Goal: Task Accomplishment & Management: Use online tool/utility

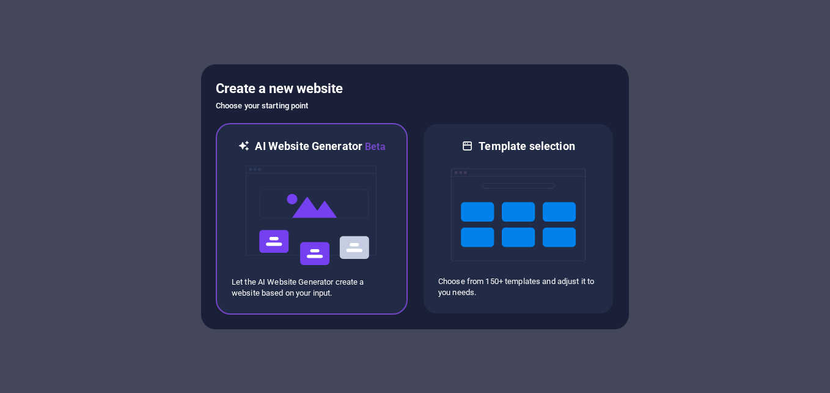
click at [312, 224] on img at bounding box center [312, 215] width 135 height 122
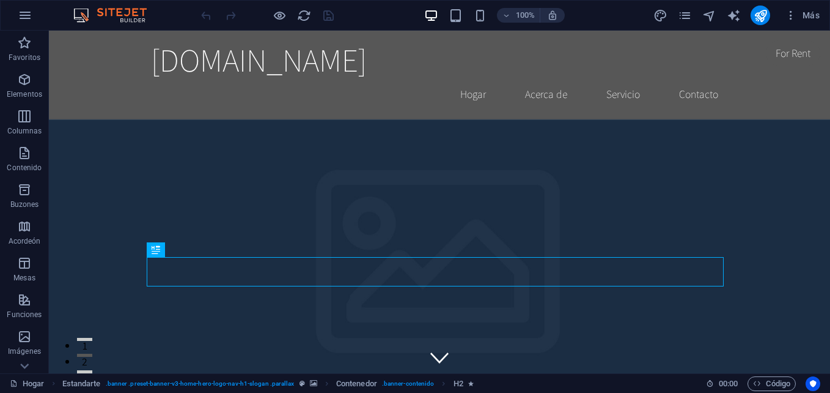
click at [204, 15] on div at bounding box center [267, 16] width 137 height 20
click at [24, 154] on icon "button" at bounding box center [24, 153] width 15 height 15
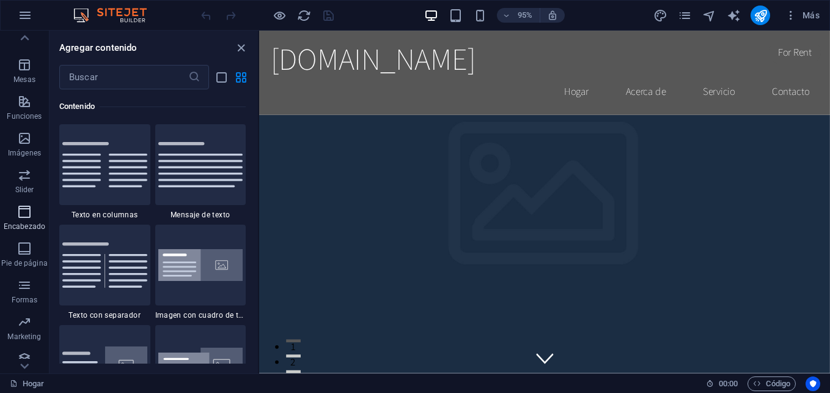
scroll to position [208, 0]
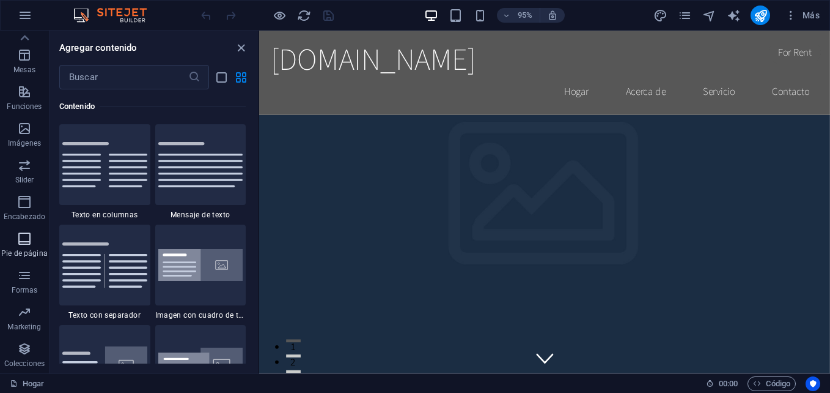
click at [27, 243] on icon "button" at bounding box center [24, 238] width 15 height 15
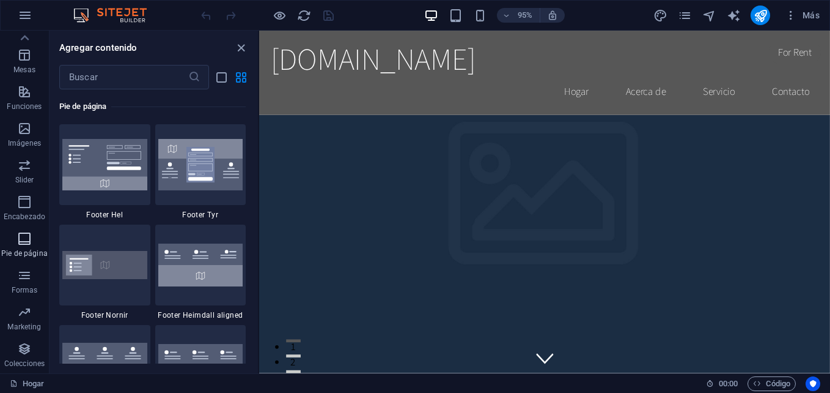
scroll to position [8095, 0]
click at [100, 157] on img at bounding box center [104, 164] width 85 height 51
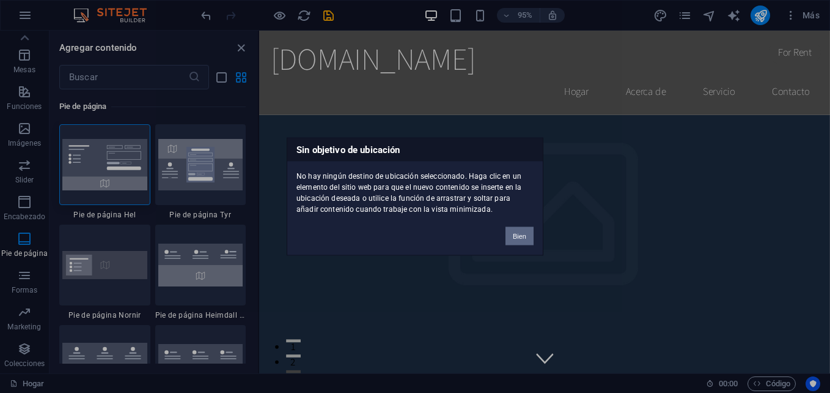
drag, startPoint x: 521, startPoint y: 236, endPoint x: 261, endPoint y: 216, distance: 260.6
click at [521, 236] on button "Bien" at bounding box center [520, 236] width 28 height 18
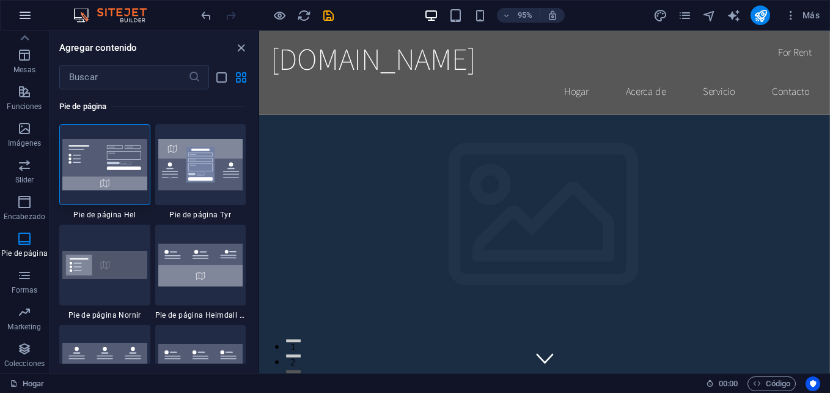
click at [31, 15] on icon "button" at bounding box center [25, 15] width 15 height 15
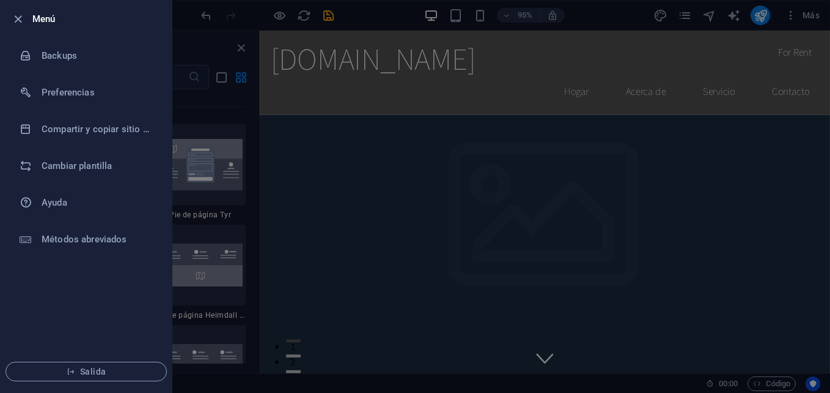
click at [206, 13] on div at bounding box center [415, 196] width 830 height 393
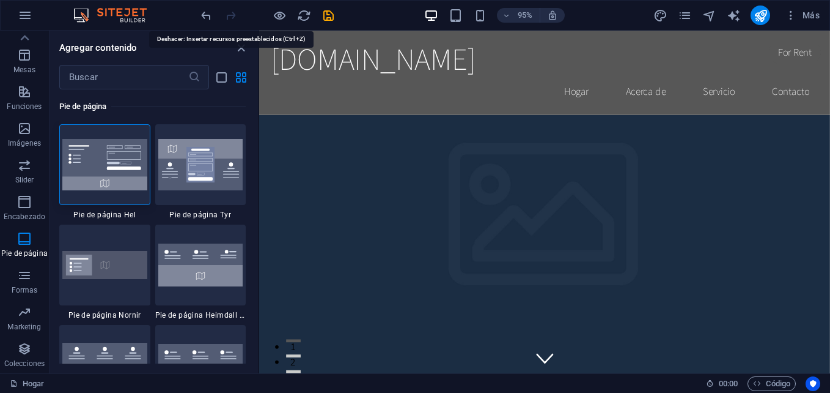
click at [206, 13] on icon "deshacer" at bounding box center [206, 16] width 14 height 14
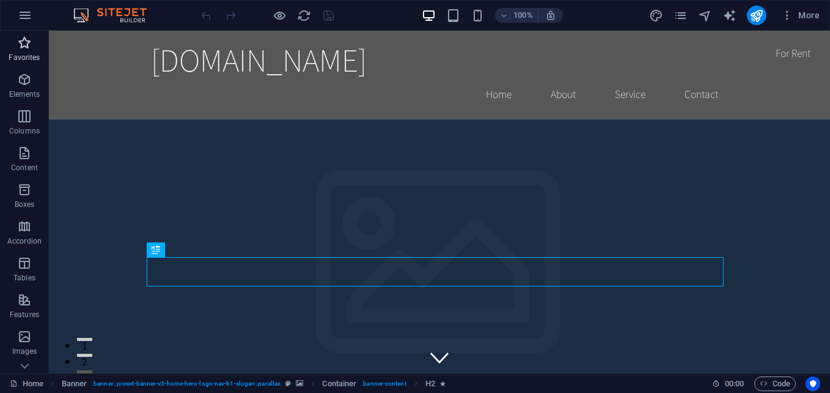
click at [28, 54] on p "Favorites" at bounding box center [24, 58] width 31 height 10
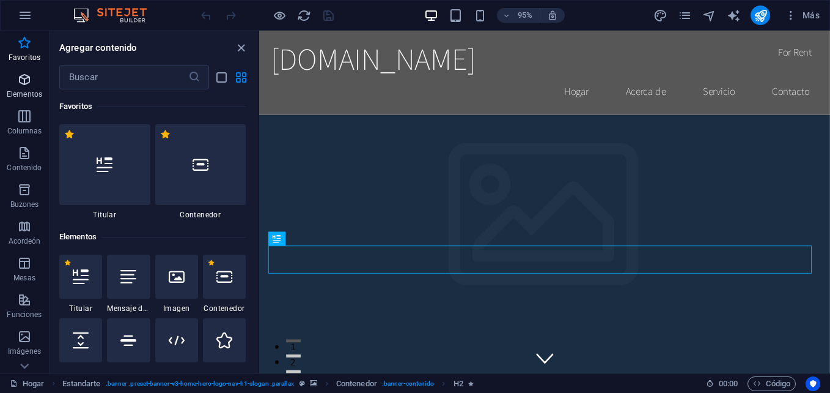
click at [14, 89] on span "Elementos" at bounding box center [24, 86] width 49 height 29
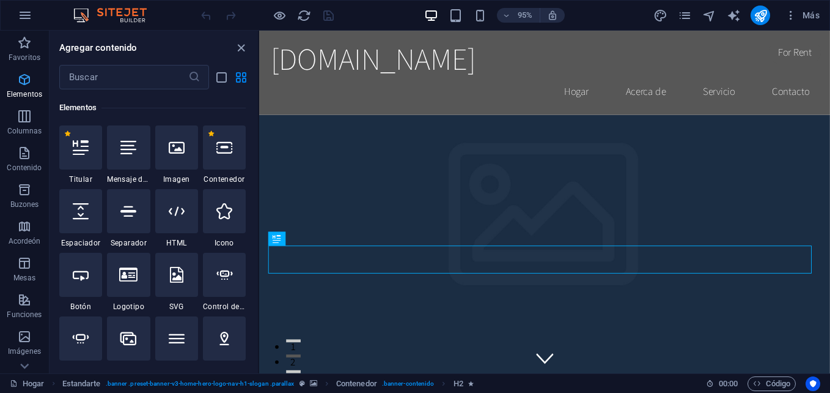
scroll to position [130, 0]
click at [87, 141] on icon at bounding box center [81, 146] width 16 height 16
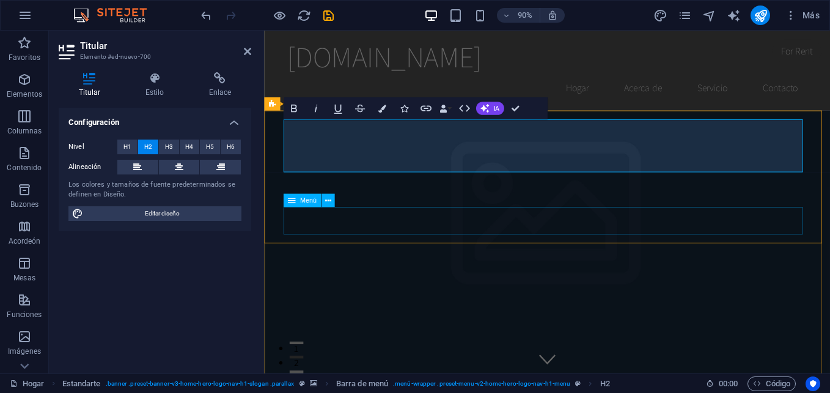
scroll to position [0, 5]
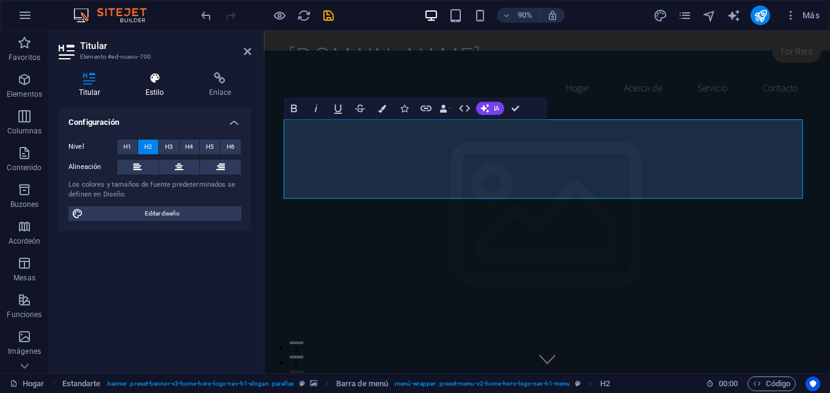
click at [155, 83] on icon at bounding box center [154, 78] width 59 height 12
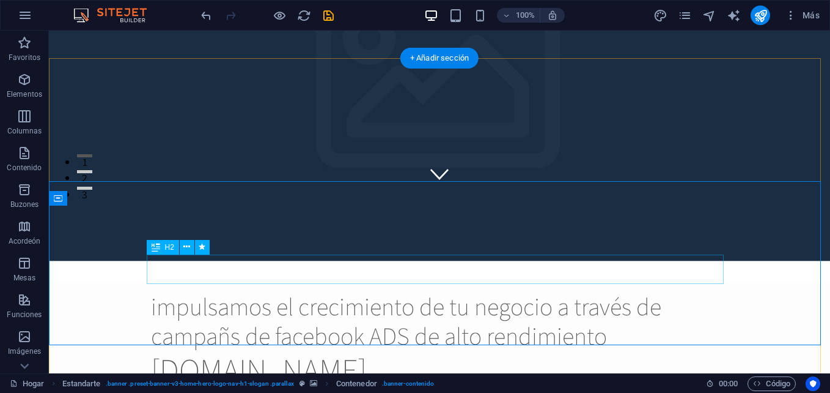
scroll to position [61, 0]
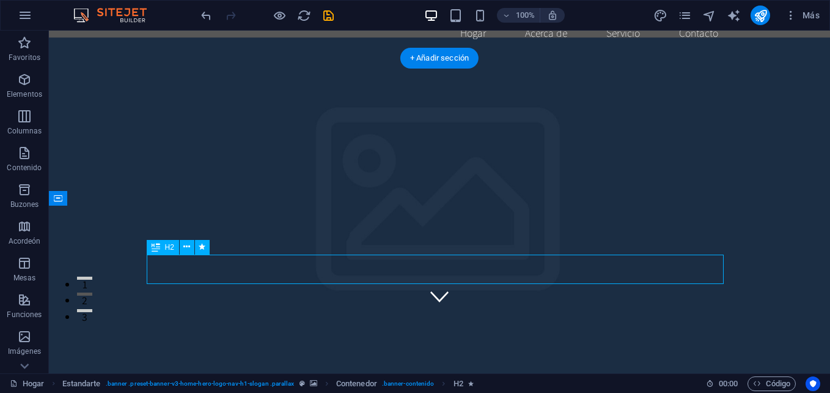
drag, startPoint x: 578, startPoint y: 265, endPoint x: 390, endPoint y: 302, distance: 191.3
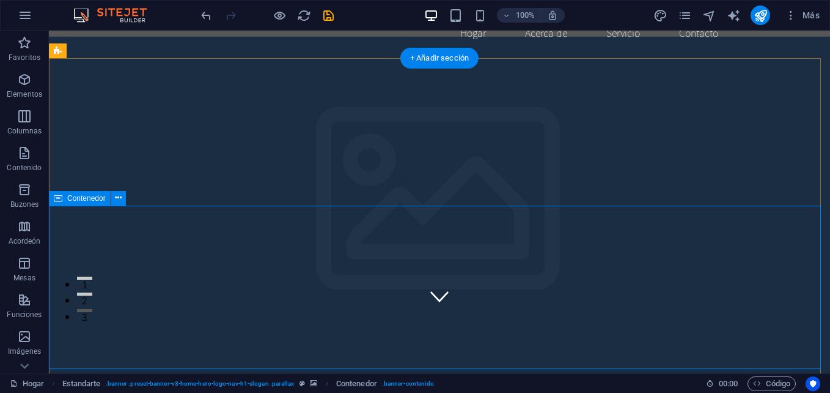
scroll to position [0, 0]
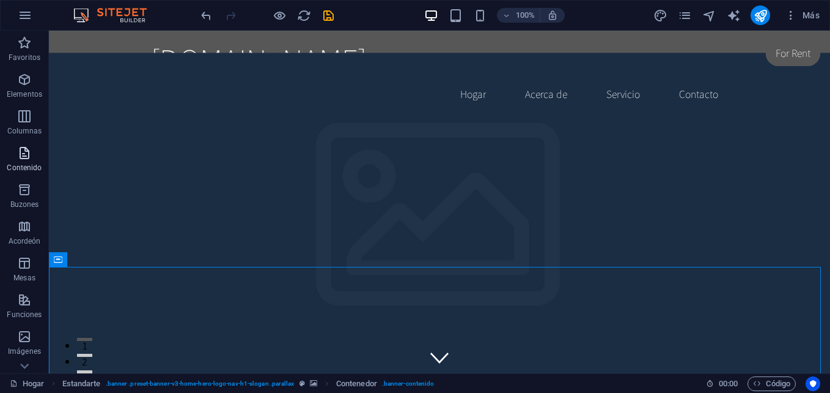
click at [24, 162] on span "Contenido" at bounding box center [24, 160] width 49 height 29
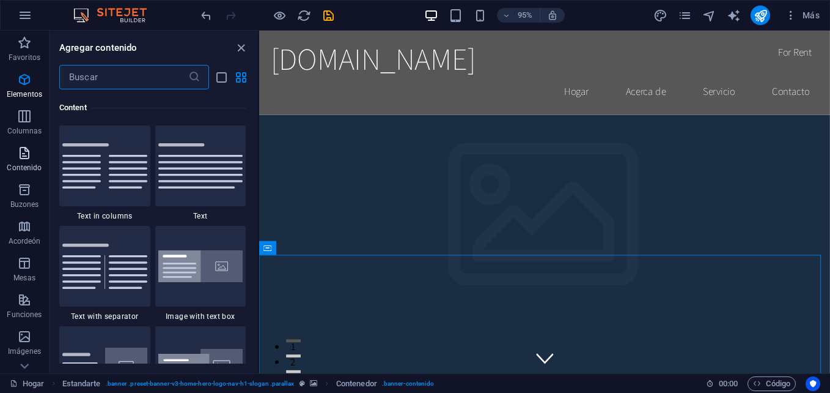
scroll to position [2139, 0]
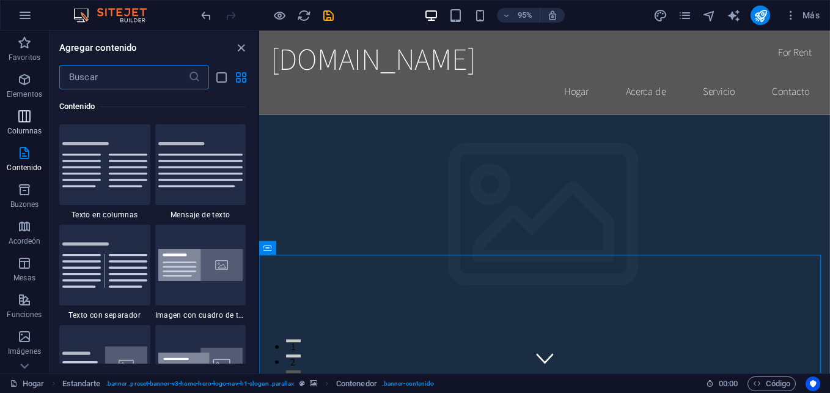
click at [31, 122] on icon "button" at bounding box center [24, 116] width 15 height 15
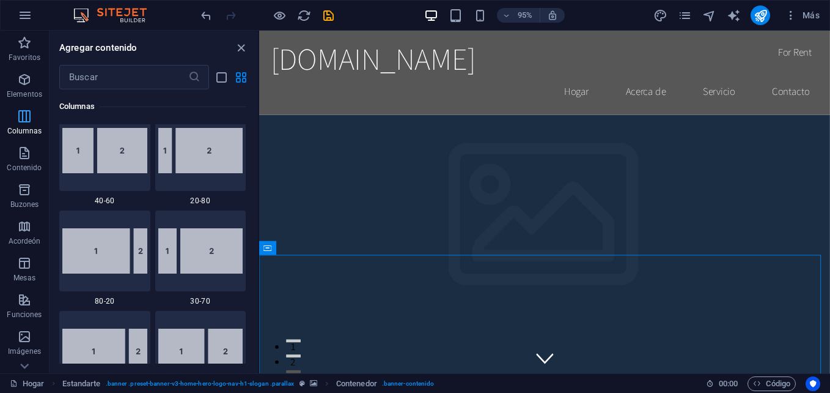
scroll to position [605, 0]
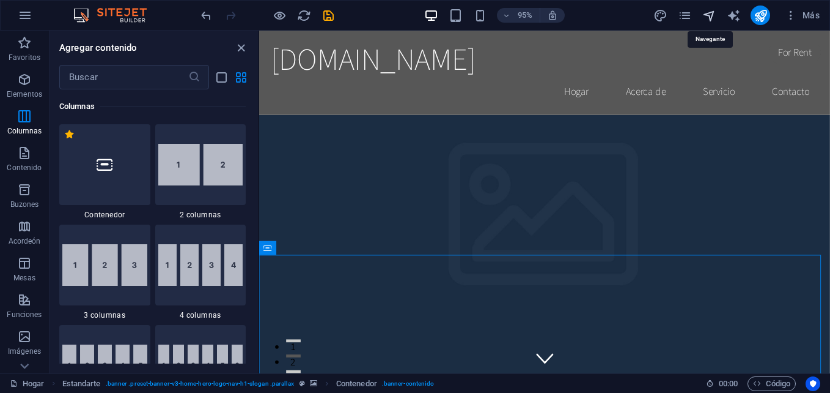
click at [704, 15] on icon "navegante" at bounding box center [710, 16] width 14 height 14
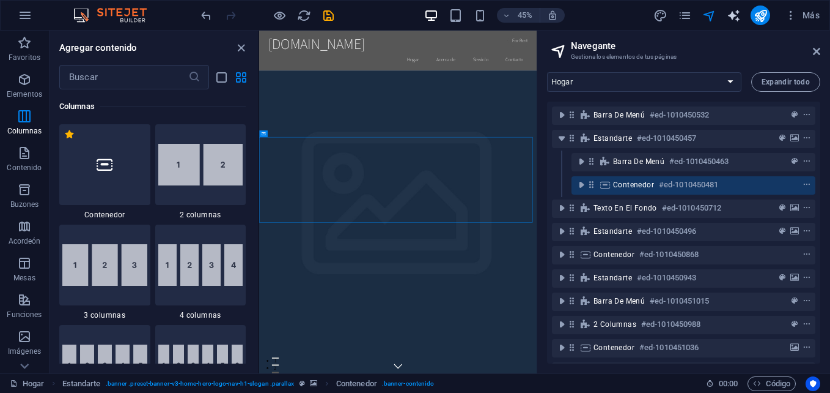
drag, startPoint x: 814, startPoint y: 49, endPoint x: 733, endPoint y: 17, distance: 87.3
click at [814, 49] on icon at bounding box center [816, 51] width 7 height 10
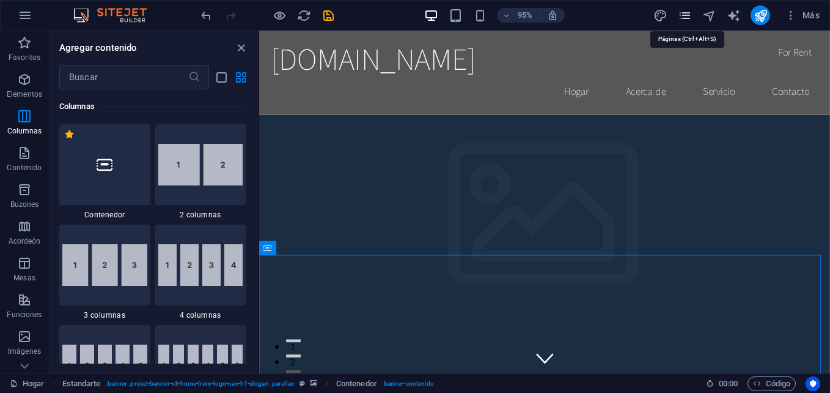
click at [684, 14] on icon "Páginas" at bounding box center [685, 16] width 14 height 14
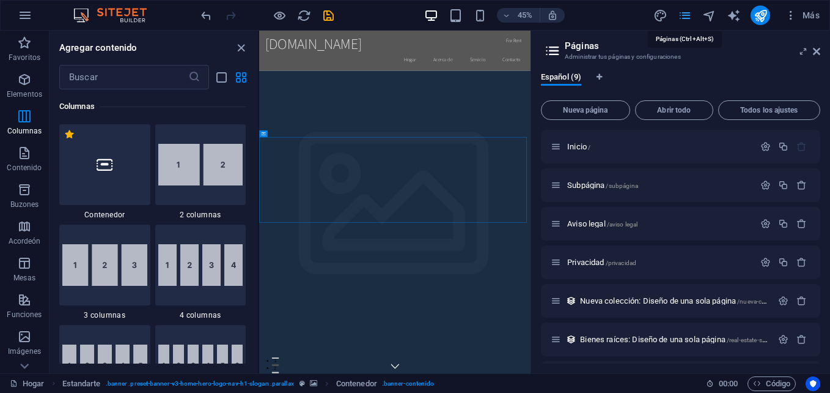
click at [684, 14] on icon "Páginas" at bounding box center [685, 16] width 14 height 14
click at [657, 9] on icon "diseño" at bounding box center [661, 16] width 14 height 14
select select "rem"
select select "200"
select select "px"
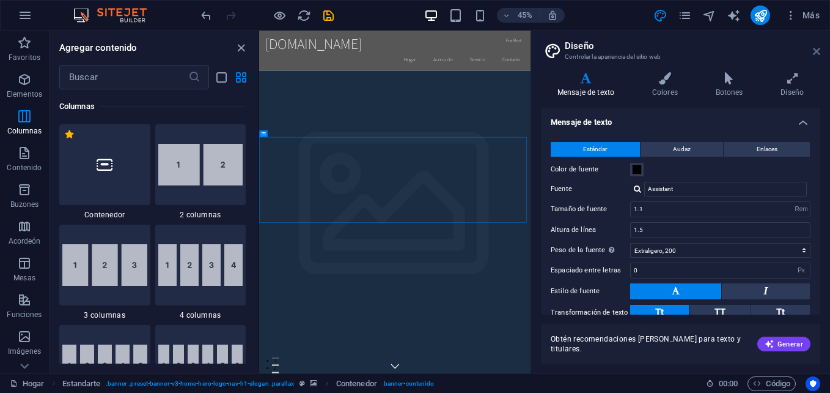
drag, startPoint x: 579, startPoint y: 15, endPoint x: 815, endPoint y: 50, distance: 238.6
click at [815, 50] on icon at bounding box center [816, 51] width 7 height 10
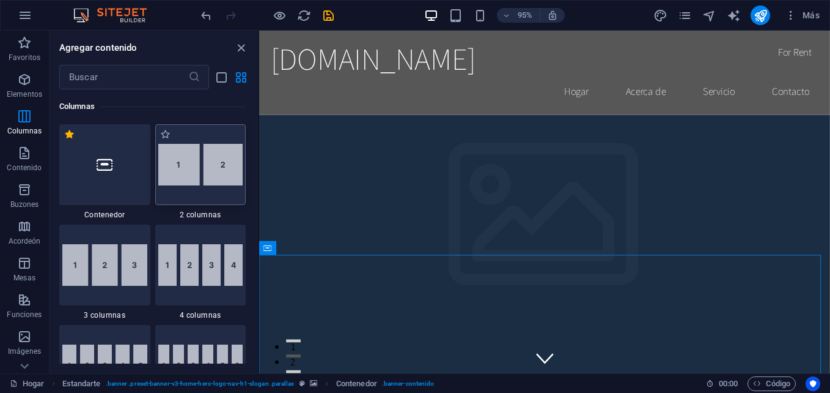
click at [196, 132] on div at bounding box center [200, 164] width 91 height 81
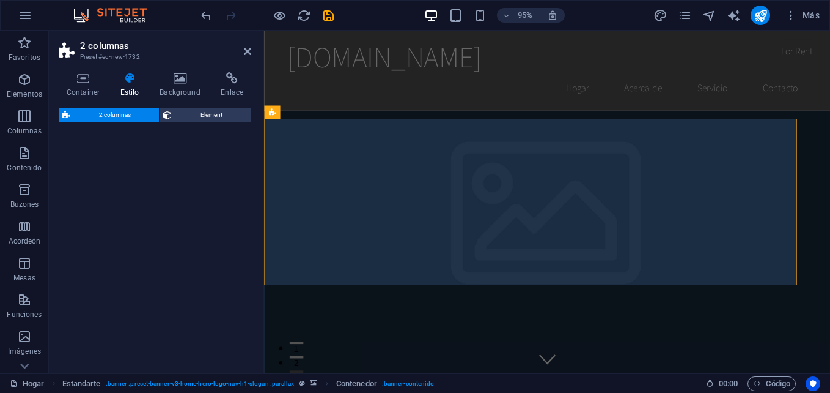
select select "rem"
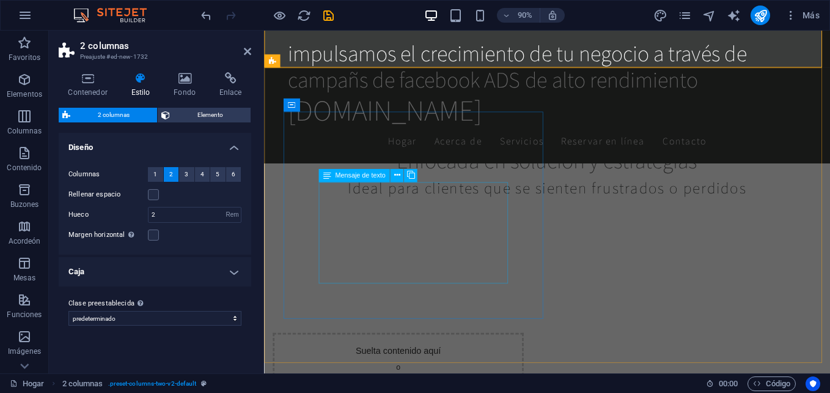
scroll to position [479, 0]
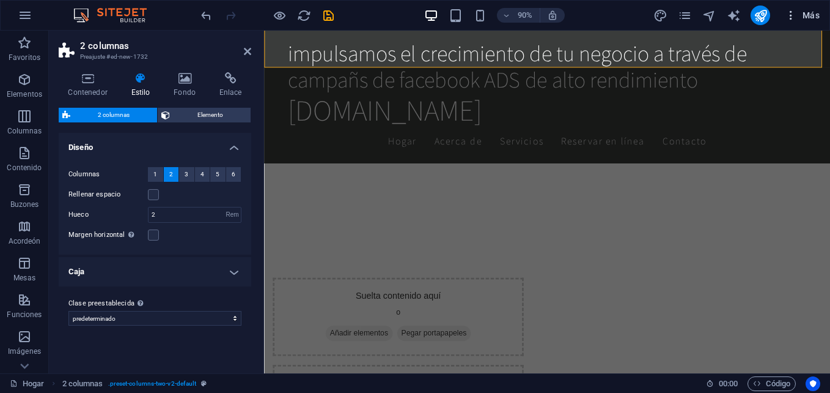
click at [789, 18] on icon "button" at bounding box center [791, 15] width 12 height 12
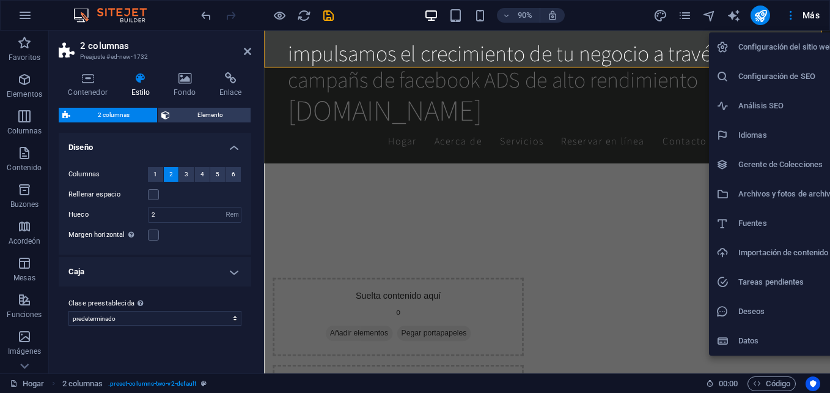
click at [639, 288] on div at bounding box center [415, 196] width 830 height 393
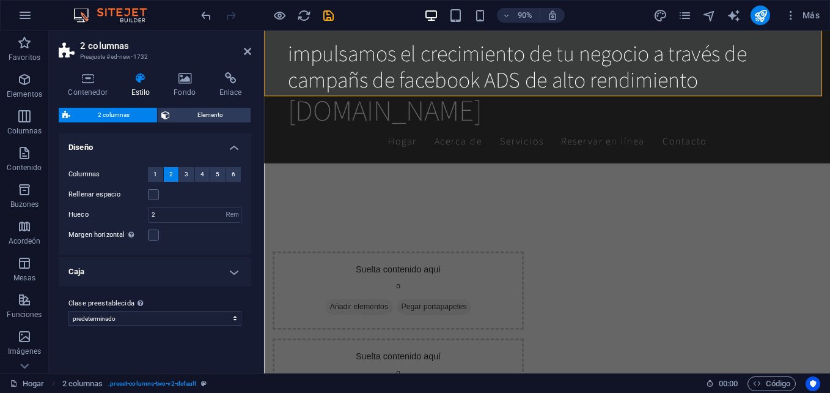
scroll to position [447, 0]
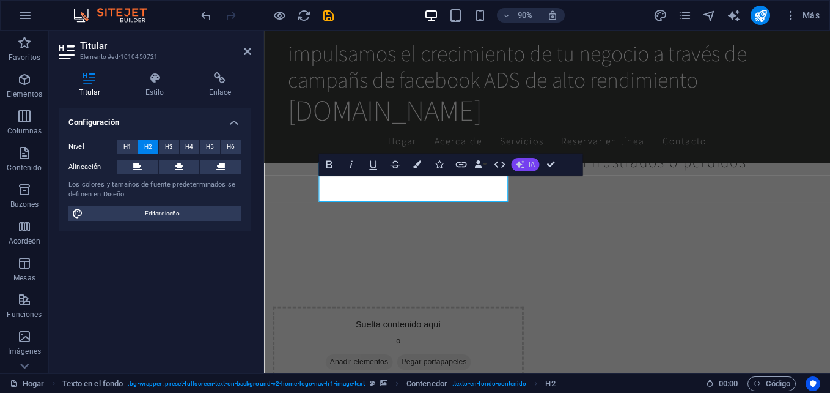
click at [518, 164] on icon "button" at bounding box center [519, 164] width 9 height 9
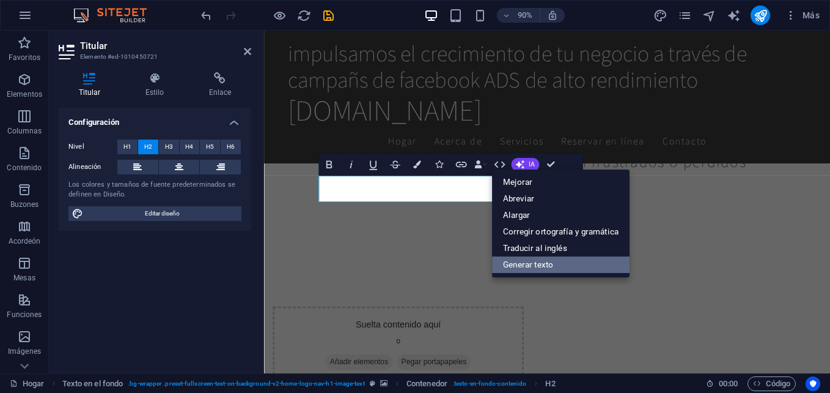
click at [514, 259] on link "Generar texto" at bounding box center [561, 264] width 138 height 17
select select "English"
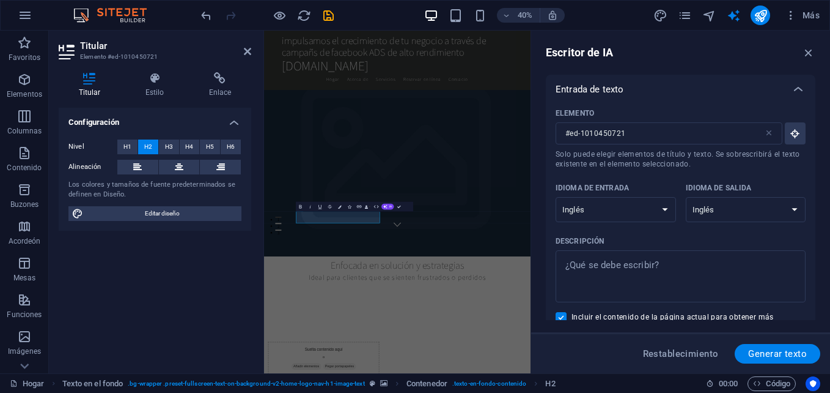
scroll to position [234, 0]
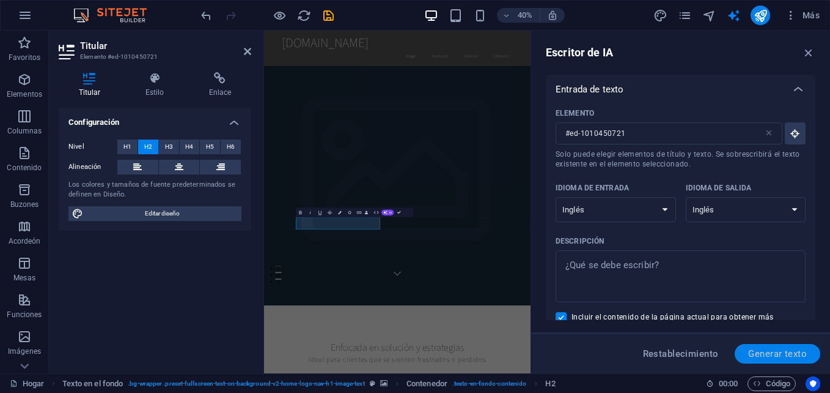
click at [773, 359] on button "Generar texto" at bounding box center [778, 354] width 86 height 20
type textarea "x"
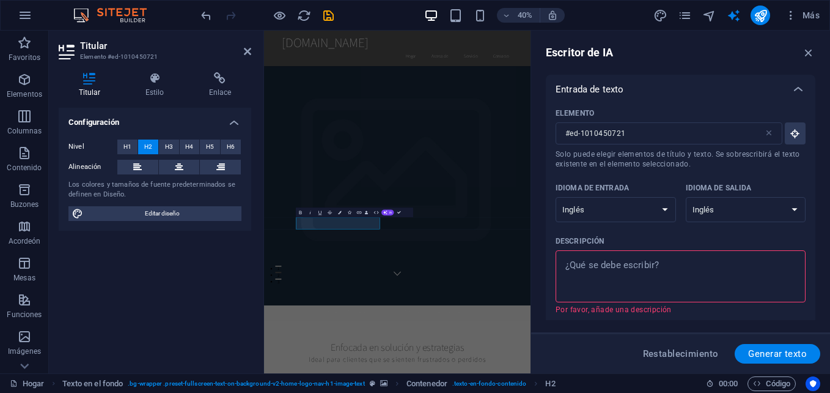
drag, startPoint x: 665, startPoint y: 264, endPoint x: 568, endPoint y: 267, distance: 96.6
click at [568, 267] on textarea "Descripción x ​ Por favor, añade una descripción" at bounding box center [681, 276] width 238 height 40
drag, startPoint x: 561, startPoint y: 264, endPoint x: 638, endPoint y: 267, distance: 77.1
click at [638, 267] on div "x ​" at bounding box center [681, 276] width 250 height 52
click at [638, 267] on textarea "Descripción x ​ Por favor, añade una descripción" at bounding box center [681, 276] width 238 height 40
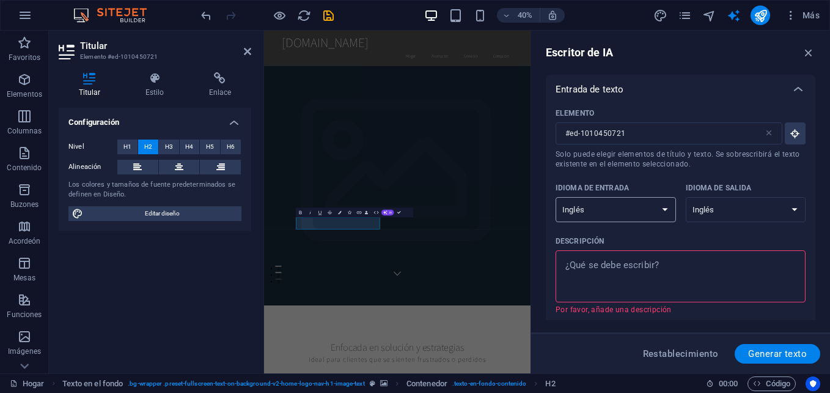
type textarea "x"
click at [662, 209] on select "Albanés Árabe Armenio Awadhi Azerbaiyano Baskir Vasco Bielorruso Bengalí Bhojpu…" at bounding box center [616, 209] width 120 height 25
select select "Spanish"
click at [556, 197] on select "Albanés Árabe Armenio Awadhi Azerbaiyano Baskir Vasco Bielorruso Bengalí Bhojpu…" at bounding box center [616, 209] width 120 height 25
click at [730, 211] on select "Albanés Árabe Armenio Awadhi Azerbaiyano Baskir Vasco Bielorruso Bengalí Bhojpu…" at bounding box center [746, 209] width 120 height 25
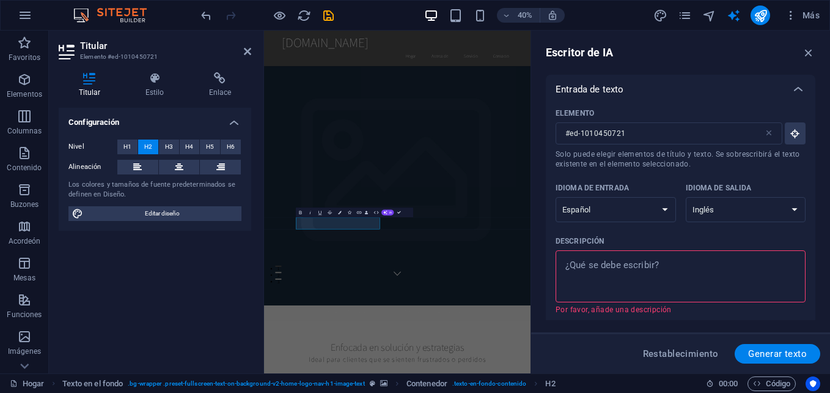
select select "Spanish"
click at [686, 197] on select "Albanés Árabe Armenio Awadhi Azerbaiyano Baskir Vasco Bielorruso Bengalí Bhojpu…" at bounding box center [746, 209] width 120 height 25
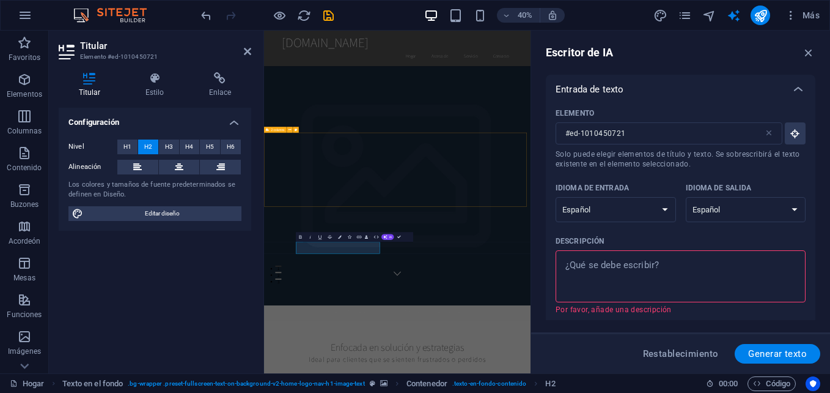
scroll to position [173, 0]
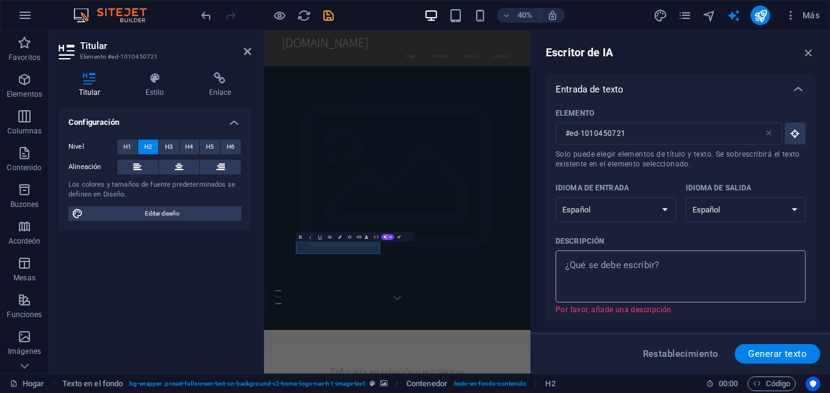
type textarea "x"
drag, startPoint x: 665, startPoint y: 260, endPoint x: 561, endPoint y: 252, distance: 104.9
click at [561, 252] on div "x ​" at bounding box center [681, 276] width 250 height 52
click at [562, 256] on textarea "Descripción x ​ Por favor, añade una descripción" at bounding box center [681, 276] width 238 height 40
click at [669, 265] on textarea "Descripción x ​ Por favor, añade una descripción" at bounding box center [681, 276] width 238 height 40
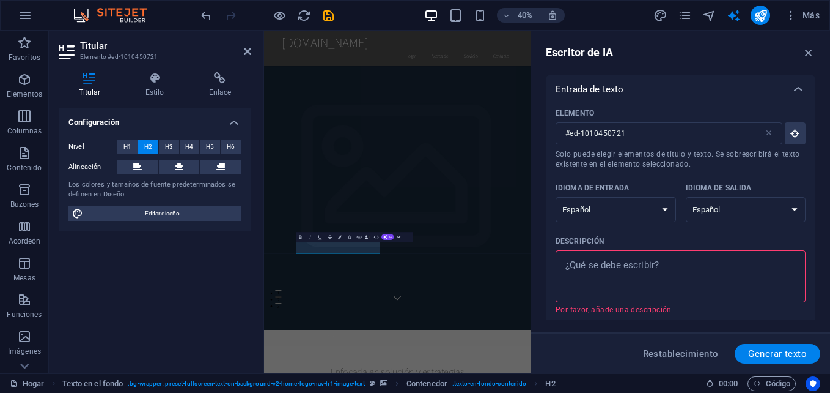
click at [659, 260] on textarea "Descripción x ​ Por favor, añade una descripción" at bounding box center [681, 276] width 238 height 40
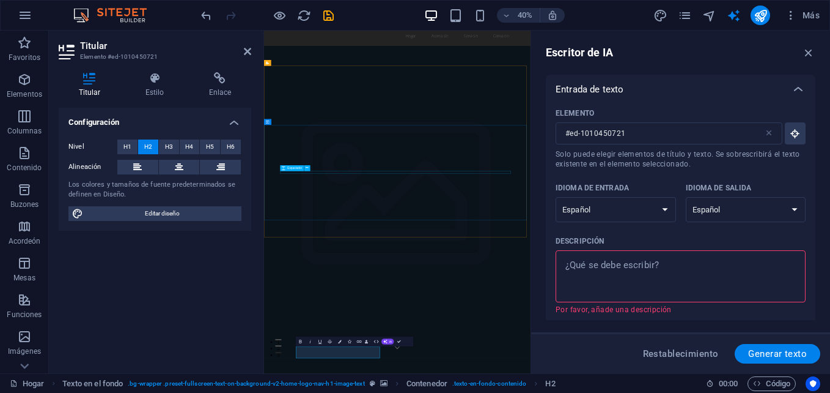
scroll to position [0, 0]
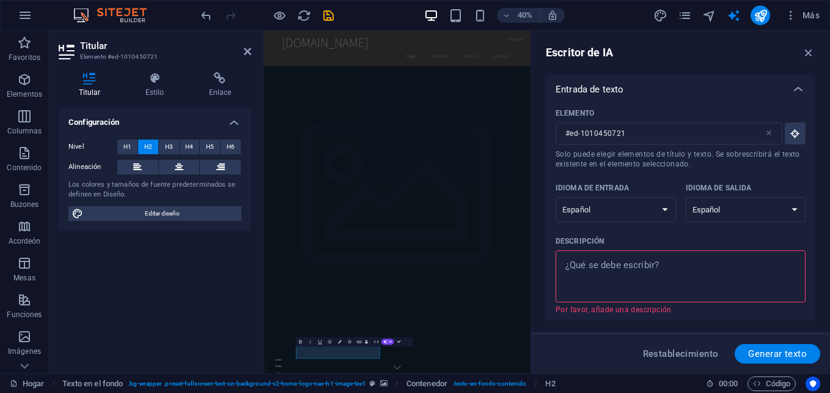
type textarea "i"
type textarea "x"
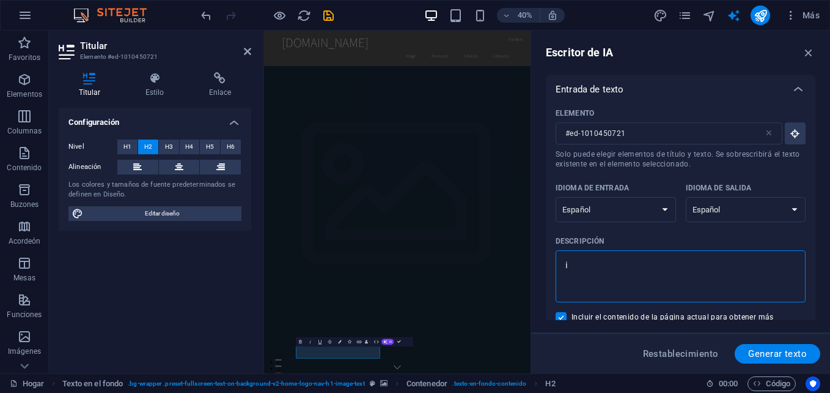
type textarea "im"
type textarea "x"
type textarea "imp"
type textarea "x"
type textarea "impu"
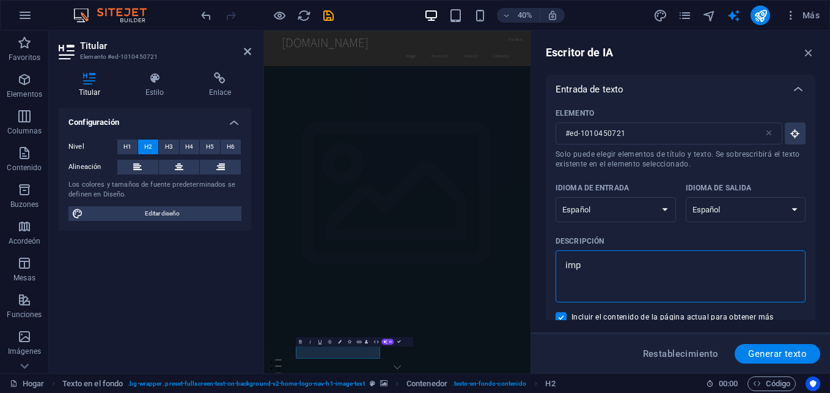
type textarea "x"
type textarea "impul"
type textarea "x"
type textarea "impuls"
type textarea "x"
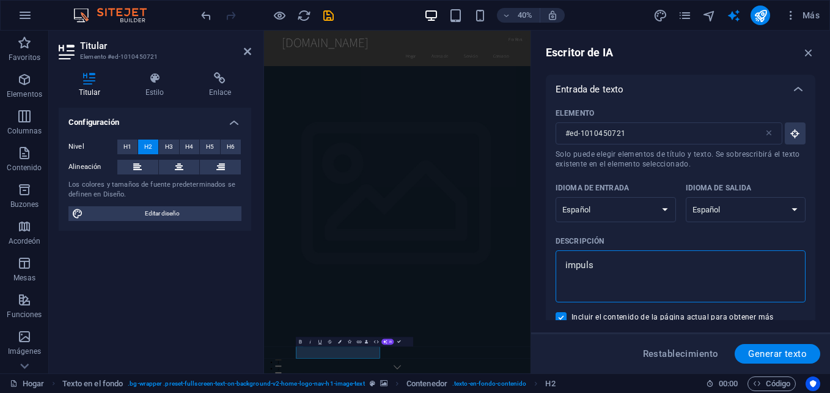
type textarea "impulsa"
type textarea "x"
type textarea "impulsam"
type textarea "x"
type textarea "impulsamo"
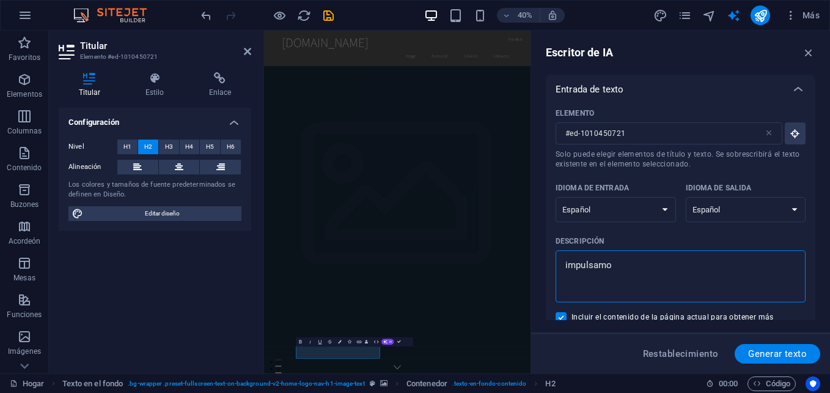
type textarea "x"
type textarea "impulsamos"
type textarea "x"
type textarea "impulsamos"
type textarea "x"
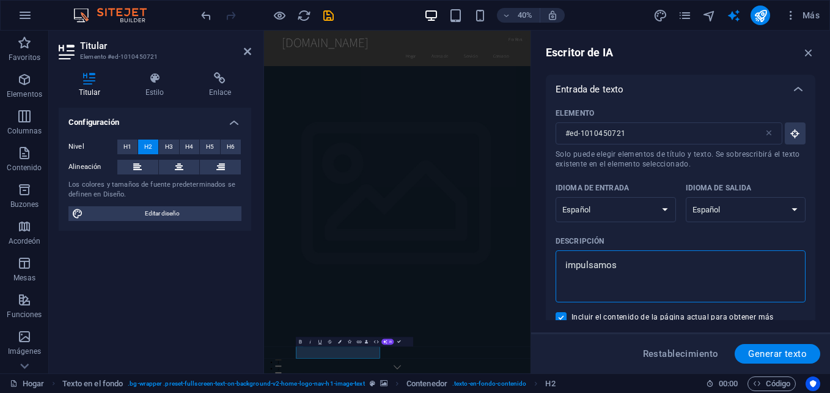
type textarea "impulsamos e"
type textarea "x"
type textarea "impulsamos el"
type textarea "x"
type textarea "impulsamos el"
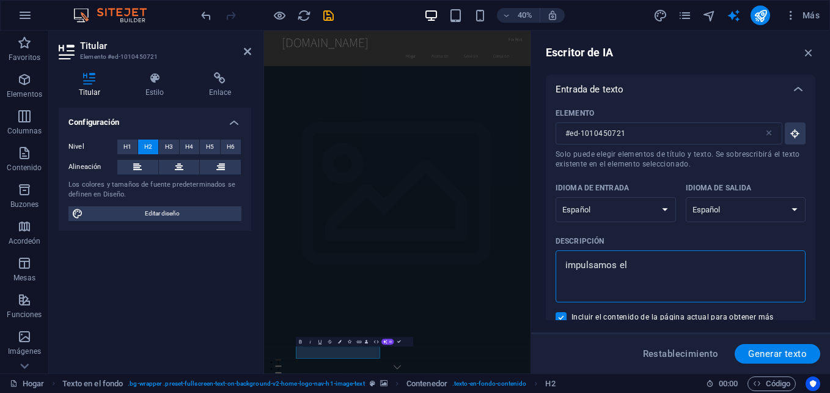
type textarea "x"
type textarea "impulsamos el c"
type textarea "x"
type textarea "impulsamos el cr"
type textarea "x"
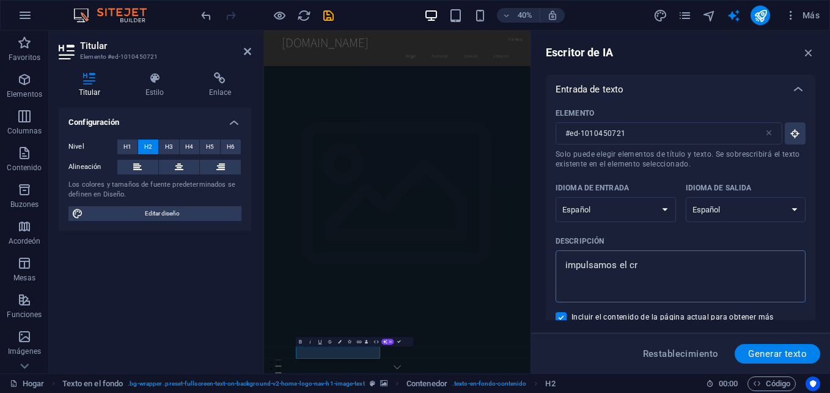
type textarea "impulsamos el cre"
type textarea "x"
type textarea "impulsamos el crec"
type textarea "x"
type textarea "impulsamos el creci"
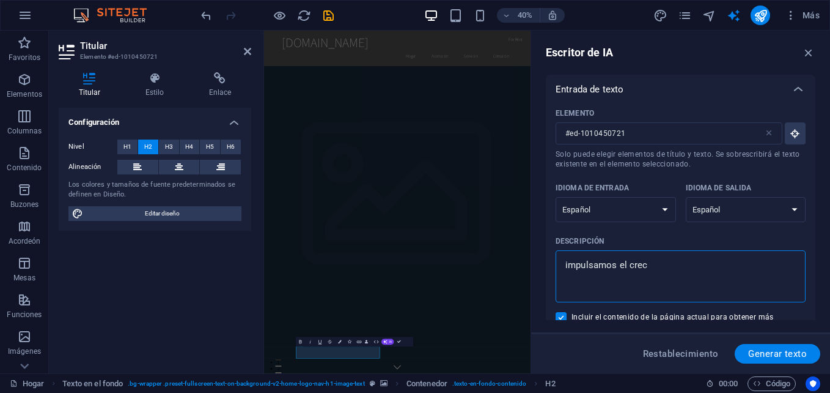
type textarea "x"
type textarea "impulsamos el crecim"
type textarea "x"
type textarea "impulsamos el crecimi"
type textarea "x"
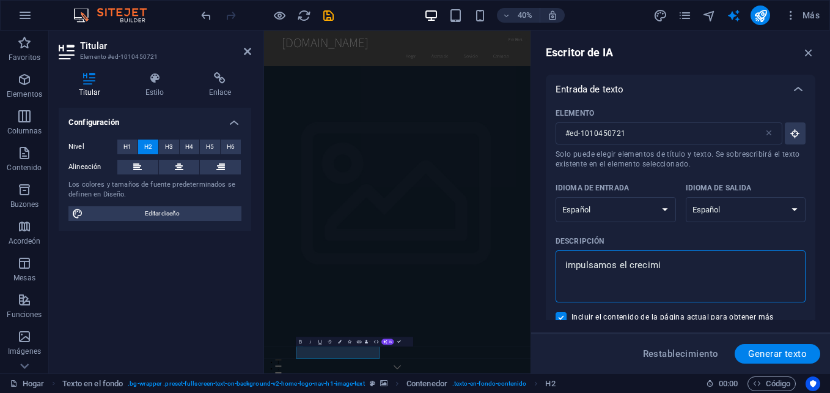
type textarea "impulsamos el crecimie"
type textarea "x"
type textarea "impulsamos el crecimien"
type textarea "x"
type textarea "impulsamos el crecimient"
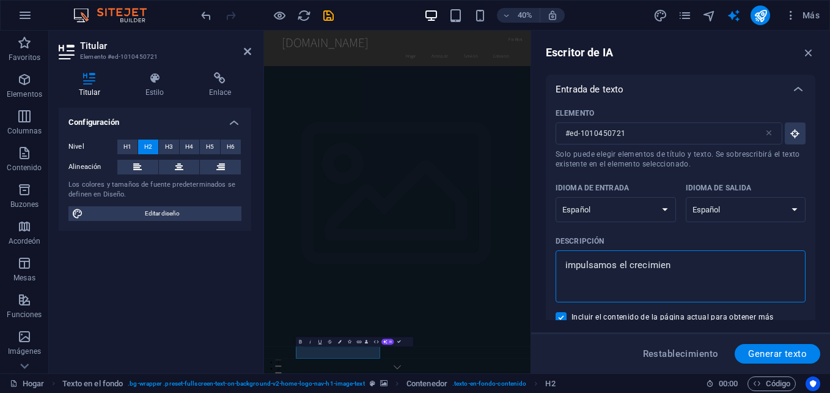
type textarea "x"
type textarea "impulsamos el crecimiento"
type textarea "x"
type textarea "impulsamos el crecimiento"
type textarea "x"
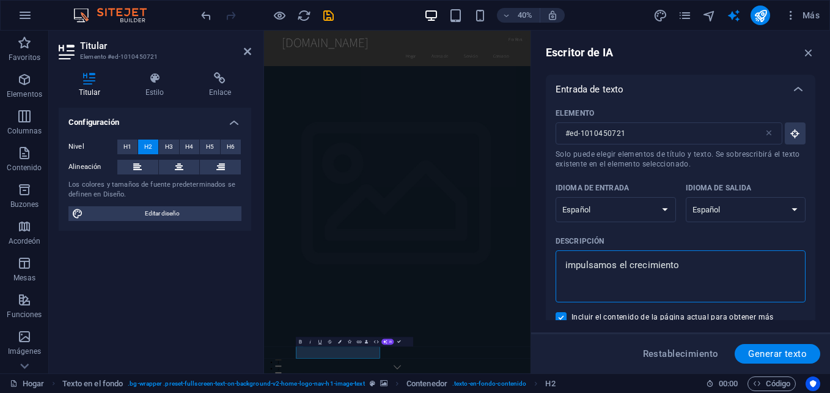
type textarea "impulsamos el crecimiento d"
type textarea "x"
type textarea "impulsamos el crecimiento de"
type textarea "x"
type textarea "impulsamos el crecimiento de"
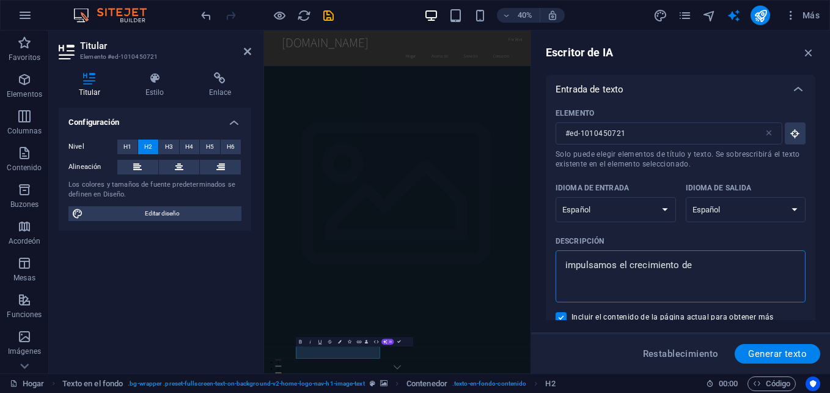
type textarea "x"
type textarea "impulsamos el crecimiento de t"
type textarea "x"
type textarea "impulsamos el crecimiento de tu"
type textarea "x"
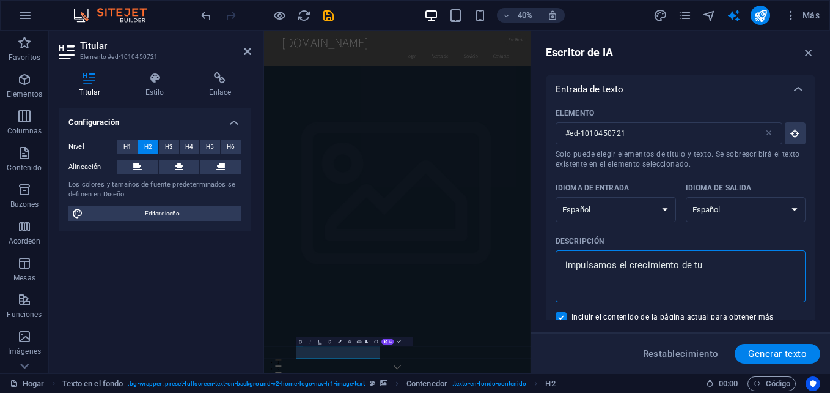
type textarea "impulsamos el crecimiento de tu"
type textarea "x"
type textarea "impulsamos el crecimiento de tu n"
type textarea "x"
type textarea "impulsamos el crecimiento de tu ne"
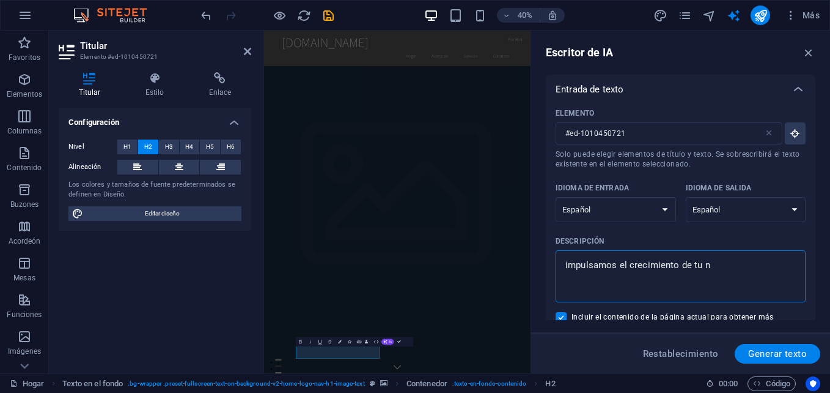
type textarea "x"
type textarea "impulsamos el crecimiento de tu neg"
type textarea "x"
type textarea "impulsamos el crecimiento de tu nego"
type textarea "x"
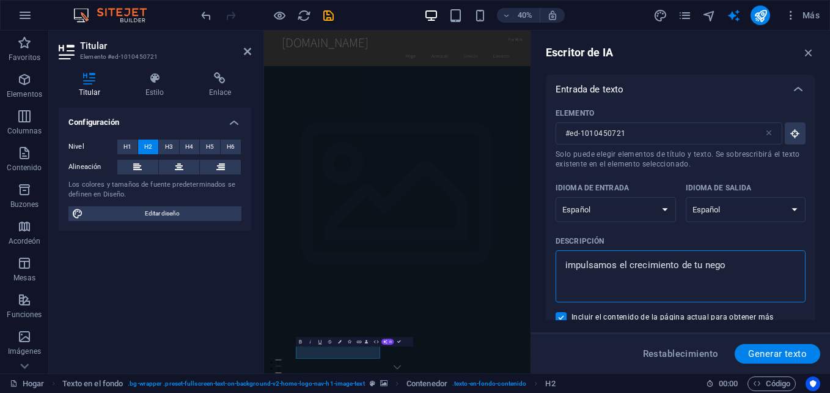
type textarea "impulsamos el crecimiento de tu negoc"
type textarea "x"
type textarea "impulsamos el crecimiento de tu negoci"
type textarea "x"
type textarea "impulsamos el crecimiento de tu negocio"
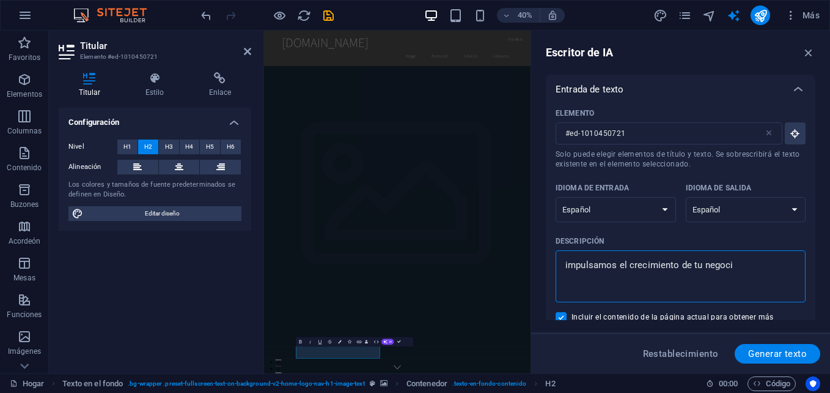
type textarea "x"
type textarea "impulsamos el crecimiento de tu negocio"
click at [761, 352] on span "Generar texto" at bounding box center [777, 354] width 59 height 10
type textarea "x"
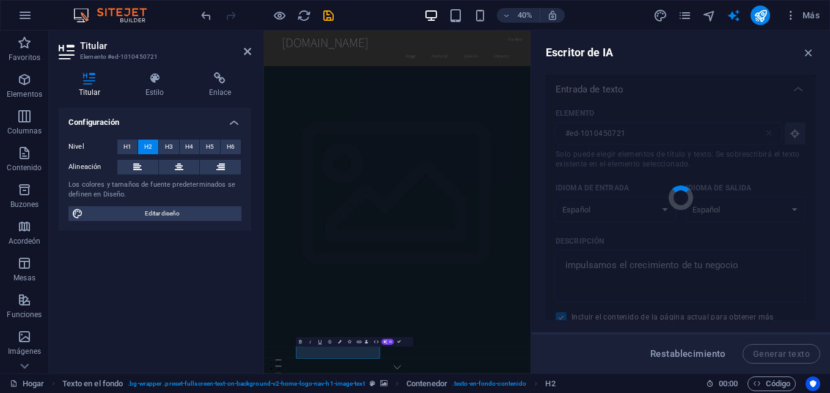
type textarea "x"
type textarea "Impulsamos el crecimiento de tu negocio al máximo."
type textarea "x"
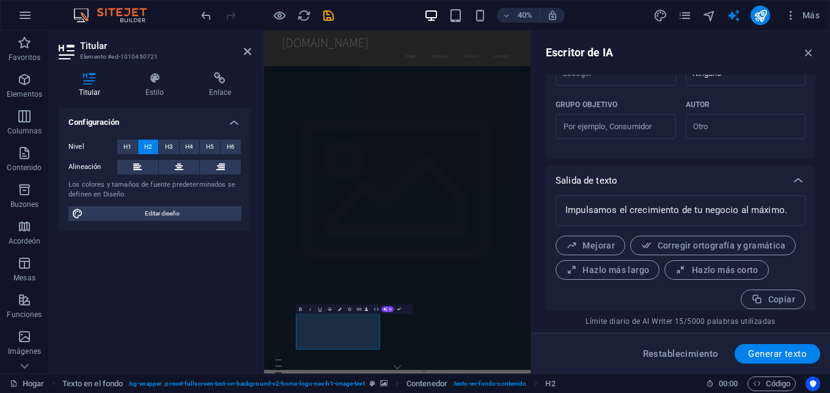
scroll to position [122, 0]
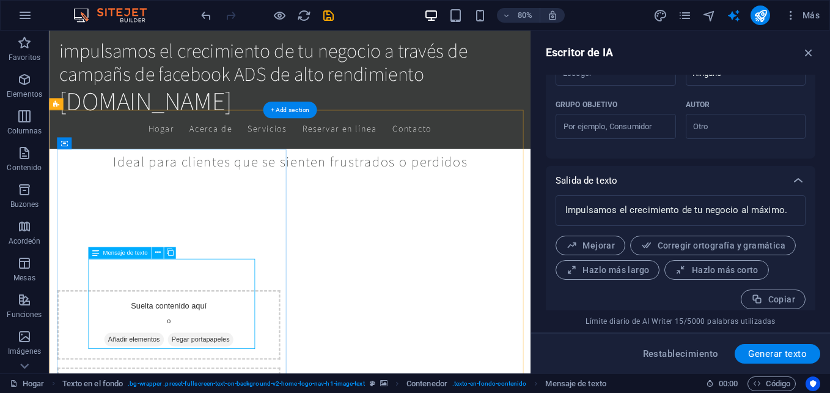
scroll to position [421, 0]
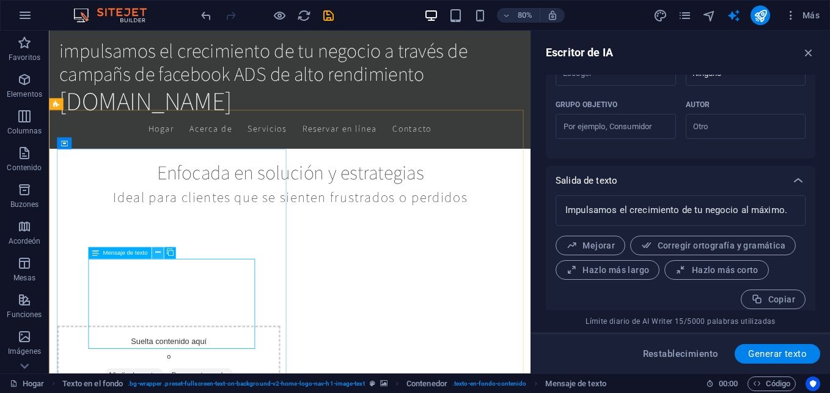
click at [157, 252] on icon at bounding box center [158, 252] width 6 height 10
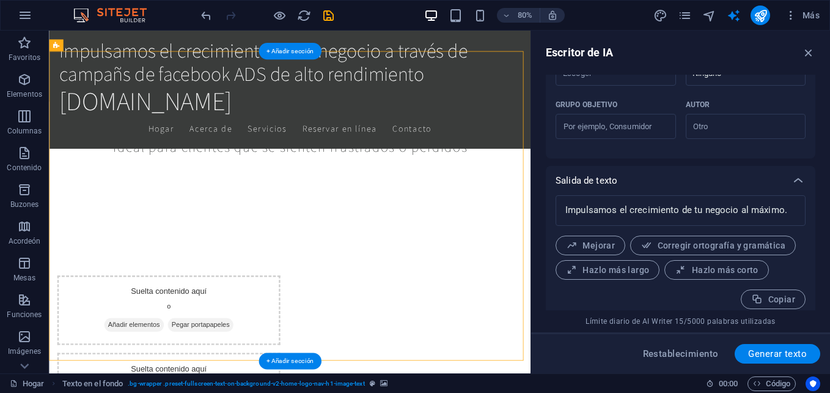
scroll to position [494, 0]
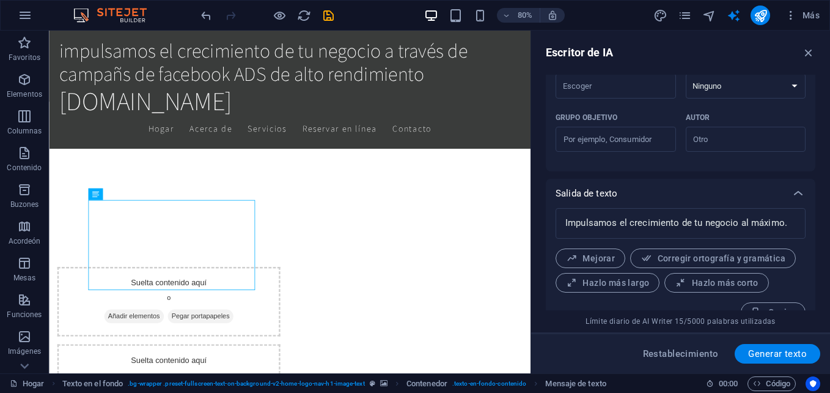
scroll to position [399, 0]
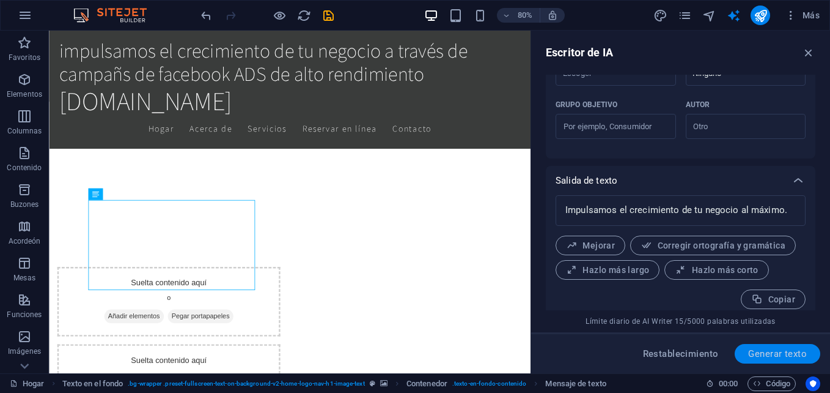
click at [769, 353] on span "Generar texto" at bounding box center [777, 354] width 59 height 10
type textarea "x"
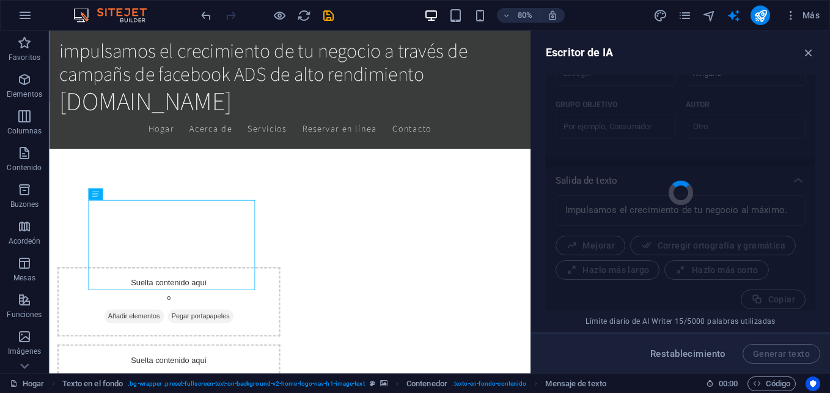
type textarea "x"
type textarea "Impulsamos el crecimiento de tu empresa cada día."
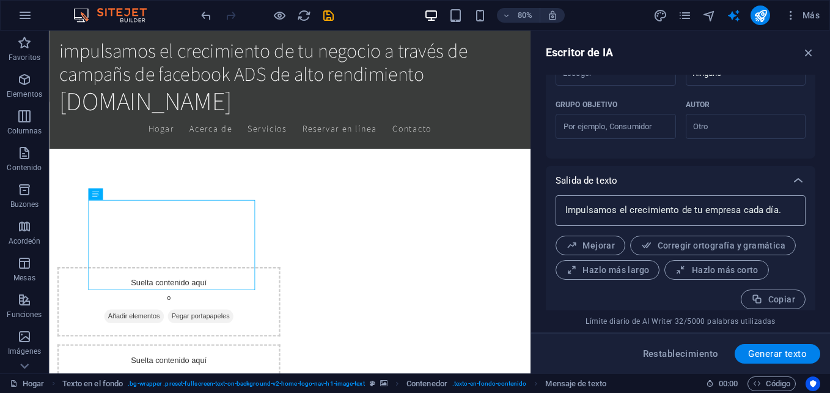
type textarea "x"
drag, startPoint x: 777, startPoint y: 201, endPoint x: 744, endPoint y: 206, distance: 33.5
click at [744, 206] on textarea "Impulsamos el crecimiento de tu empresa cada día." at bounding box center [681, 210] width 238 height 18
type textarea "Impulsamos el crecimiento de tu empresa cada día."
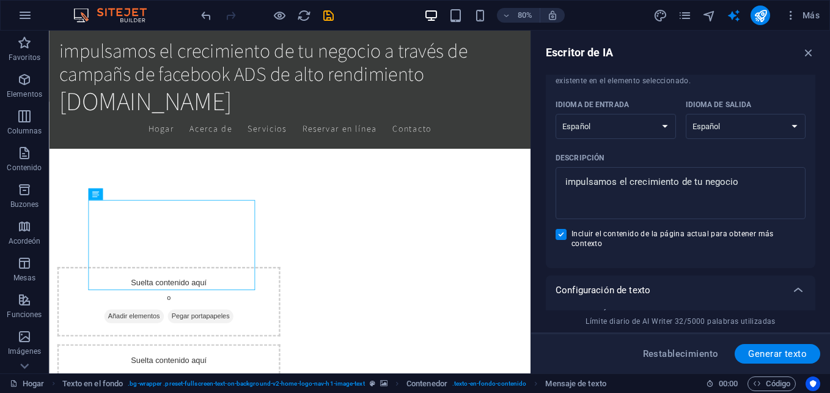
scroll to position [32, 0]
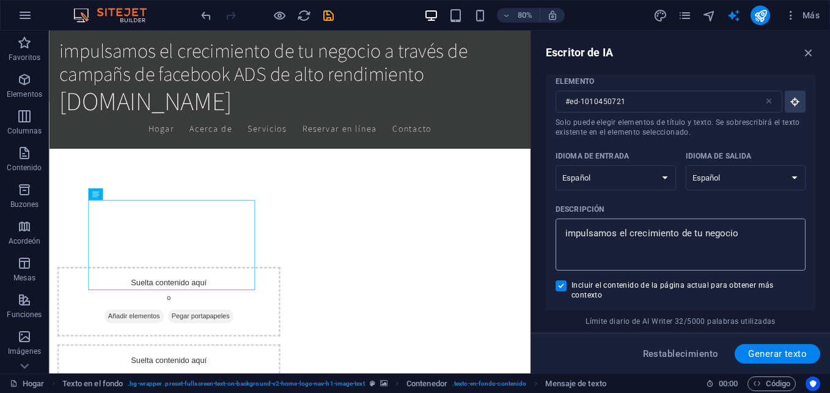
type textarea "x"
click at [760, 242] on textarea "impulsamos el crecimiento de tu negocio" at bounding box center [681, 244] width 238 height 40
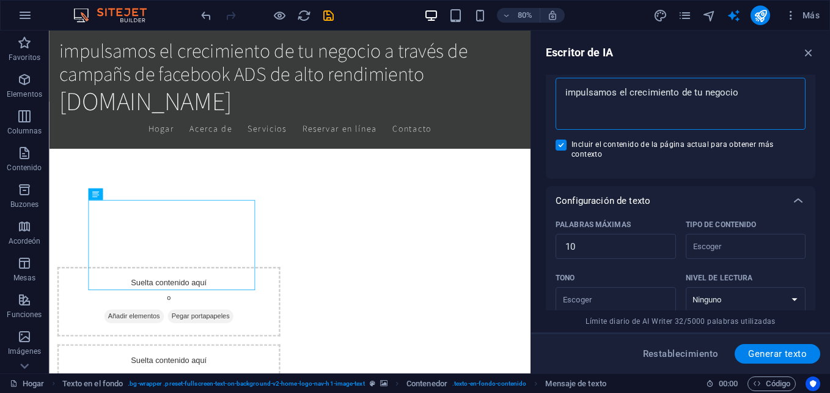
scroll to position [215, 0]
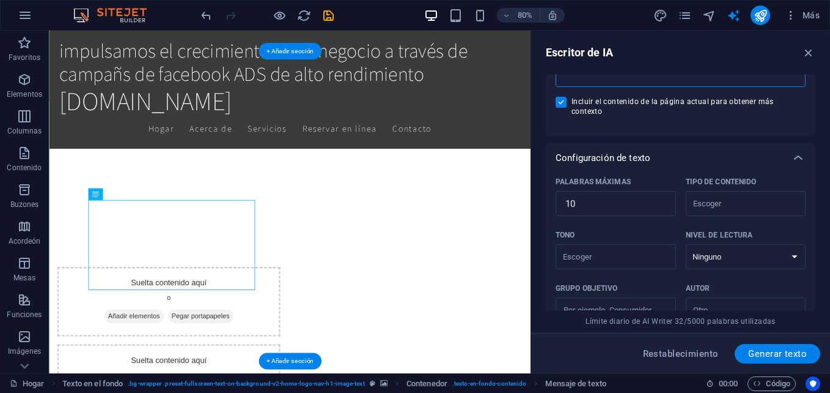
type textarea "x"
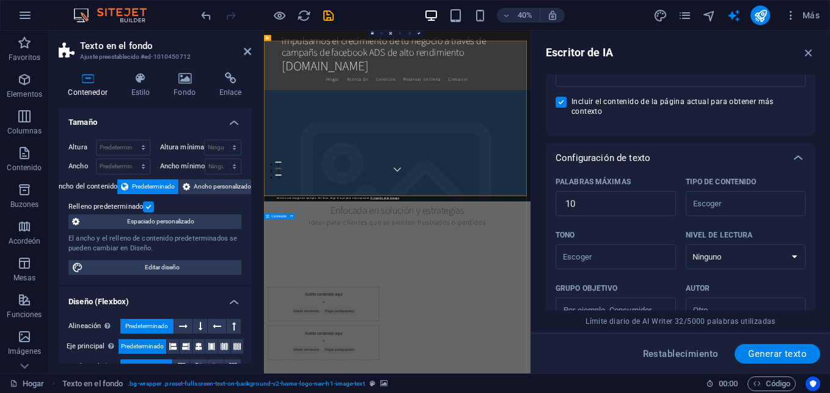
scroll to position [587, 0]
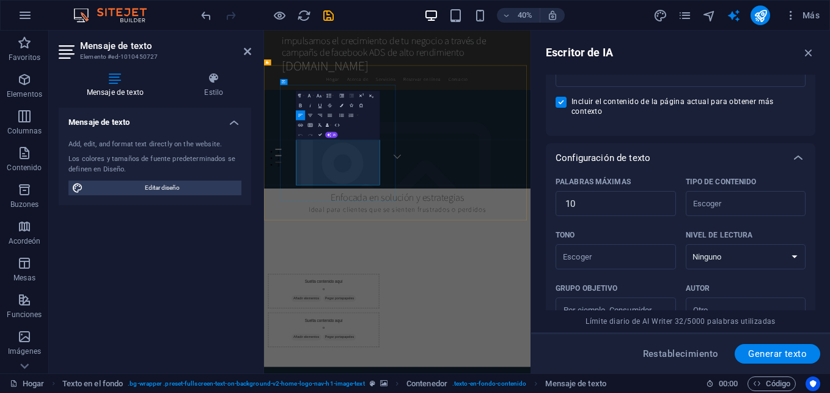
type input "#ed-1010450727"
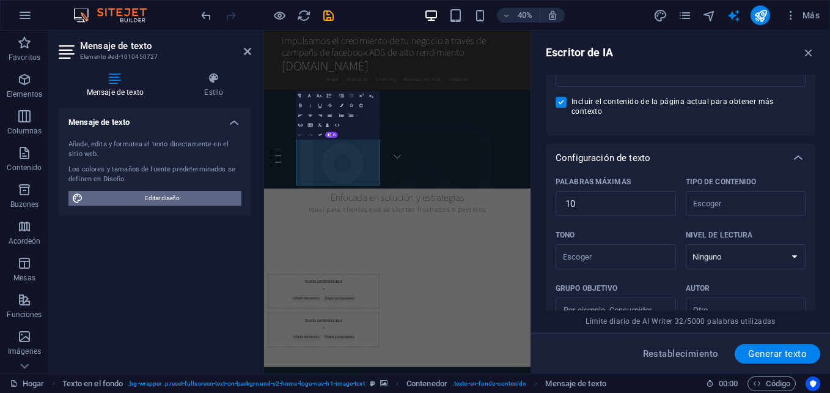
click at [144, 198] on span "Editar diseño" at bounding box center [162, 198] width 151 height 15
select select "rem"
select select "200"
select select "px"
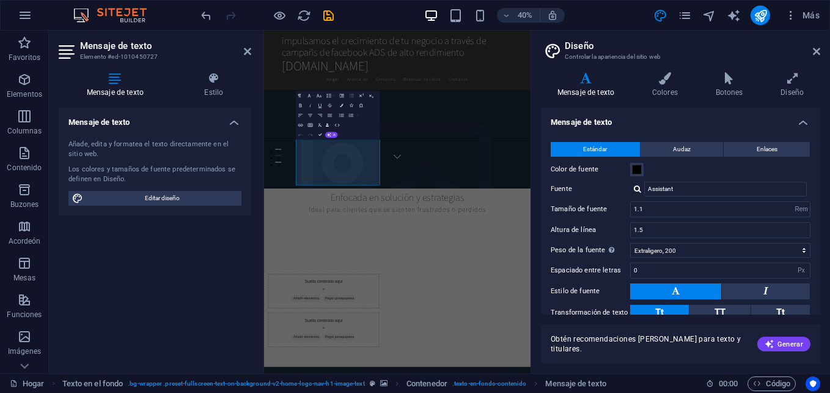
click at [785, 351] on div "Obtén recomendaciones de fuentes para texto y titulares. Generar" at bounding box center [680, 343] width 279 height 39
click at [781, 347] on font "Generar" at bounding box center [791, 344] width 26 height 7
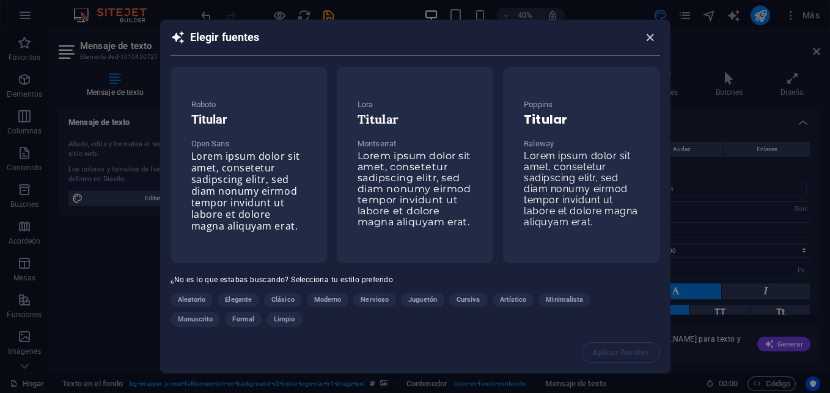
click at [651, 39] on icon "button" at bounding box center [650, 38] width 14 height 14
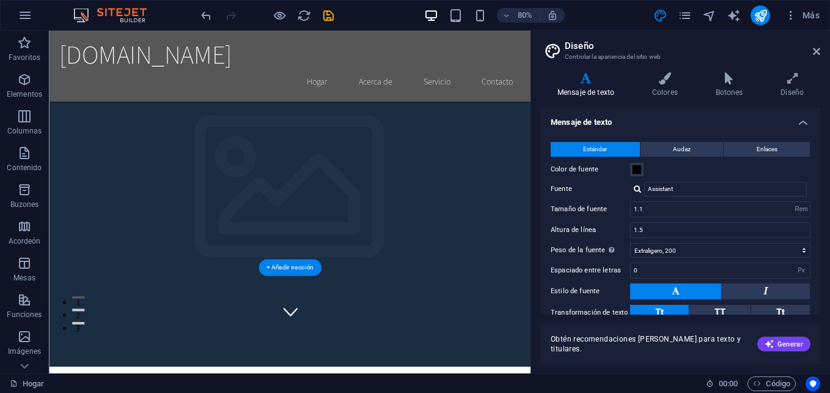
scroll to position [122, 0]
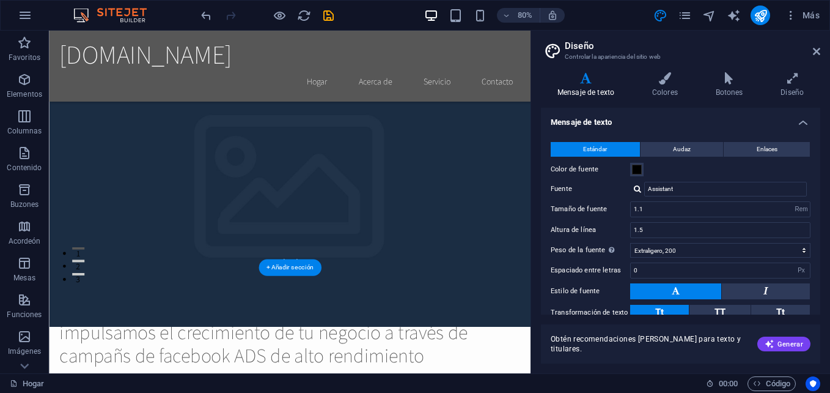
click at [504, 288] on figure at bounding box center [350, 186] width 602 height 428
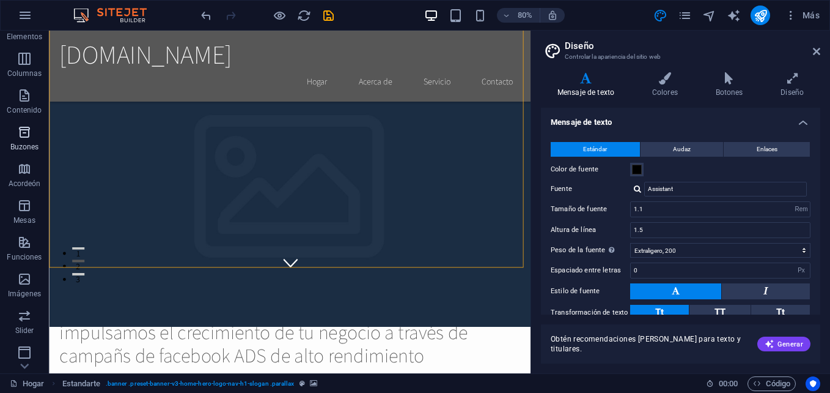
scroll to position [61, 0]
click at [18, 269] on icon "button" at bounding box center [24, 275] width 15 height 15
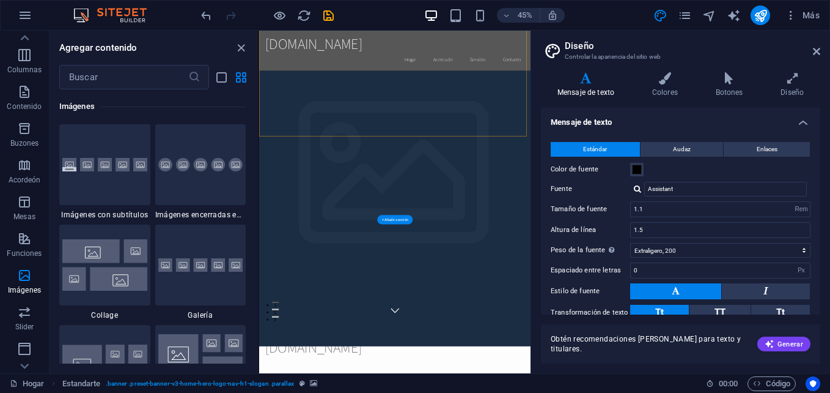
scroll to position [183, 0]
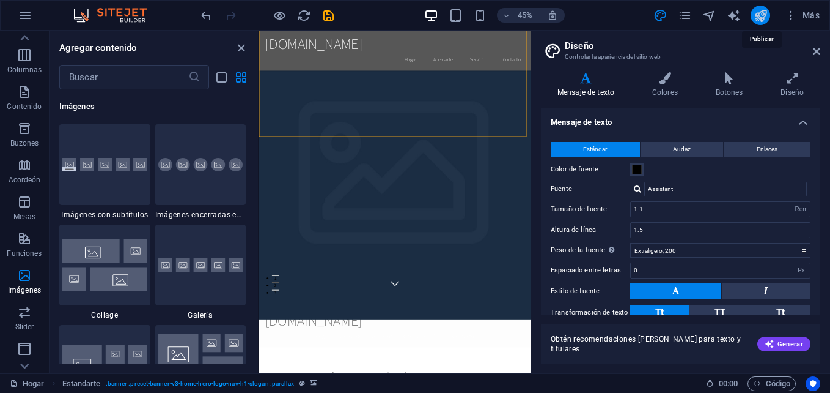
click at [755, 19] on icon "publicar" at bounding box center [761, 16] width 14 height 14
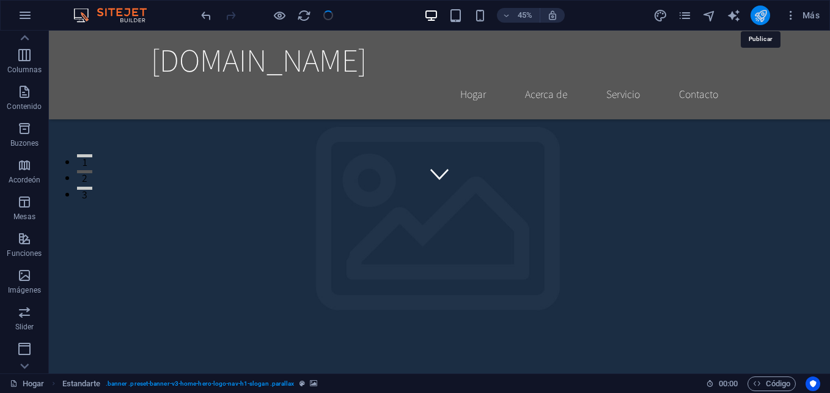
checkbox input "false"
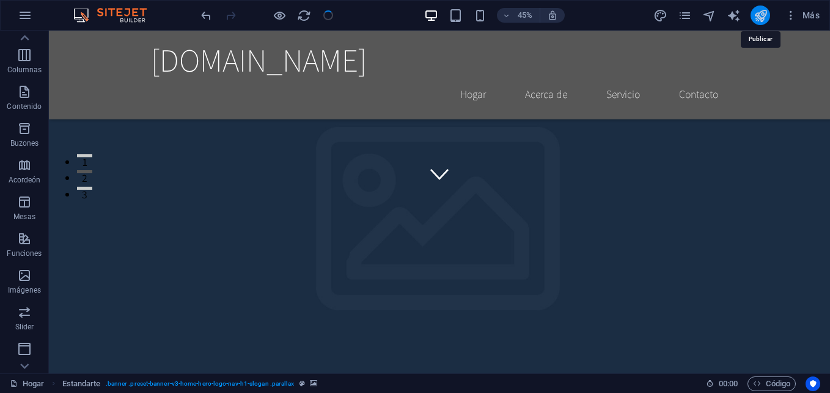
checkbox input "false"
click at [757, 17] on icon "publicar" at bounding box center [761, 16] width 14 height 14
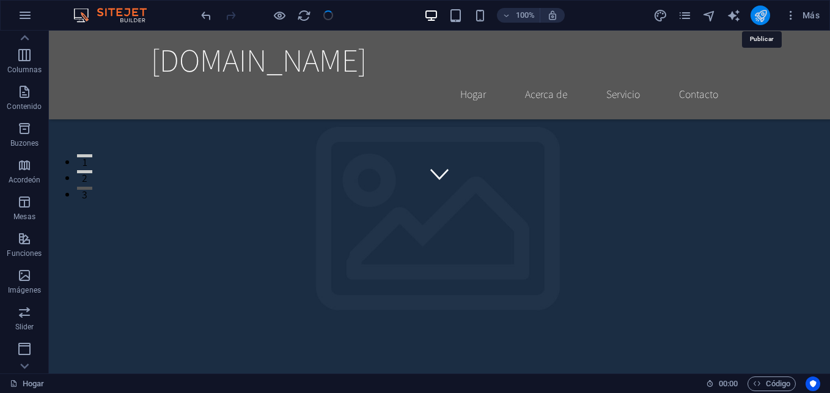
checkbox input "false"
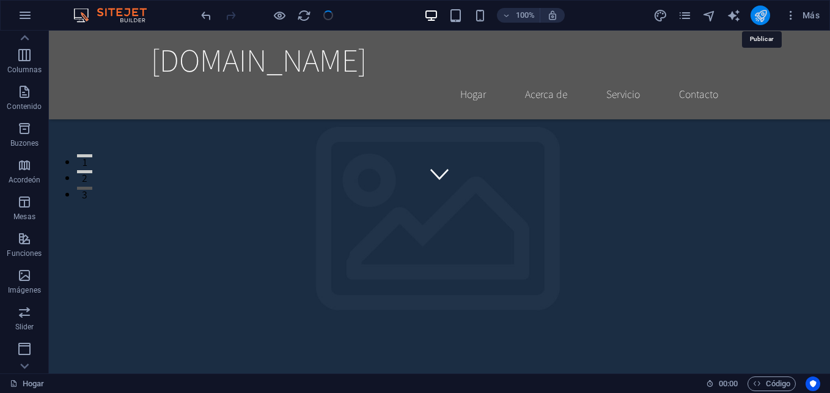
checkbox input "false"
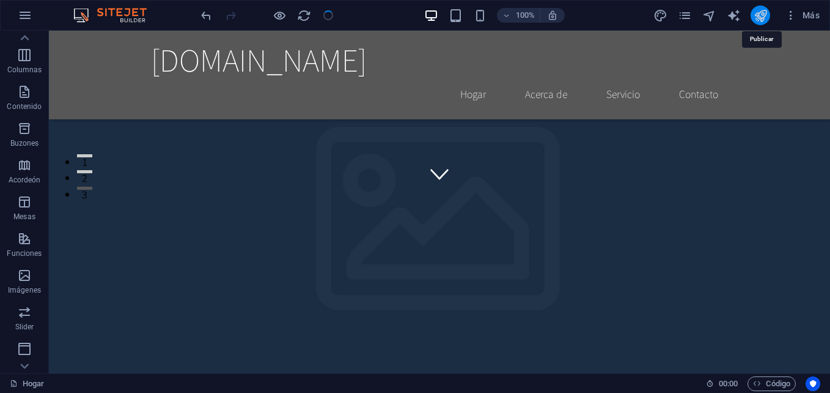
checkbox input "false"
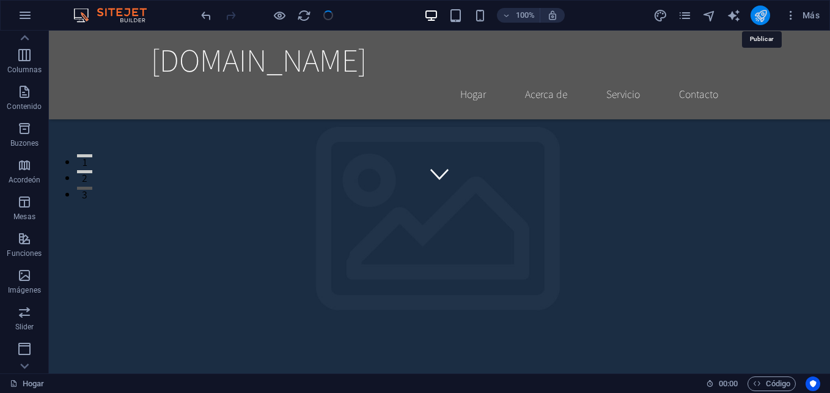
checkbox input "false"
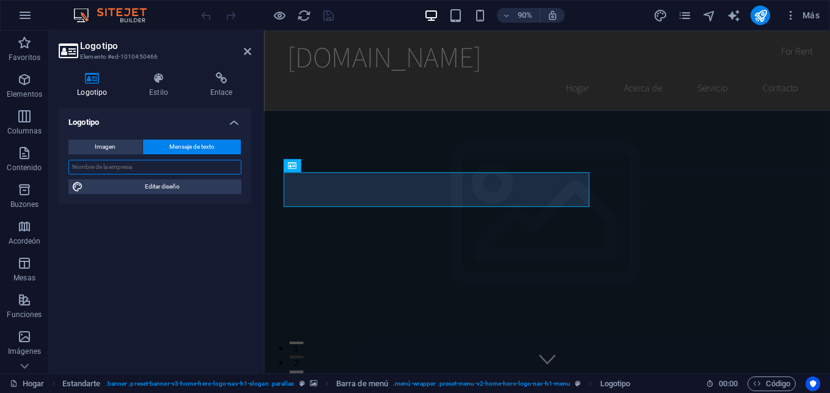
click at [113, 168] on input "text" at bounding box center [154, 167] width 173 height 15
type input "i"
type input "INVERSIONES M&L 2015"
click at [150, 221] on div "Logotipo Imagen Mensaje de texto Drag files here, click to choose files or sele…" at bounding box center [155, 236] width 193 height 256
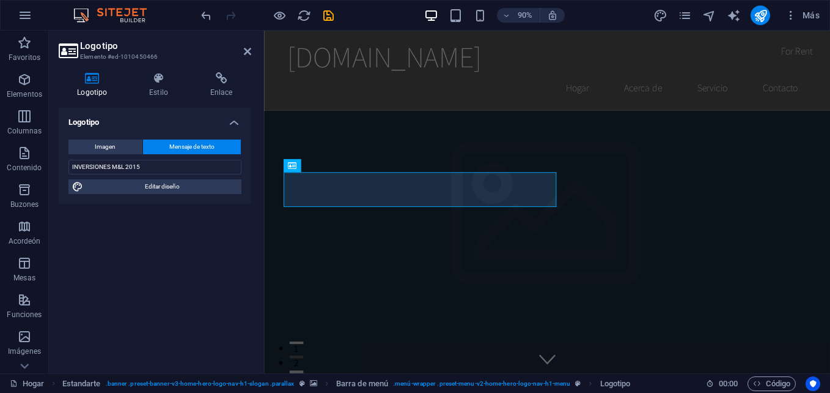
click at [89, 87] on h4 "Logotipo" at bounding box center [95, 85] width 72 height 26
click at [105, 147] on span "Imagen" at bounding box center [105, 146] width 21 height 15
select select "DISABLED_OPTION_VALUE"
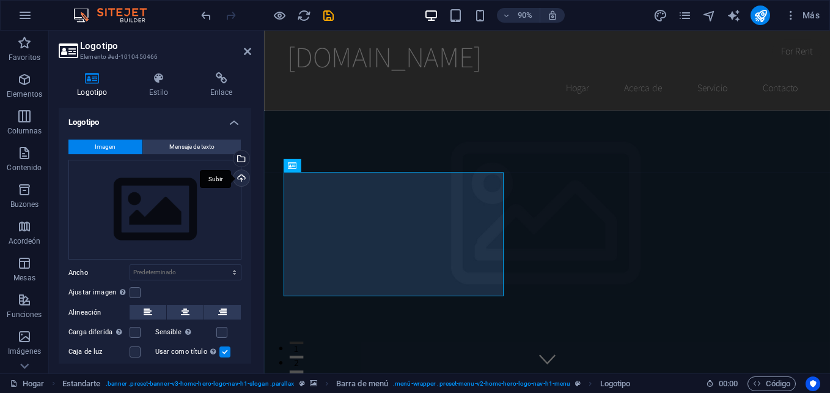
click at [235, 178] on div "Subir" at bounding box center [240, 179] width 18 height 18
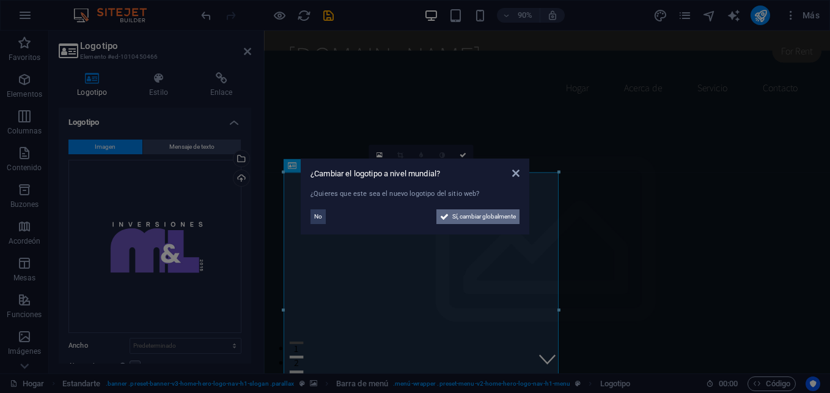
click at [485, 217] on span "Sí, cambiar globalmente" at bounding box center [484, 216] width 64 height 15
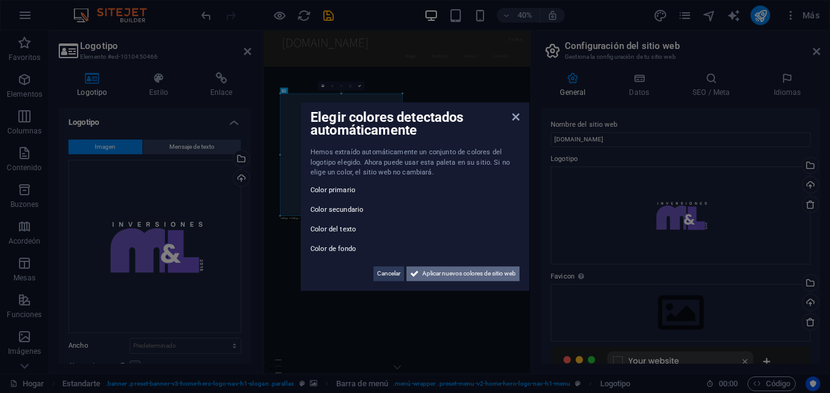
click at [444, 271] on span "Aplicar nuevos colores de sitio web" at bounding box center [470, 273] width 94 height 15
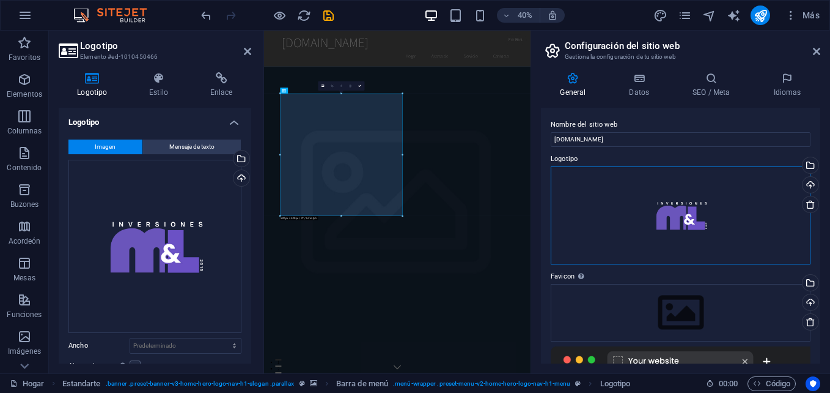
click at [664, 216] on div "Drag files here, click to choose files or select files from Files or our free s…" at bounding box center [681, 215] width 260 height 98
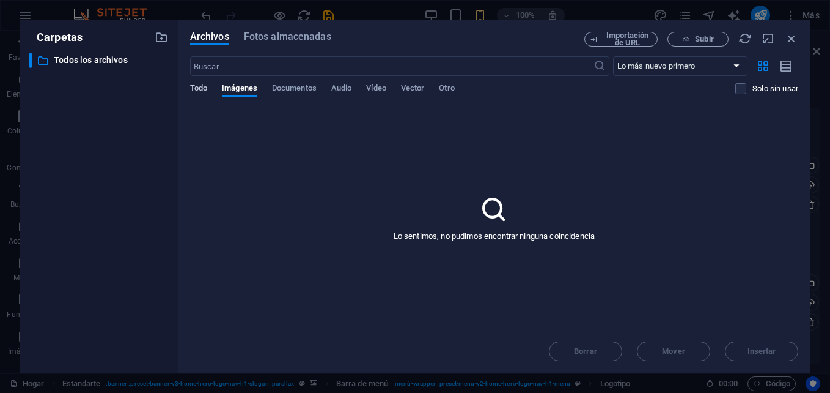
click at [199, 86] on span "Todo" at bounding box center [198, 89] width 17 height 17
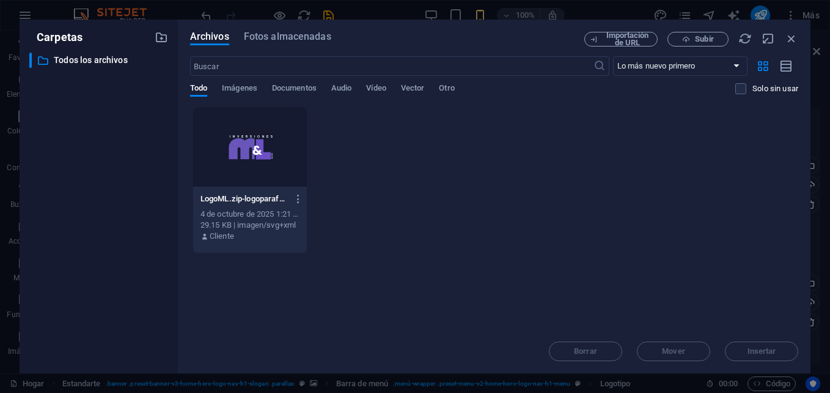
click at [773, 351] on div "Borrar Mover Insertar" at bounding box center [494, 345] width 608 height 32
click at [789, 35] on icon "button" at bounding box center [791, 38] width 13 height 13
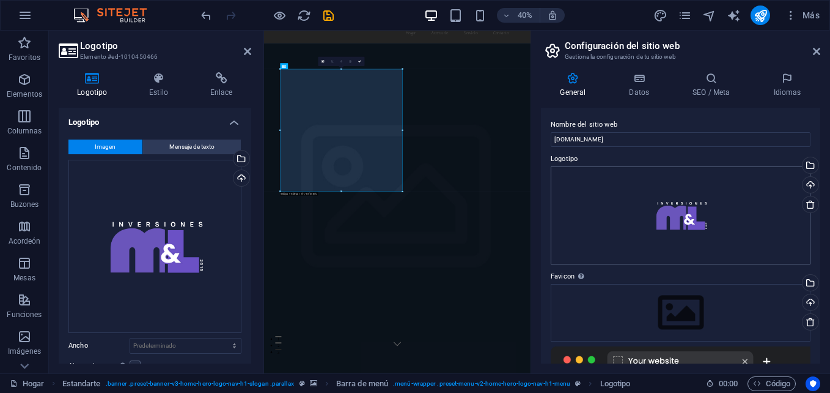
scroll to position [61, 0]
click at [635, 81] on icon at bounding box center [639, 78] width 59 height 12
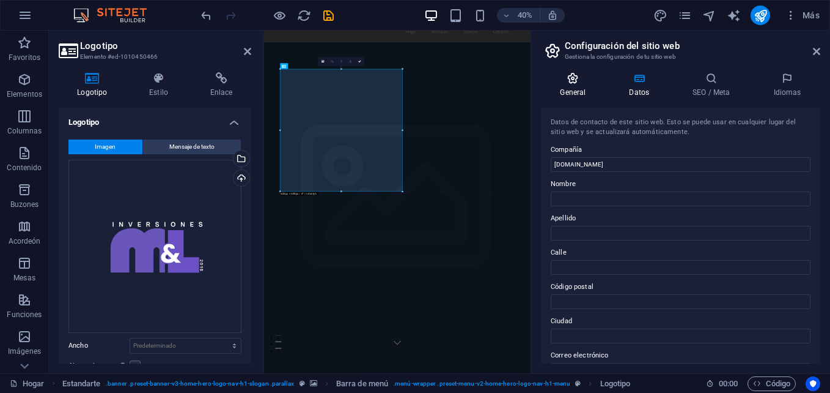
click at [572, 86] on h4 "General" at bounding box center [575, 85] width 69 height 26
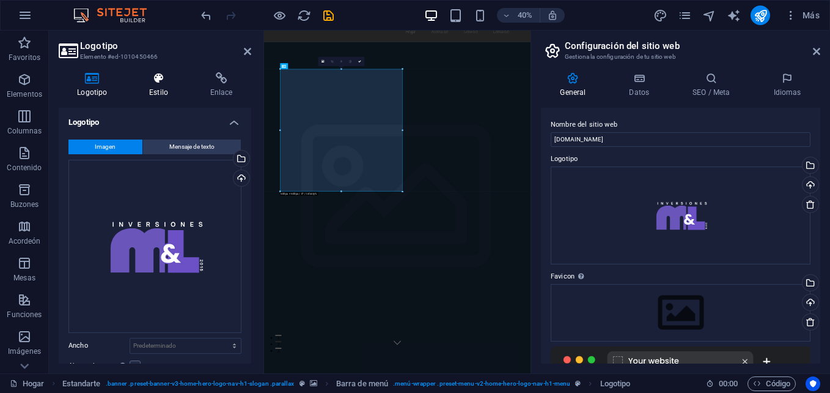
click at [161, 84] on h4 "Estilo" at bounding box center [161, 85] width 61 height 26
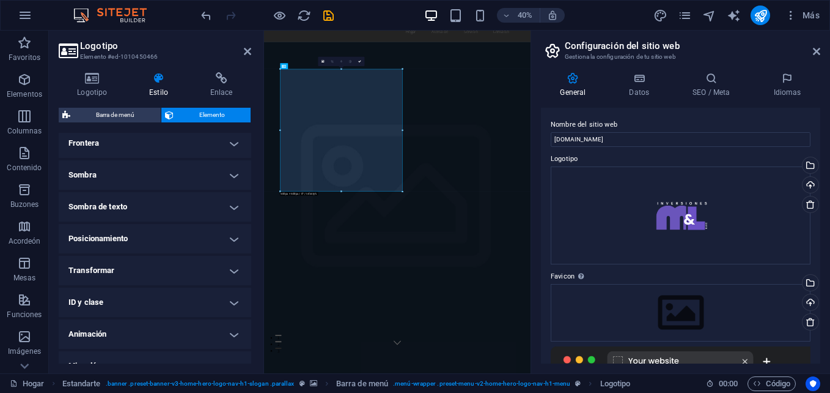
scroll to position [297, 0]
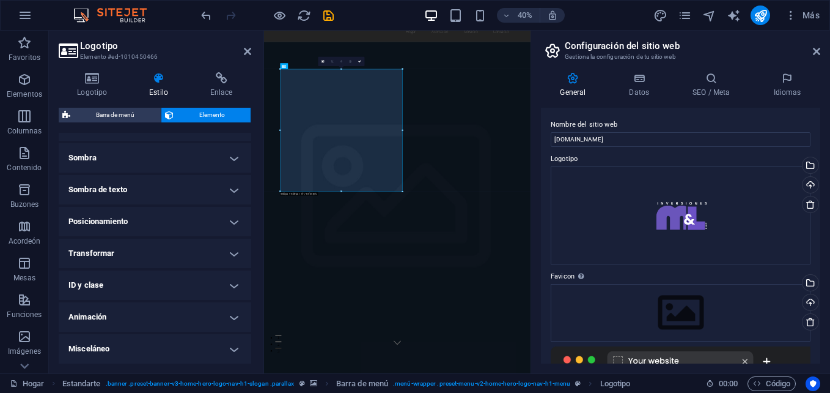
click at [237, 316] on h4 "Animación" at bounding box center [155, 316] width 193 height 29
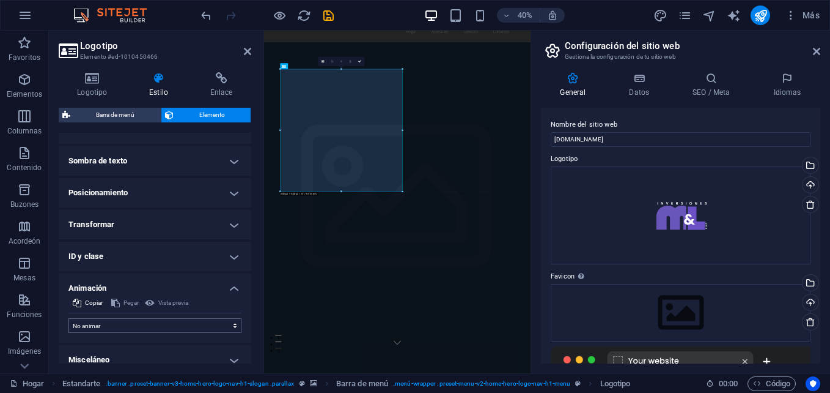
scroll to position [336, 0]
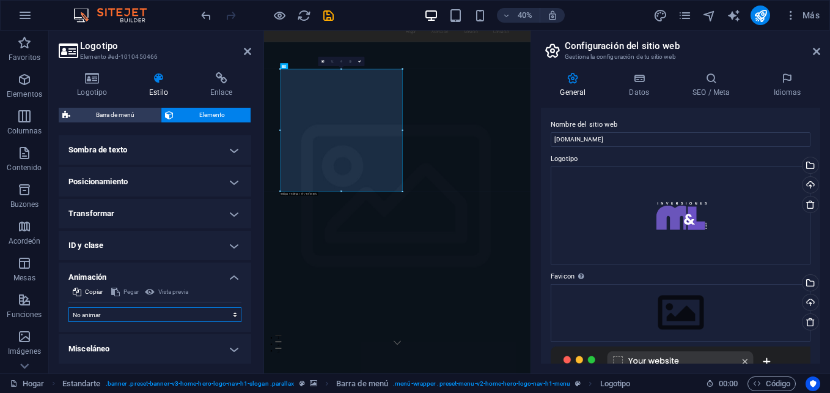
click at [232, 311] on select "No animar Mostrar / Ocultar Deslizar hacia arriba/abajo Acercar/alejar Desliza …" at bounding box center [154, 314] width 173 height 15
select select "slide"
click at [68, 307] on select "No animar Mostrar / Ocultar Deslizar hacia arriba/abajo Acercar/alejar Desliza …" at bounding box center [154, 314] width 173 height 15
select select "scroll"
click at [233, 314] on select "No animar Mostrar / Ocultar Deslizar hacia arriba/abajo Acercar/alejar Desliza …" at bounding box center [154, 314] width 173 height 15
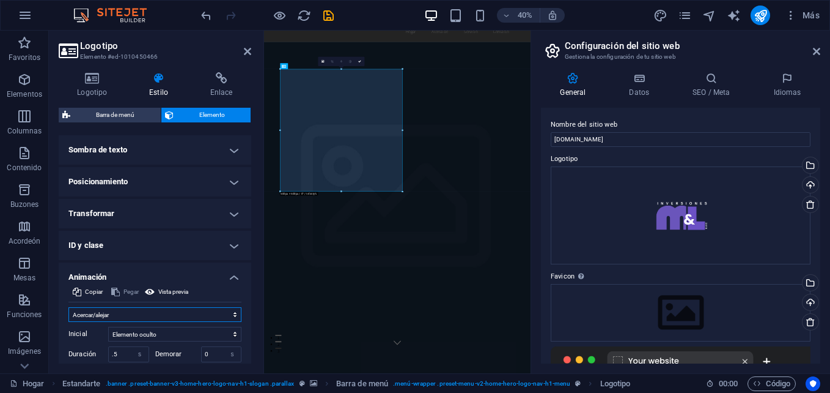
click at [68, 307] on select "No animar Mostrar / Ocultar Deslizar hacia arriba/abajo Acercar/alejar Desliza …" at bounding box center [154, 314] width 173 height 15
click at [231, 312] on select "No animar Mostrar / Ocultar Deslizar hacia arriba/abajo Acercar/alejar Desliza …" at bounding box center [154, 314] width 173 height 15
click at [68, 307] on select "No animar Mostrar / Ocultar Deslizar hacia arriba/abajo Acercar/alejar Desliza …" at bounding box center [154, 314] width 173 height 15
click at [231, 318] on select "No animar Mostrar / Ocultar Deslizar hacia arriba/abajo Acercar/alejar Desliza …" at bounding box center [154, 314] width 173 height 15
select select "fade"
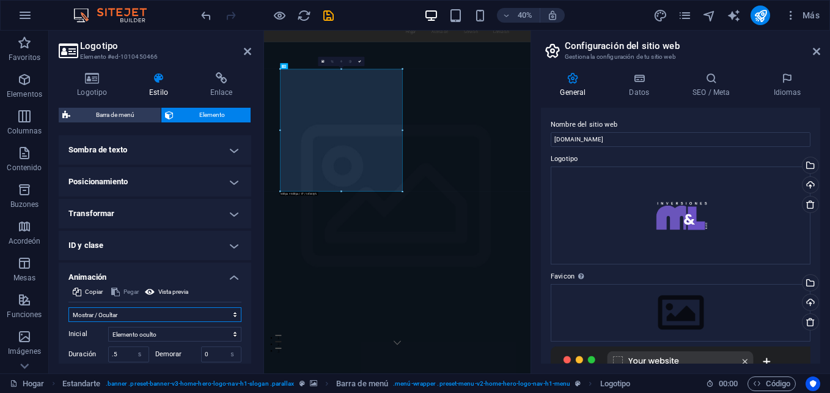
click at [68, 307] on select "No animar Mostrar / Ocultar Deslizar hacia arriba/abajo Acercar/alejar Desliza …" at bounding box center [154, 314] width 173 height 15
click at [717, 57] on h3 "Gestiona la configuración de tu sitio web" at bounding box center [680, 56] width 231 height 11
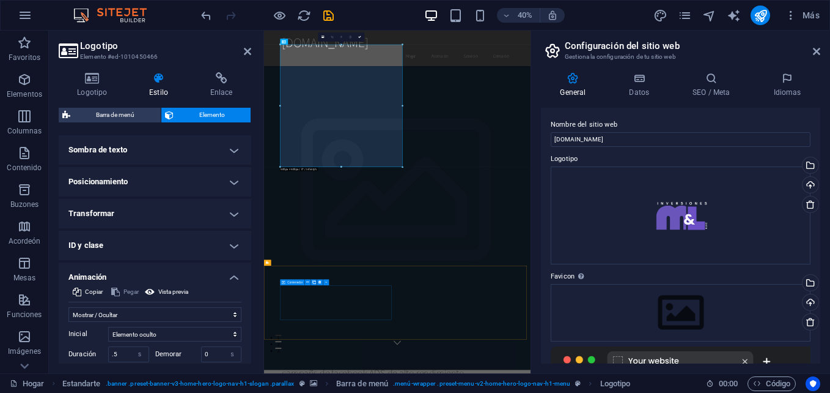
scroll to position [122, 0]
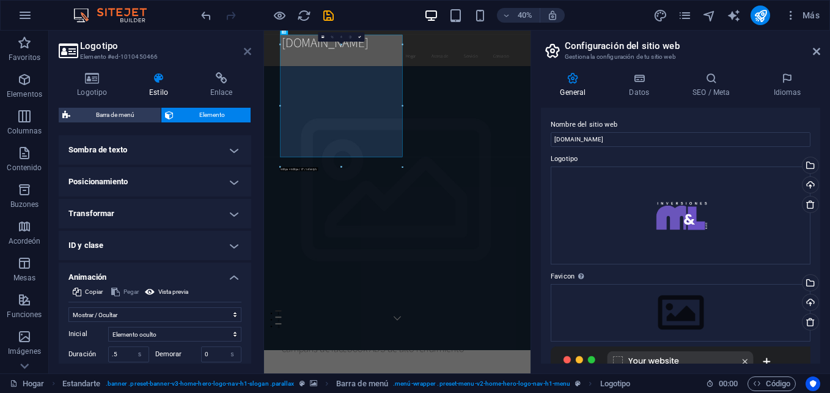
click at [245, 46] on icon at bounding box center [247, 51] width 7 height 10
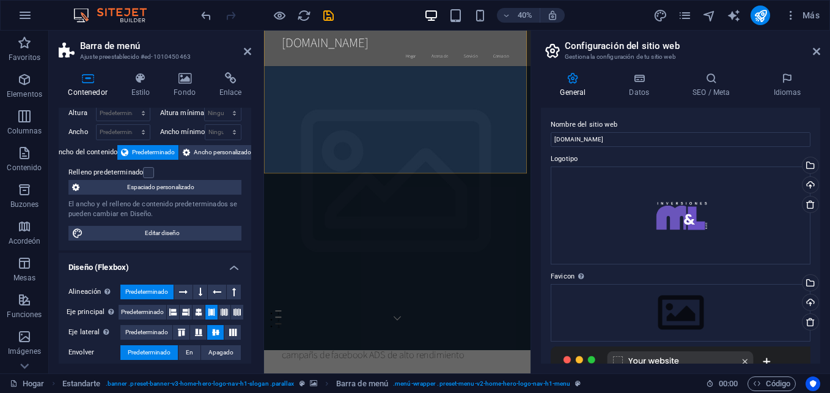
scroll to position [61, 0]
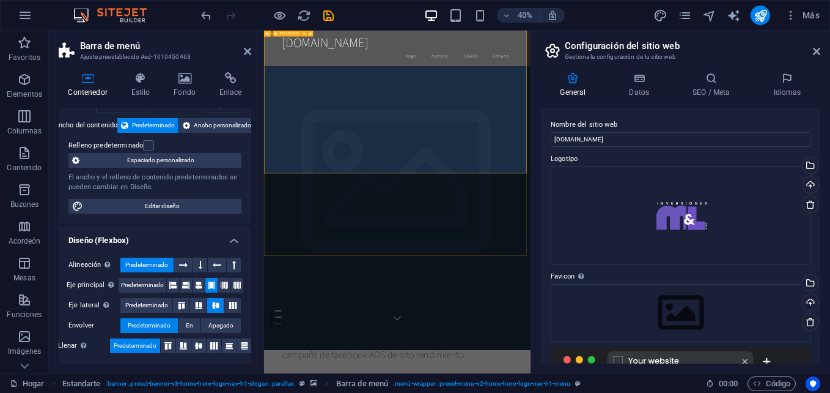
click at [758, 14] on icon "publicar" at bounding box center [761, 16] width 14 height 14
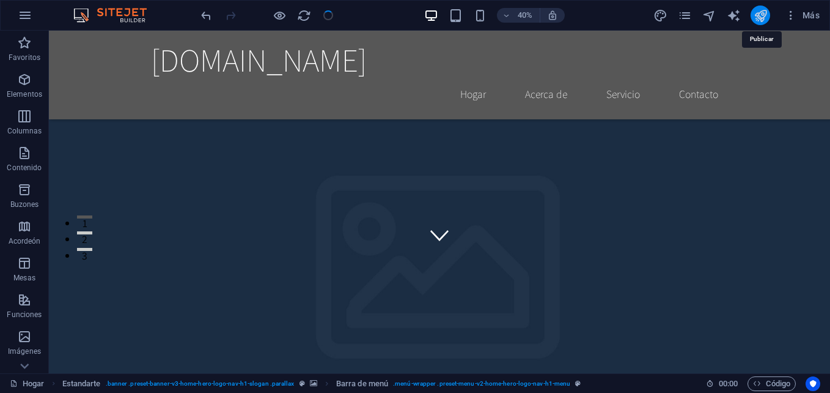
checkbox input "false"
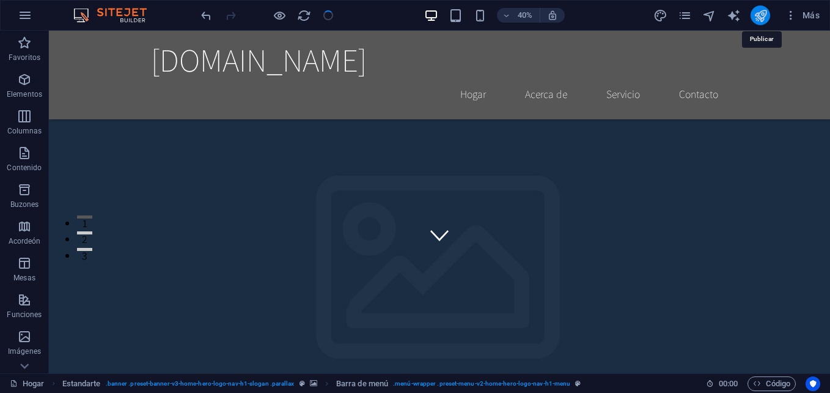
checkbox input "false"
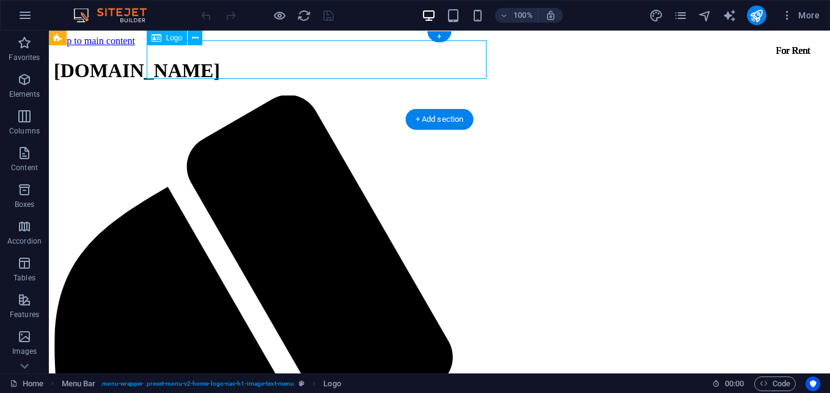
click at [457, 64] on div "[DOMAIN_NAME]" at bounding box center [440, 70] width 772 height 23
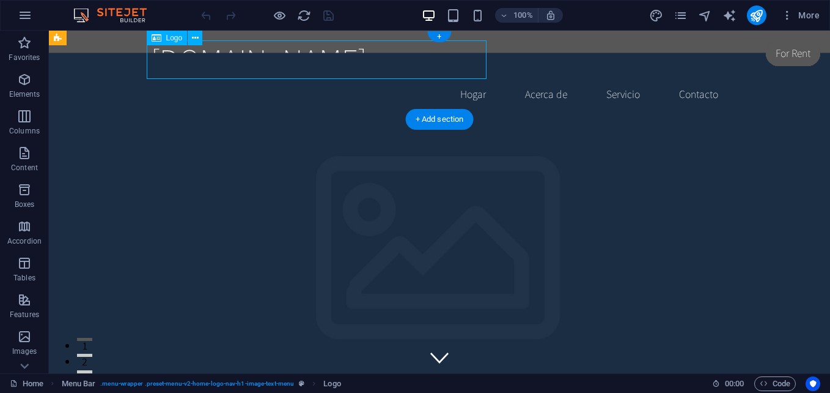
click at [457, 64] on div "[DOMAIN_NAME]" at bounding box center [439, 59] width 577 height 39
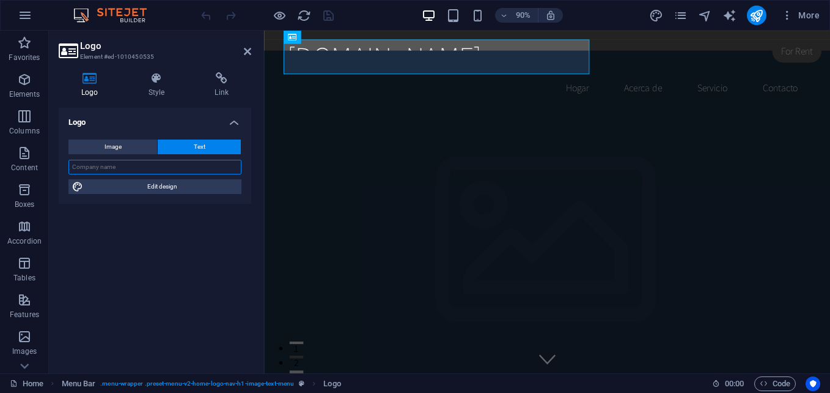
click at [139, 166] on input "text" at bounding box center [154, 167] width 173 height 15
type input "INVERSIONES M&L 2015"
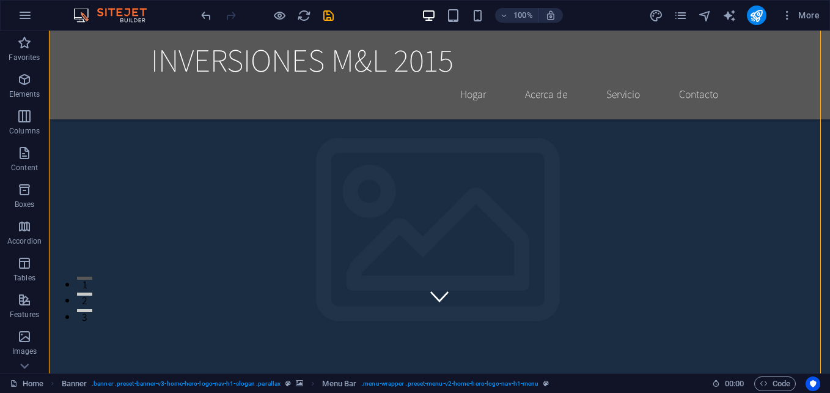
scroll to position [122, 0]
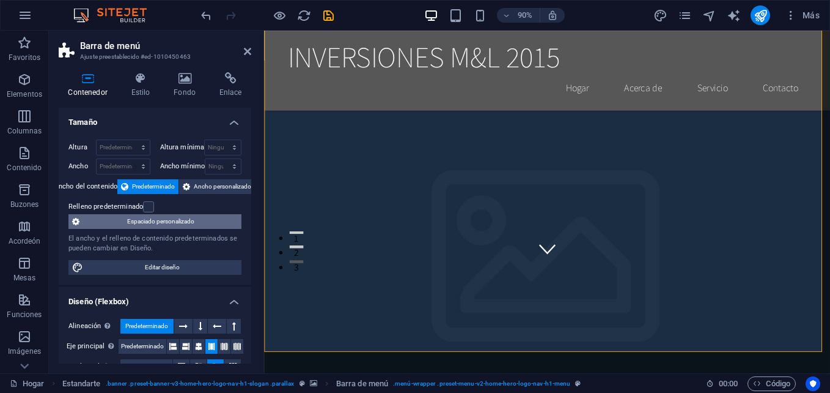
scroll to position [61, 0]
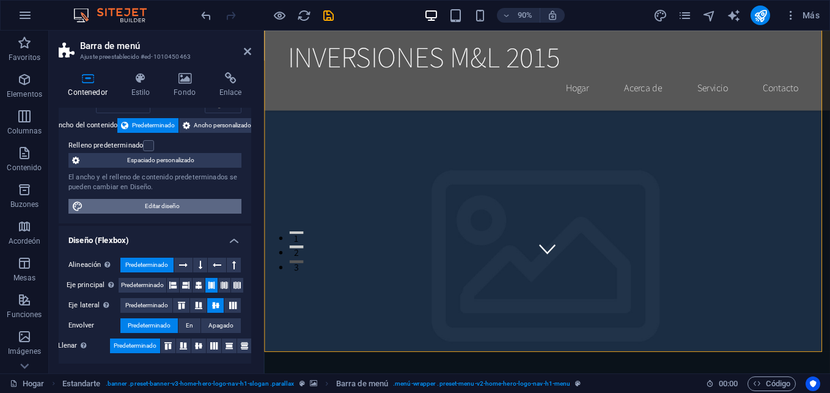
click at [174, 209] on span "Editar diseño" at bounding box center [162, 206] width 151 height 15
select select "rem"
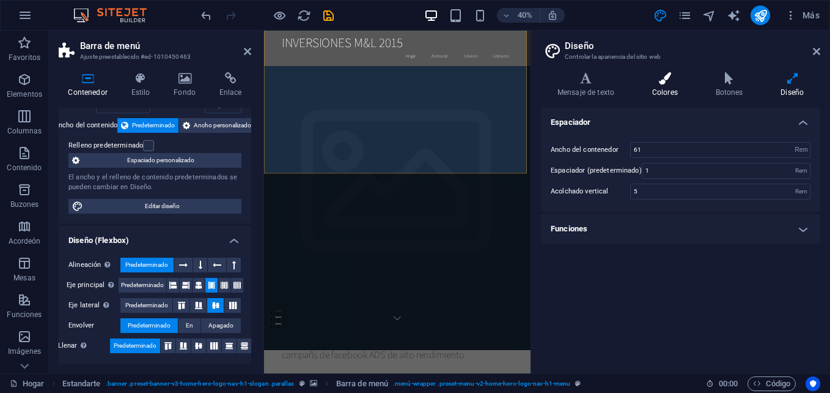
click at [657, 79] on icon at bounding box center [665, 78] width 59 height 12
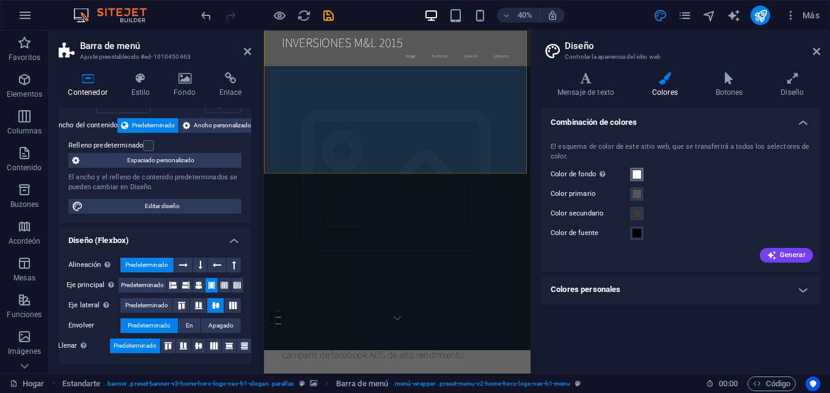
click at [633, 177] on span at bounding box center [637, 174] width 10 height 10
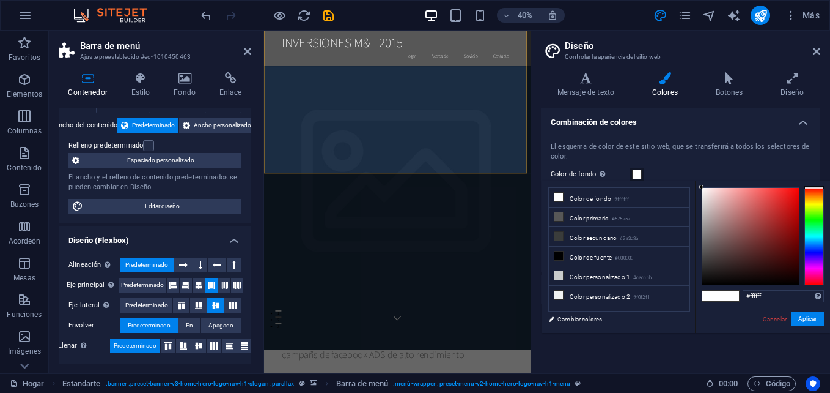
click at [813, 253] on div at bounding box center [815, 236] width 20 height 98
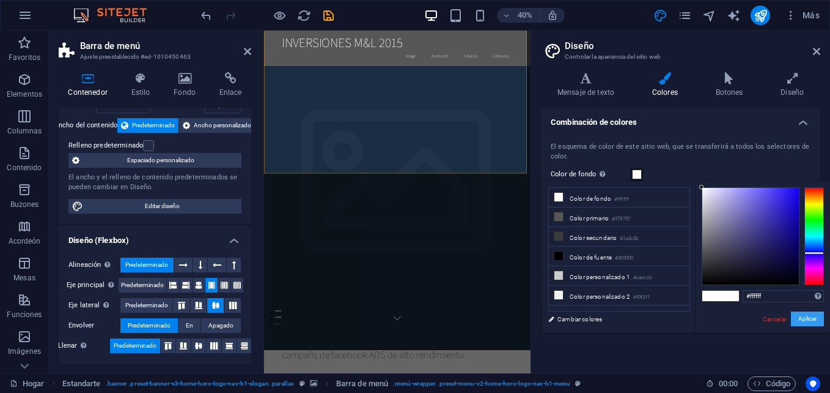
click at [804, 318] on button "Aplicar" at bounding box center [807, 318] width 33 height 15
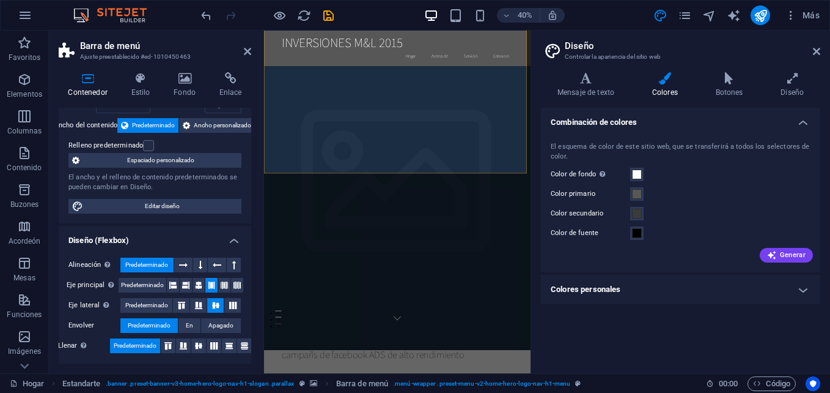
click at [802, 292] on h4 "Colores personales" at bounding box center [680, 289] width 279 height 29
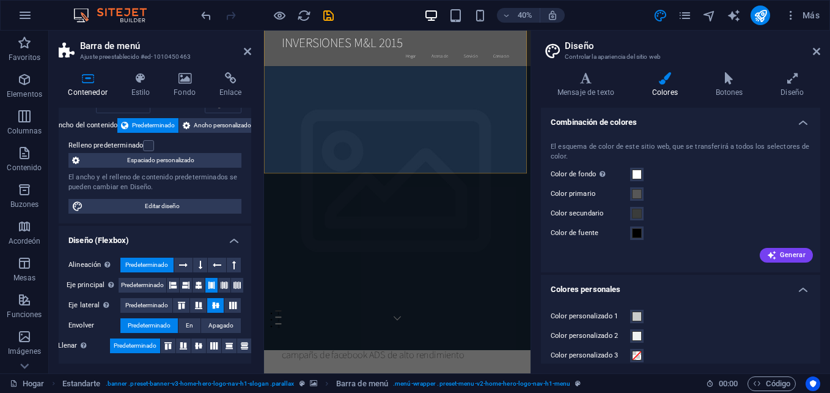
scroll to position [51, 0]
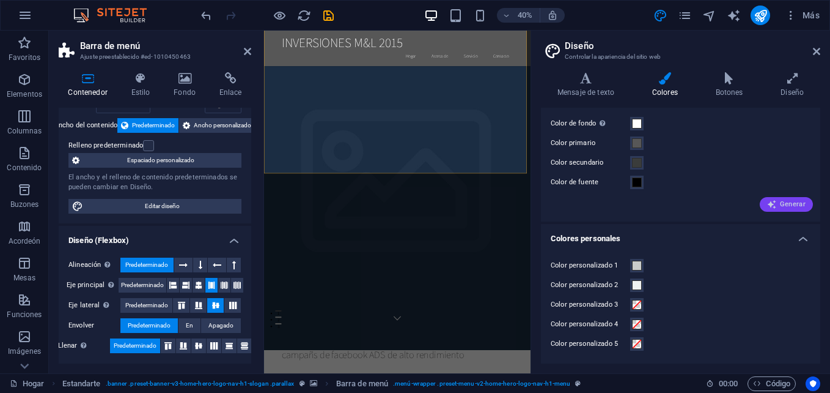
click at [782, 205] on font "Generar" at bounding box center [793, 204] width 26 height 7
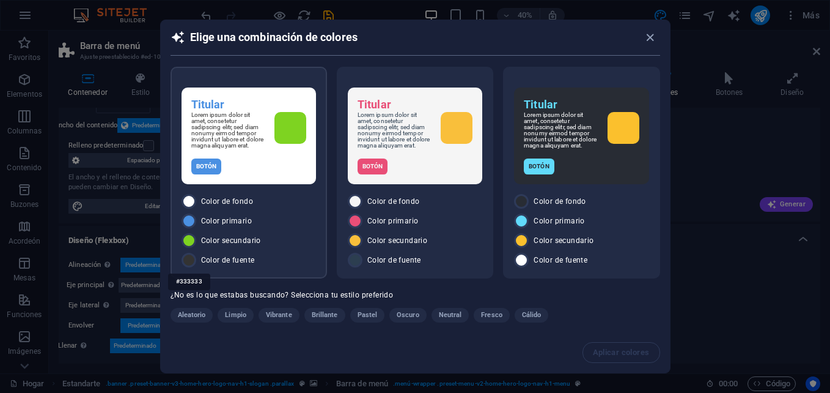
click at [185, 264] on div at bounding box center [189, 260] width 15 height 15
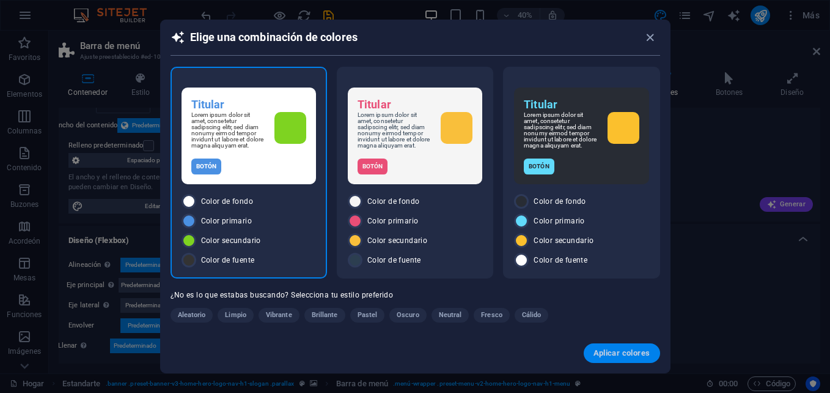
click at [626, 345] on button "Aplicar colores" at bounding box center [622, 353] width 76 height 20
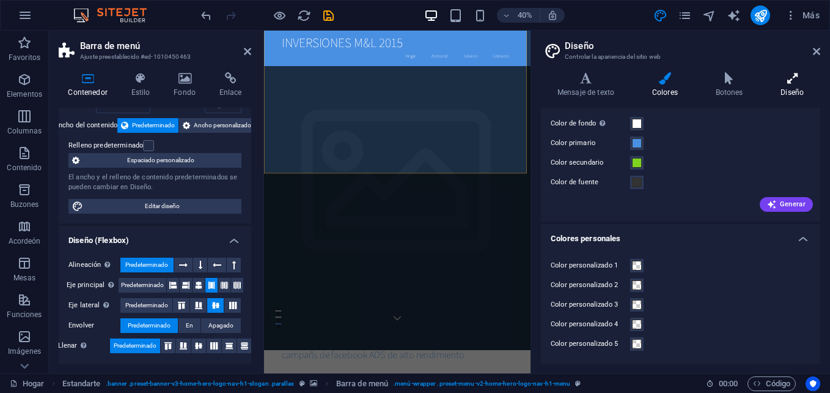
click at [785, 89] on font "Diseño" at bounding box center [792, 92] width 23 height 9
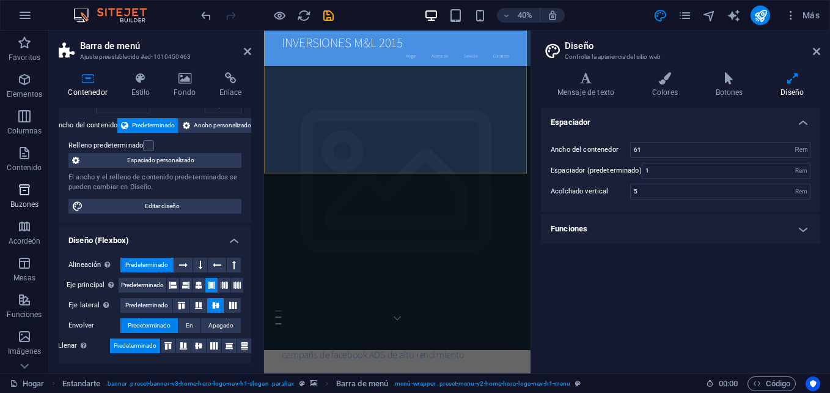
drag, startPoint x: 814, startPoint y: 52, endPoint x: 45, endPoint y: 183, distance: 780.9
click at [814, 52] on icon at bounding box center [816, 51] width 7 height 10
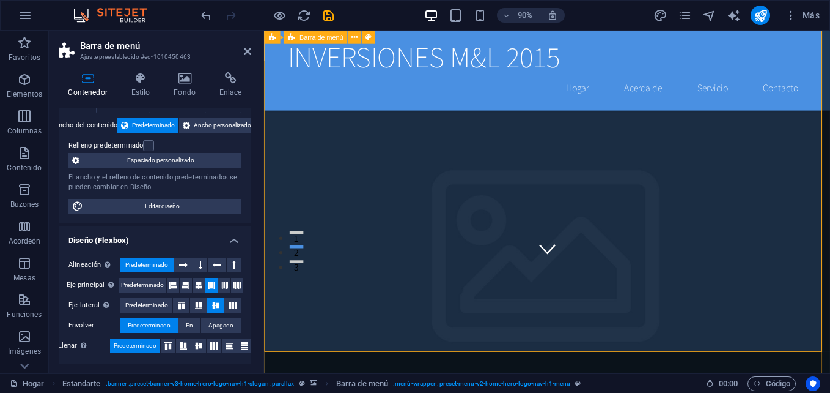
click at [185, 86] on h4 "Fondo" at bounding box center [187, 85] width 46 height 26
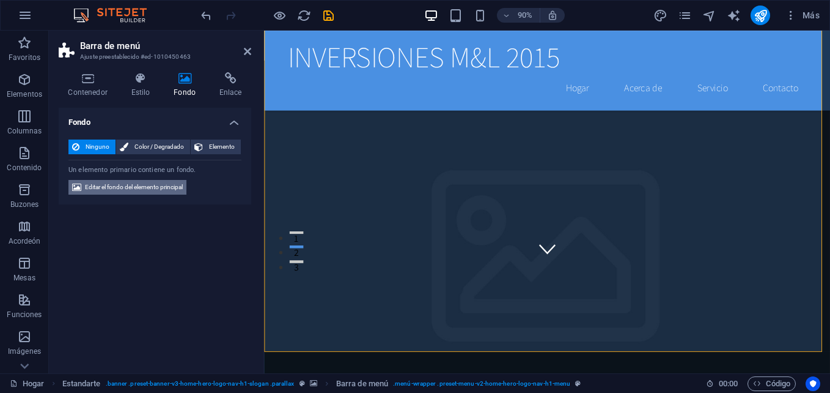
click at [120, 191] on span "Editar el fondo del elemento principal" at bounding box center [134, 187] width 98 height 15
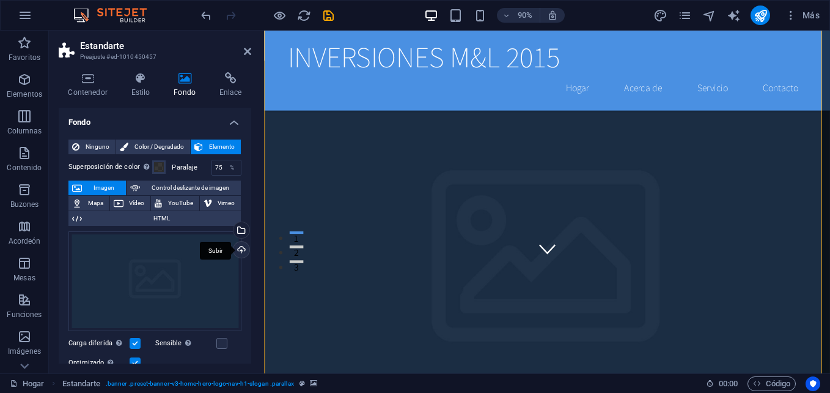
click at [240, 248] on div "Subir" at bounding box center [240, 251] width 18 height 18
click at [238, 248] on div "Subir" at bounding box center [240, 251] width 18 height 18
click at [237, 247] on div "Subir" at bounding box center [240, 251] width 18 height 18
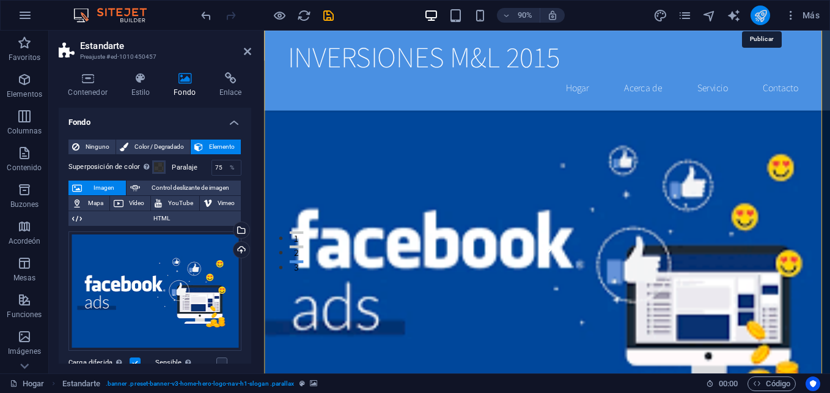
click at [766, 14] on icon "publicar" at bounding box center [761, 16] width 14 height 14
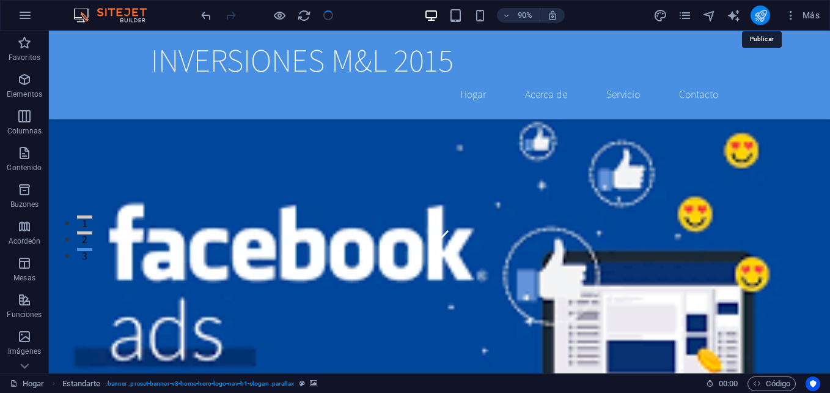
checkbox input "false"
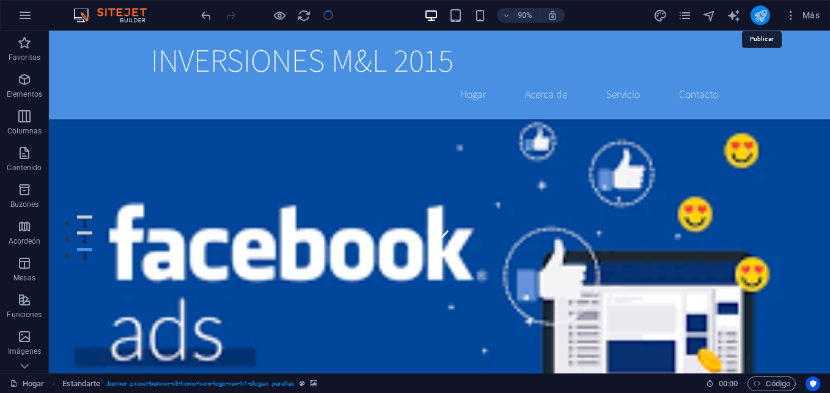
checkbox input "false"
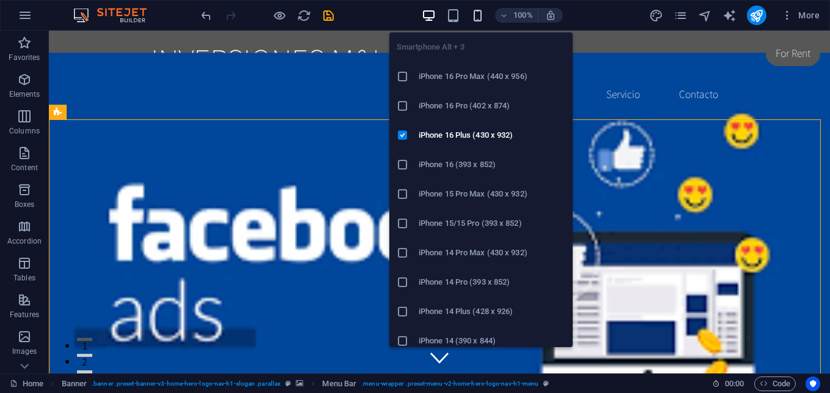
click at [479, 20] on icon "button" at bounding box center [478, 16] width 14 height 14
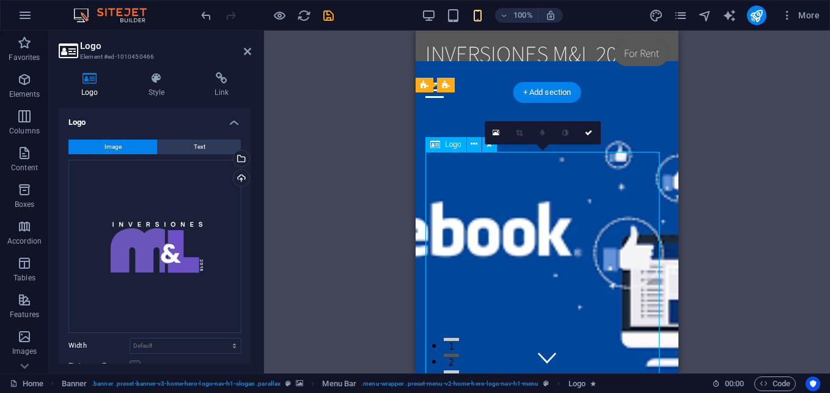
drag, startPoint x: 595, startPoint y: 201, endPoint x: 623, endPoint y: 187, distance: 31.4
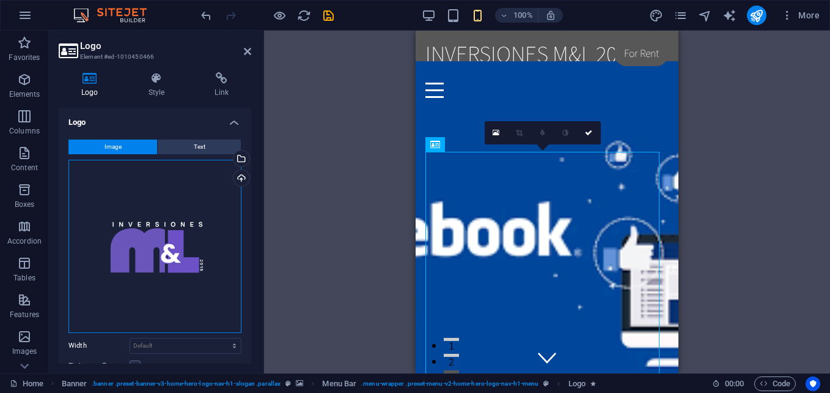
click at [153, 191] on div "Drag files here, click to choose files or select files from Files or our free s…" at bounding box center [154, 246] width 173 height 173
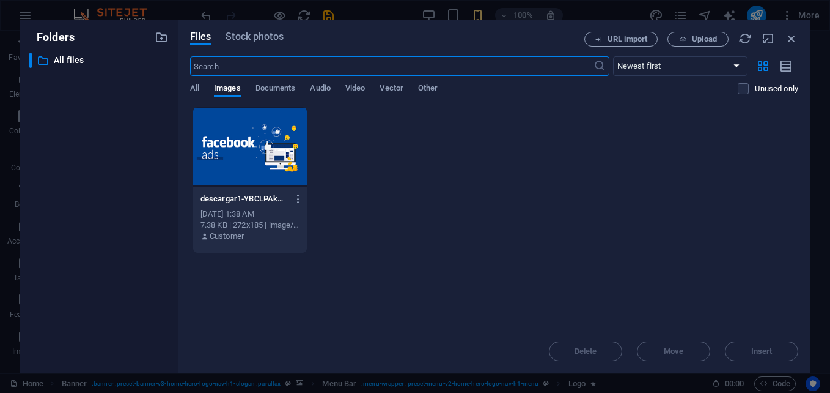
click at [231, 142] on div at bounding box center [250, 146] width 114 height 79
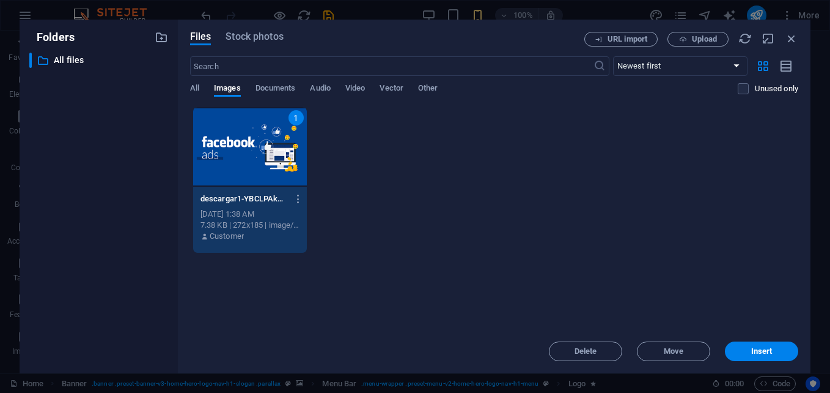
click at [788, 40] on icon "button" at bounding box center [791, 38] width 13 height 13
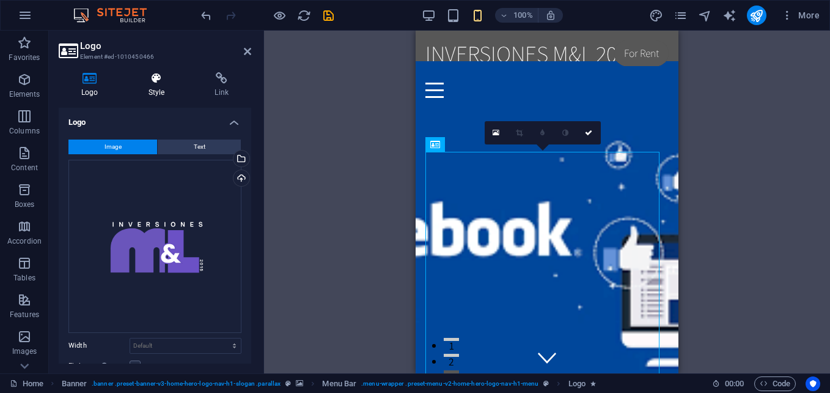
click at [150, 88] on h4 "Style" at bounding box center [159, 85] width 67 height 26
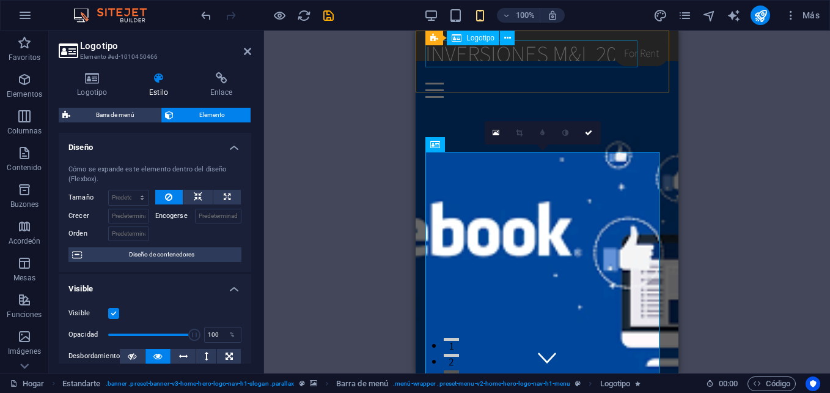
click at [548, 48] on div "INVERSIONES M&L 2015" at bounding box center [547, 53] width 243 height 27
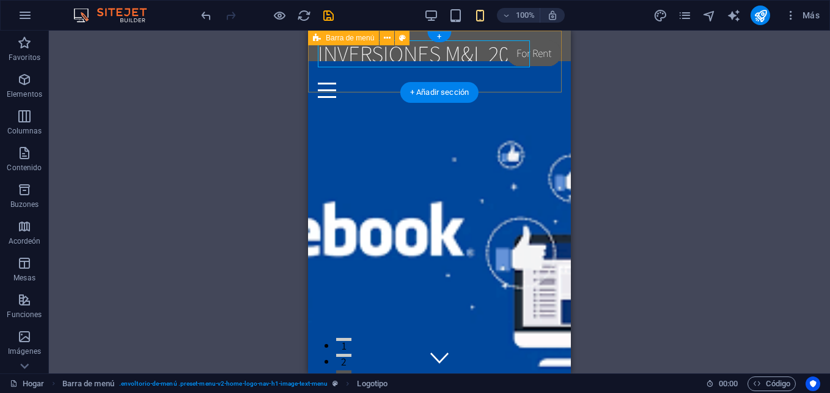
click at [541, 47] on div "INVERSIONES M&L 2015 Hogar Acerca de Servicio Contacto" at bounding box center [439, 69] width 263 height 77
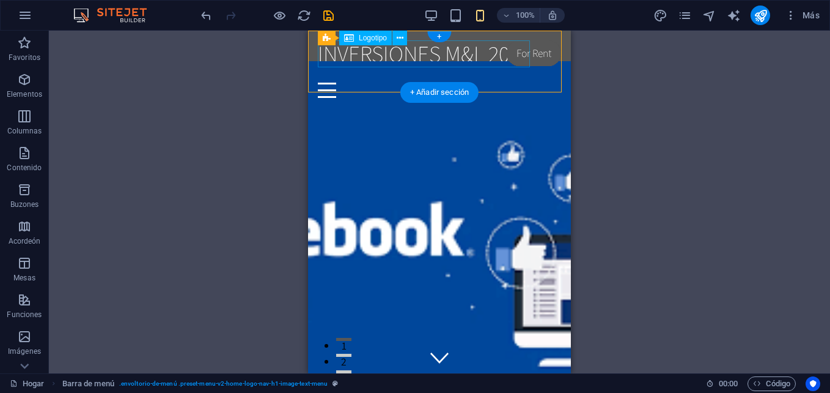
click at [445, 57] on div "INVERSIONES M&L 2015" at bounding box center [439, 53] width 243 height 27
click at [359, 84] on div "INVERSIONES M&L 2015 Hogar Acerca de Servicio Contacto" at bounding box center [439, 69] width 263 height 77
click at [400, 37] on icon at bounding box center [400, 38] width 7 height 13
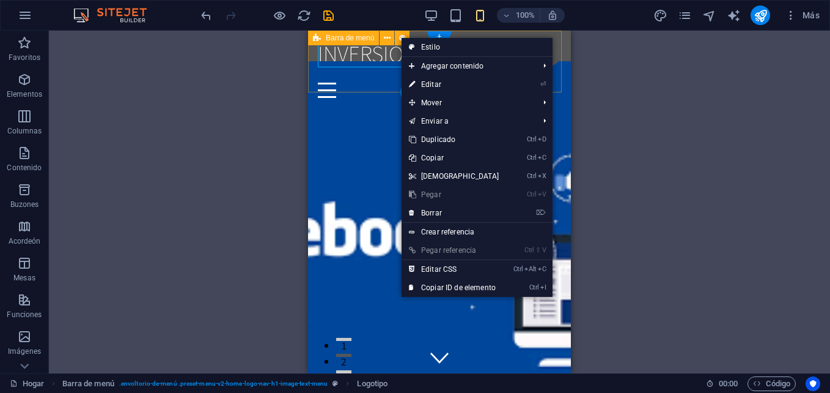
click at [356, 83] on div "INVERSIONES M&L 2015 Hogar Acerca de Servicio Contacto" at bounding box center [439, 69] width 263 height 77
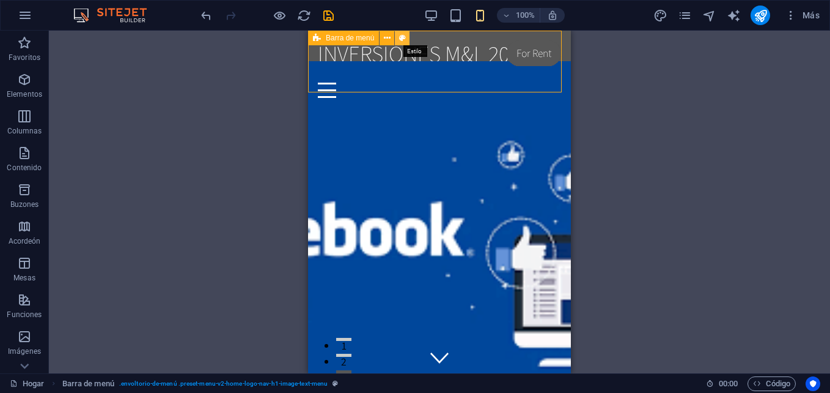
click at [402, 38] on icon at bounding box center [402, 38] width 7 height 13
select select "rem"
select select "preset-menu-v2-home-logo-nav-h1-image-text-menu"
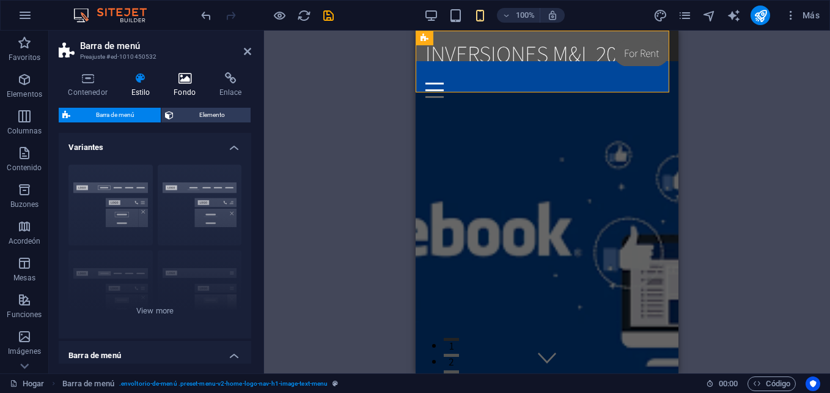
click at [191, 83] on icon at bounding box center [184, 78] width 41 height 12
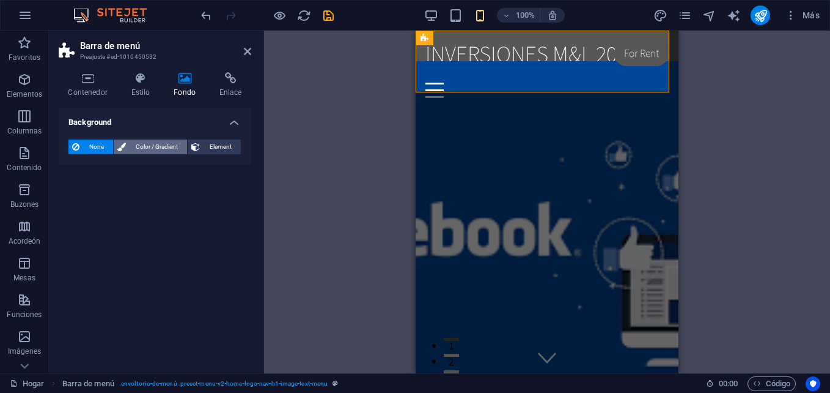
click at [169, 144] on span "Color / Gradient" at bounding box center [157, 146] width 54 height 15
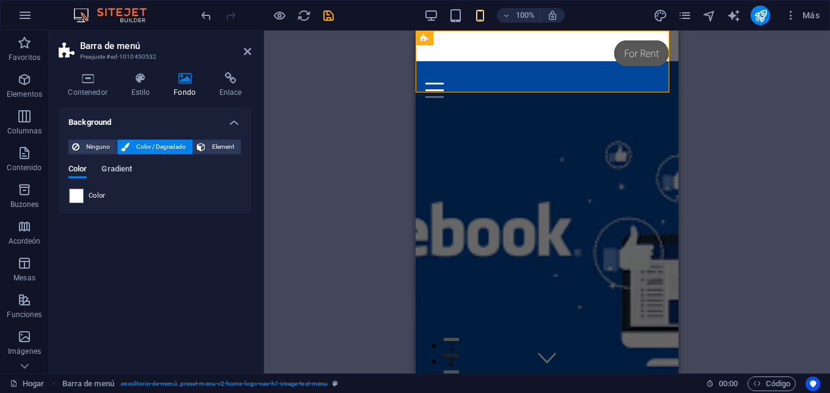
click at [124, 168] on span "Gradient" at bounding box center [117, 169] width 31 height 17
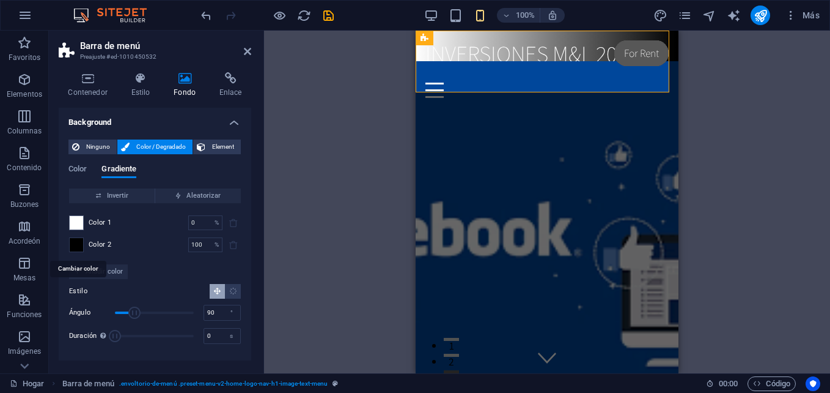
click at [73, 244] on span at bounding box center [76, 244] width 13 height 13
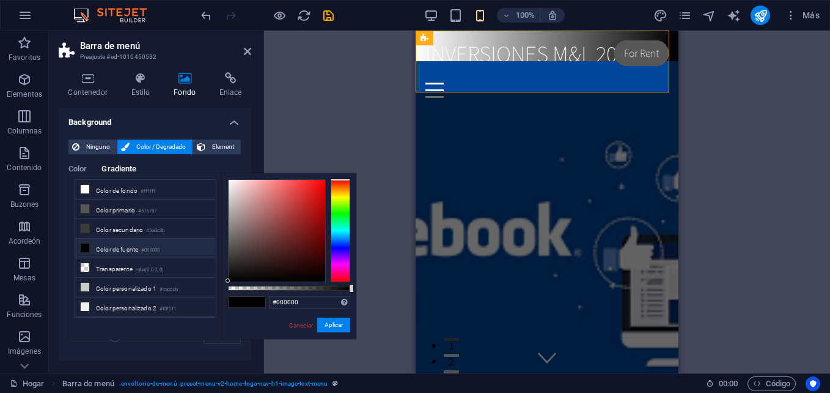
click at [337, 251] on div at bounding box center [341, 230] width 20 height 103
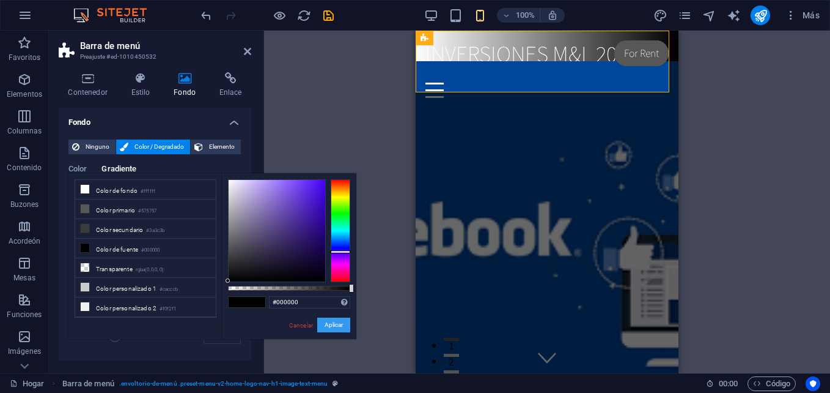
click at [330, 325] on button "Aplicar" at bounding box center [333, 324] width 33 height 15
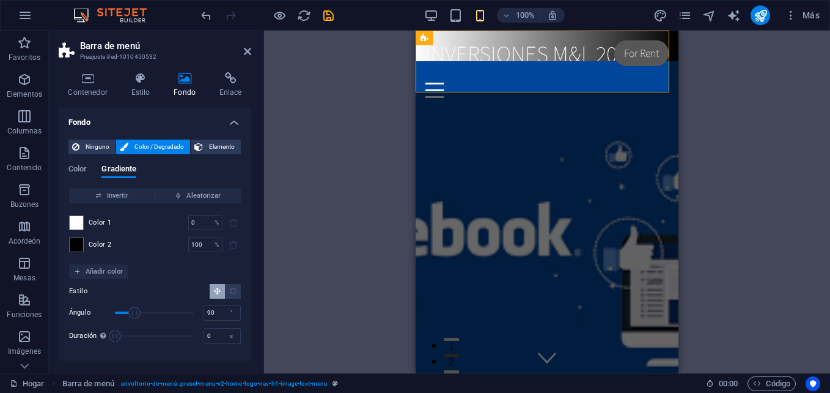
click at [347, 212] on div "Estandarte H2 Estandarte Estandarte Barra de menú Barra de menú Menú Logotipo H…" at bounding box center [547, 202] width 566 height 342
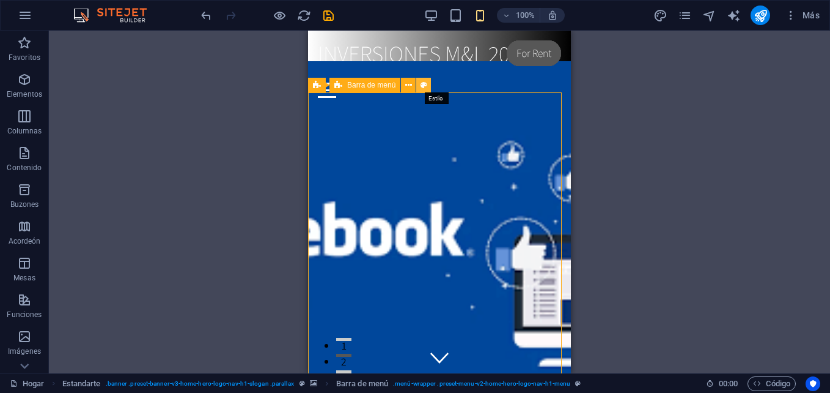
click at [422, 89] on icon at bounding box center [424, 85] width 7 height 13
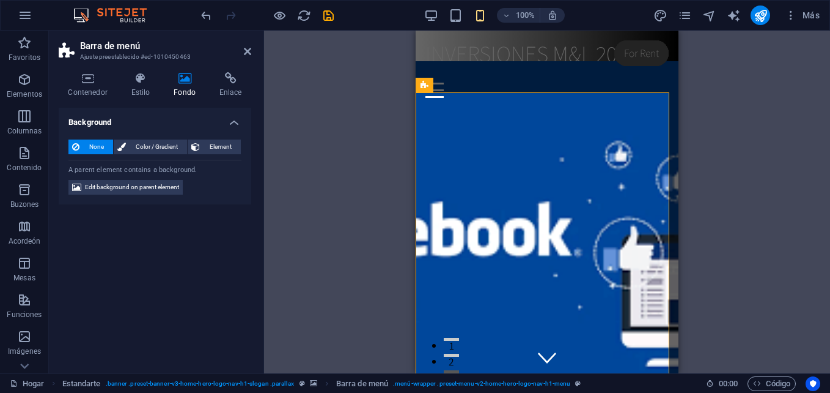
click at [187, 81] on icon at bounding box center [184, 78] width 41 height 12
click at [122, 185] on span "Edit background on parent element" at bounding box center [132, 187] width 94 height 15
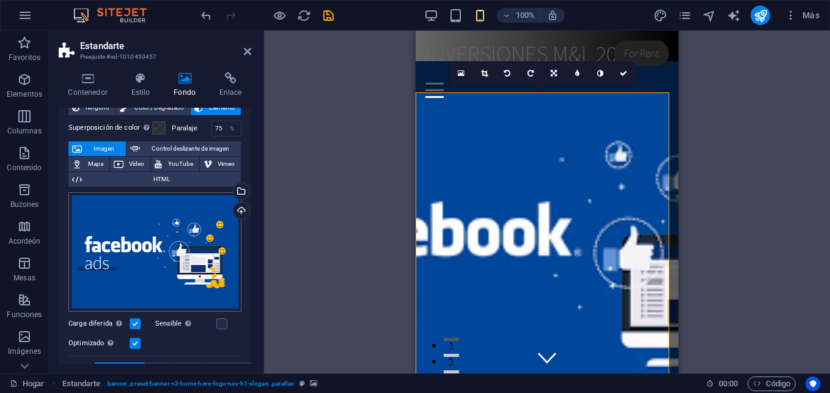
scroll to position [61, 0]
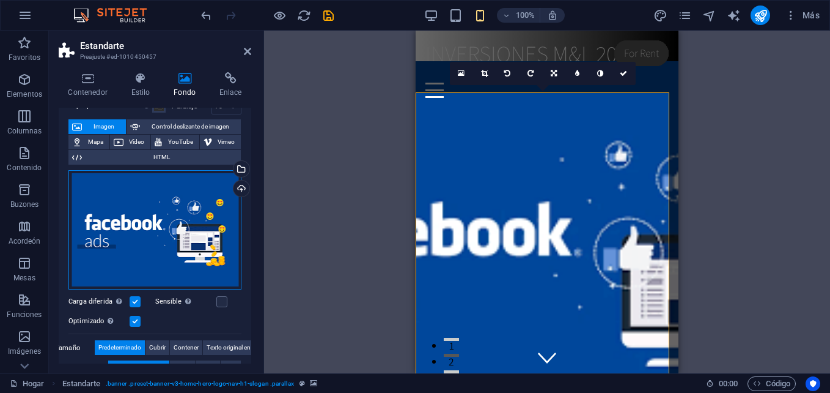
click at [144, 240] on div "Drag files here, click to choose files or select files from Files or our free s…" at bounding box center [154, 230] width 173 height 120
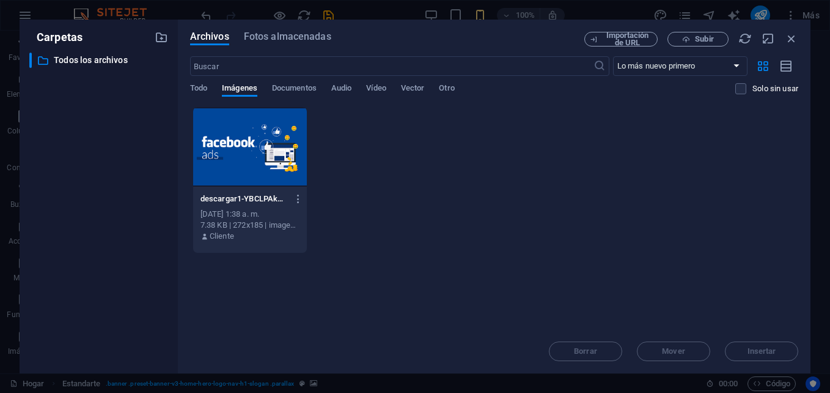
click at [600, 350] on div "Borrar Mover Insertar" at bounding box center [494, 345] width 608 height 32
click at [242, 150] on div at bounding box center [250, 146] width 114 height 79
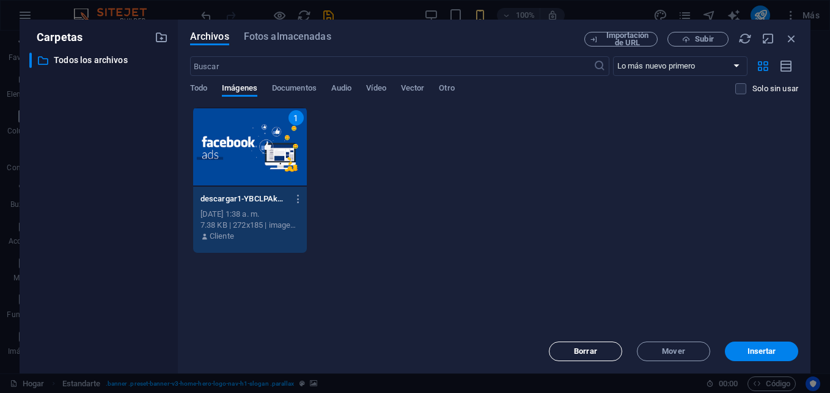
click at [593, 353] on span "Borrar" at bounding box center [585, 350] width 23 height 7
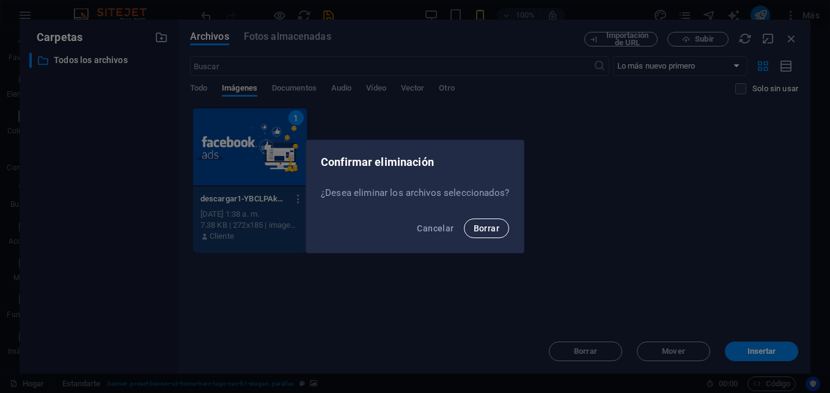
click at [471, 229] on button "Borrar" at bounding box center [486, 228] width 45 height 20
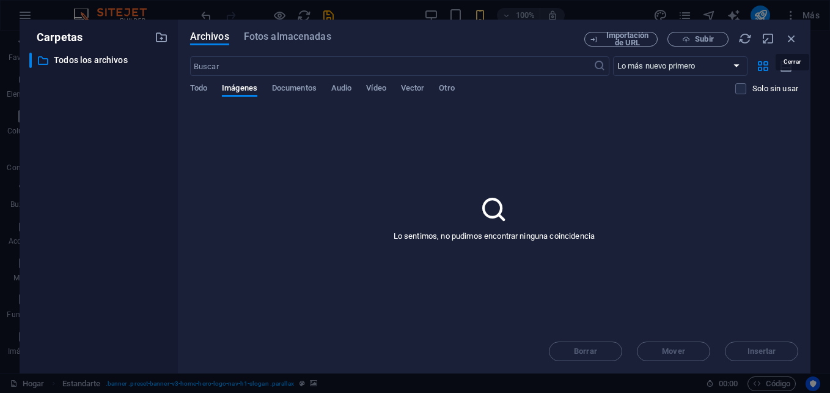
click at [794, 40] on icon "button" at bounding box center [791, 38] width 13 height 13
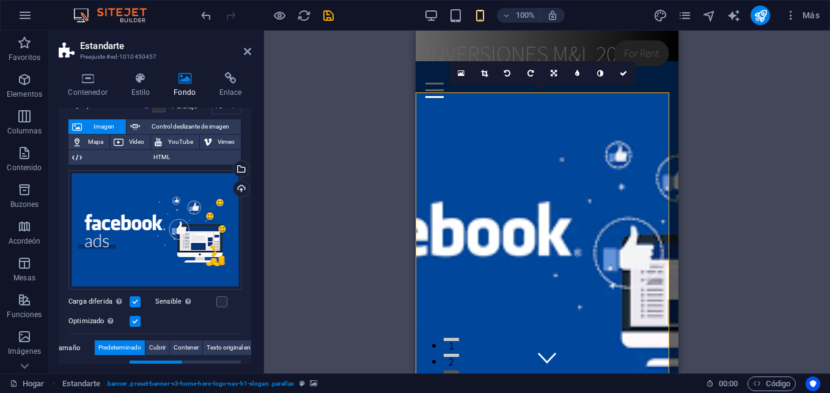
click at [345, 207] on div "Arrastre aquí para reemplazar el contenido existente. Presione "Ctrl" si desea …" at bounding box center [547, 202] width 566 height 342
click at [746, 204] on div "Arrastre aquí para reemplazar el contenido existente. Presione "Ctrl" si desea …" at bounding box center [547, 202] width 566 height 342
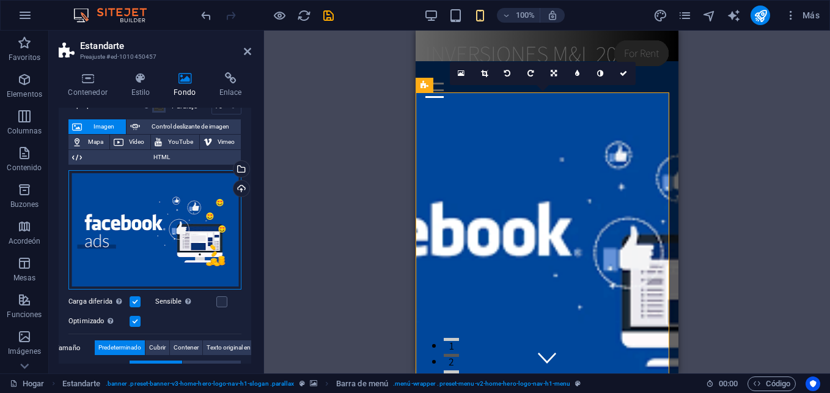
drag, startPoint x: 108, startPoint y: 236, endPoint x: 127, endPoint y: 264, distance: 33.9
click at [127, 264] on div "Drag files here, click to choose files or select files from Files or our free s…" at bounding box center [154, 230] width 173 height 120
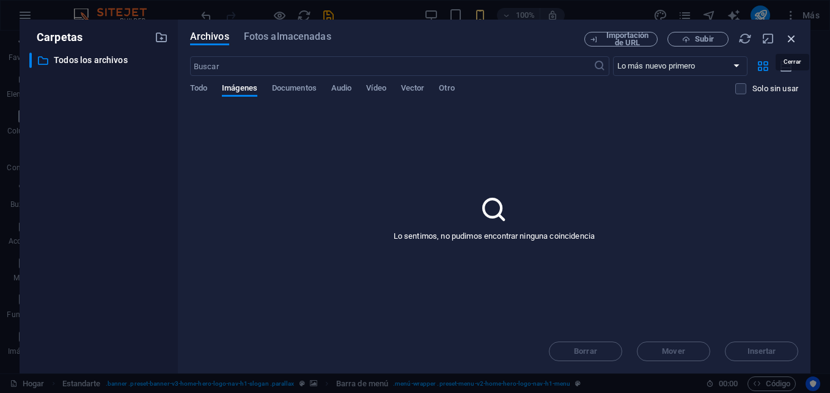
click at [794, 40] on icon "button" at bounding box center [791, 38] width 13 height 13
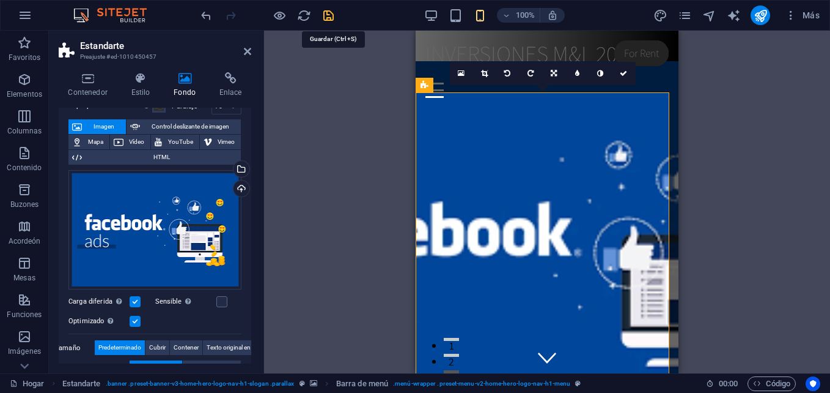
click at [325, 17] on icon "salvar" at bounding box center [329, 16] width 14 height 14
checkbox input "false"
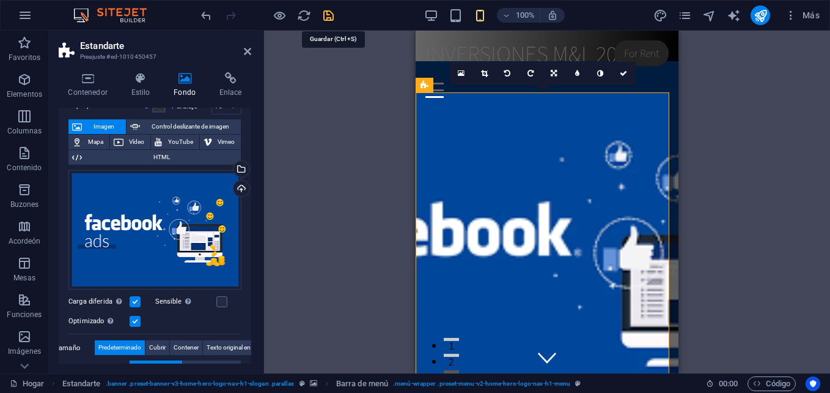
checkbox input "false"
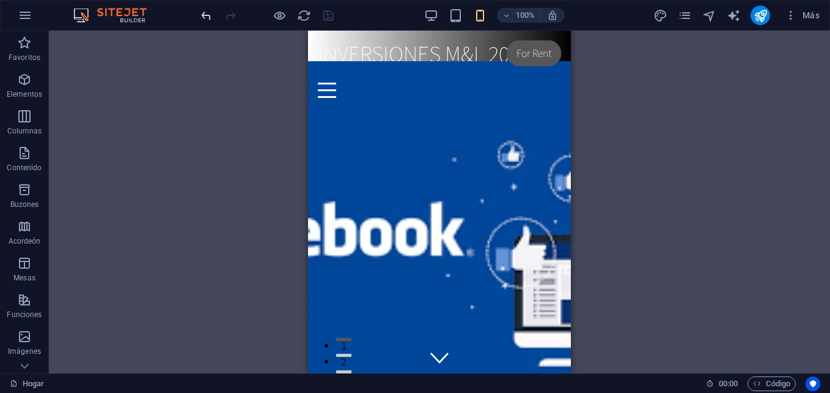
click at [205, 13] on icon "deshacer" at bounding box center [206, 16] width 14 height 14
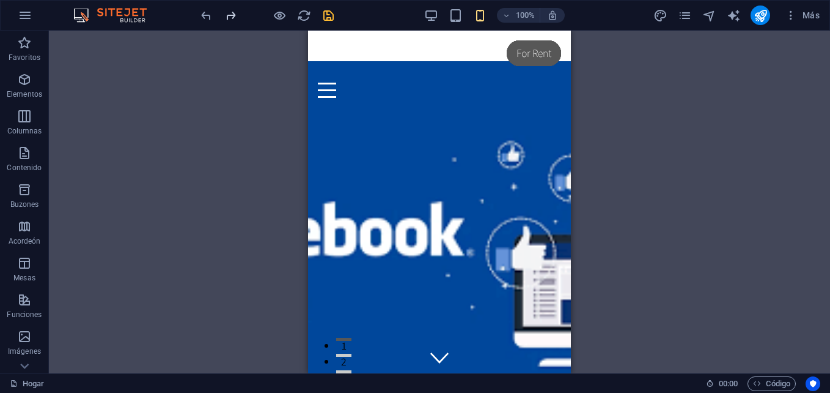
click at [235, 14] on icon "rehacer" at bounding box center [231, 16] width 14 height 14
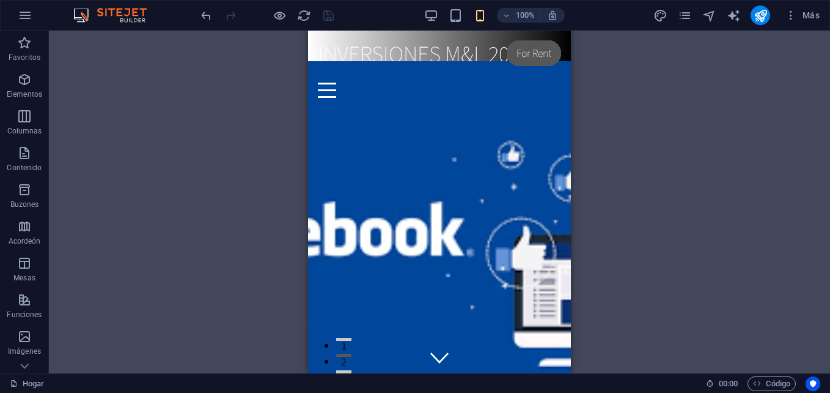
click at [325, 16] on div at bounding box center [267, 16] width 137 height 20
click at [764, 20] on icon "publicar" at bounding box center [761, 16] width 14 height 14
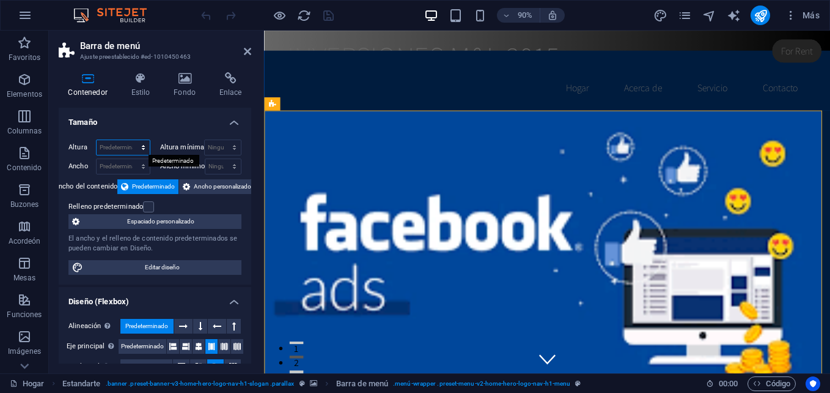
click at [141, 149] on select "Predeterminado Px Rem % VH Vw" at bounding box center [123, 147] width 53 height 15
click at [233, 147] on select "Ninguno Px Rem % VH Vw" at bounding box center [223, 147] width 36 height 15
click at [199, 113] on h4 "Tamaño" at bounding box center [155, 119] width 193 height 22
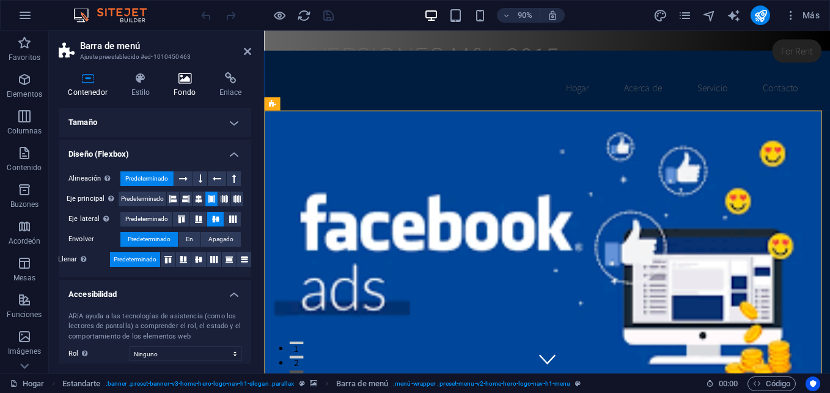
click at [186, 85] on h4 "Fondo" at bounding box center [187, 85] width 46 height 26
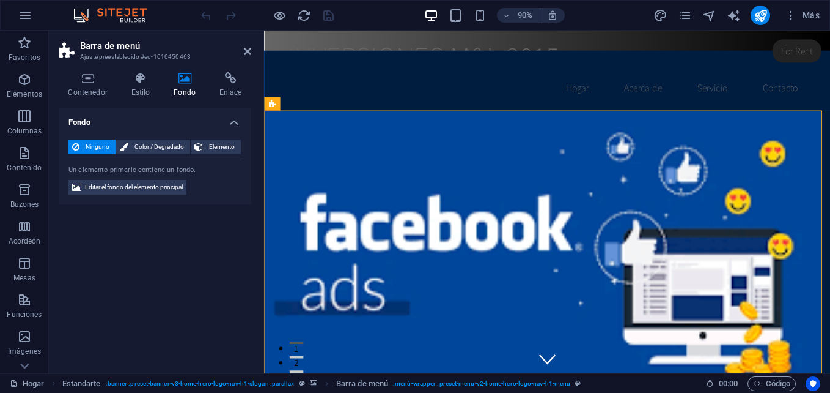
click at [175, 166] on div "Un elemento primario contiene un fondo." at bounding box center [154, 168] width 173 height 16
click at [166, 189] on span "Editar el fondo del elemento principal" at bounding box center [134, 187] width 98 height 15
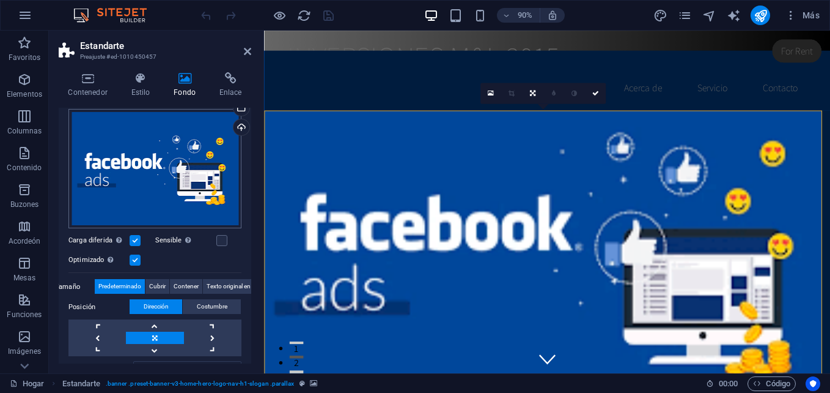
scroll to position [61, 0]
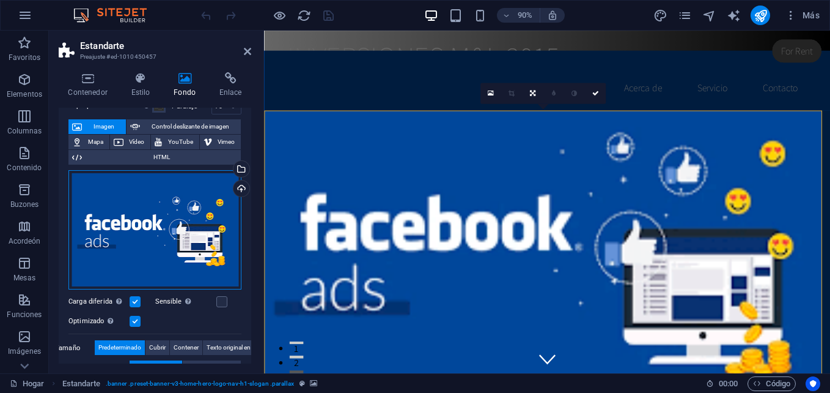
click at [136, 199] on div "Drag files here, click to choose files or select files from Files or our free s…" at bounding box center [154, 230] width 173 height 120
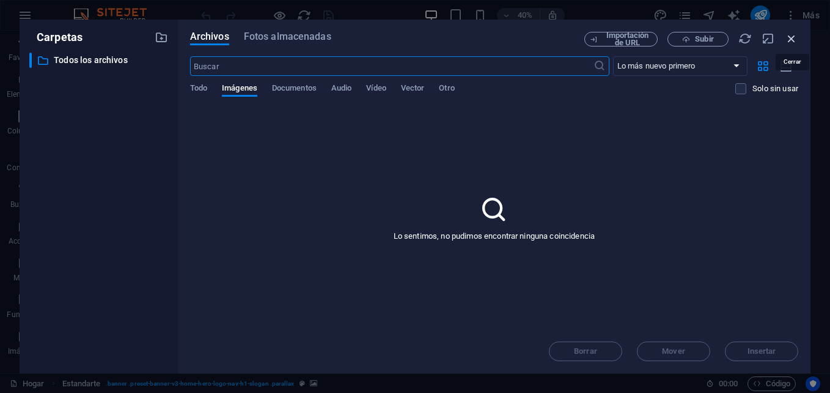
click at [789, 39] on icon "button" at bounding box center [791, 38] width 13 height 13
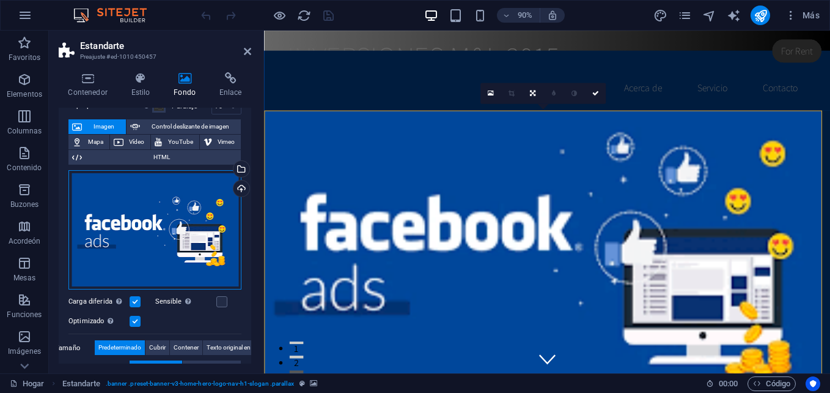
drag, startPoint x: 119, startPoint y: 190, endPoint x: 96, endPoint y: 191, distance: 22.7
click at [96, 191] on div "Drag files here, click to choose files or select files from Files or our free s…" at bounding box center [154, 230] width 173 height 120
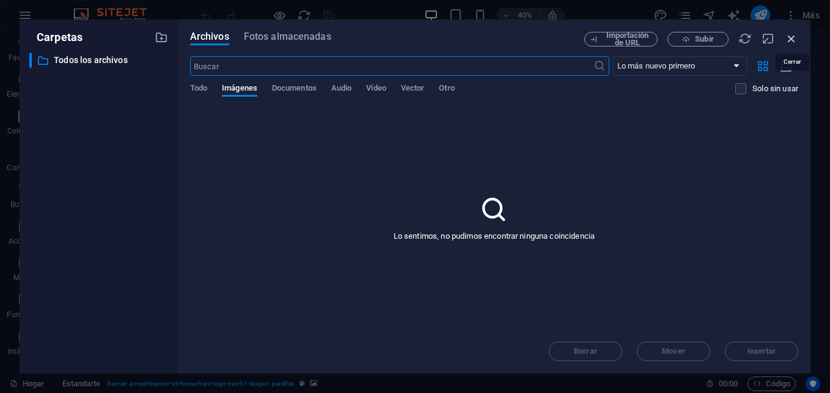
click at [788, 45] on div "Importación de URL Subir" at bounding box center [692, 39] width 214 height 15
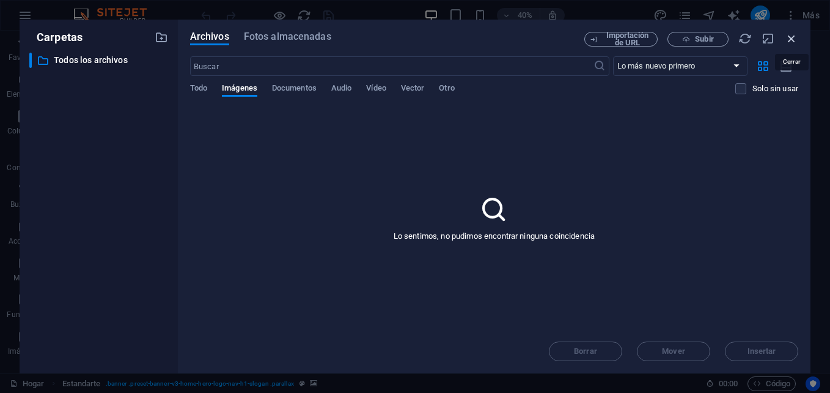
click at [792, 37] on icon "button" at bounding box center [791, 38] width 13 height 13
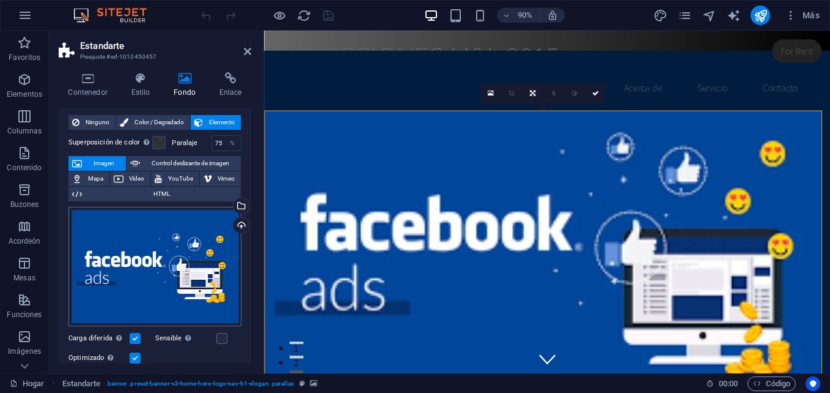
scroll to position [0, 0]
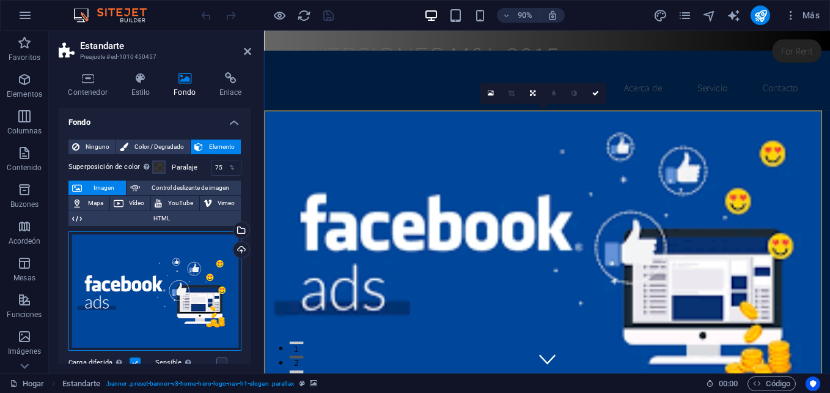
drag, startPoint x: 141, startPoint y: 253, endPoint x: 133, endPoint y: 251, distance: 8.0
click at [133, 251] on div "Drag files here, click to choose files or select files from Files or our free s…" at bounding box center [154, 291] width 173 height 120
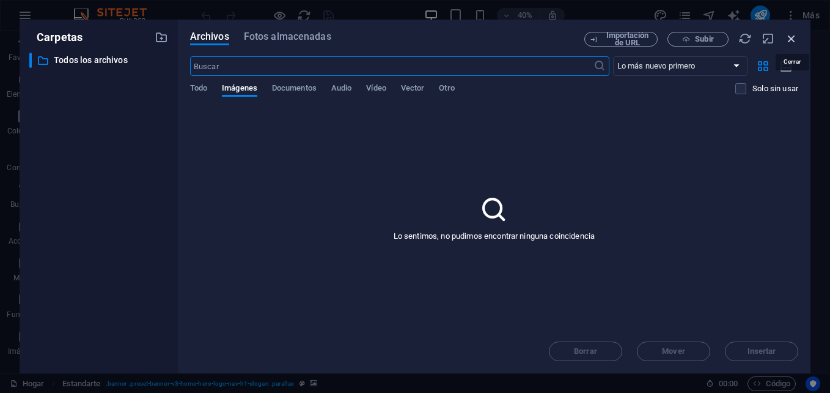
click at [794, 36] on icon "button" at bounding box center [791, 38] width 13 height 13
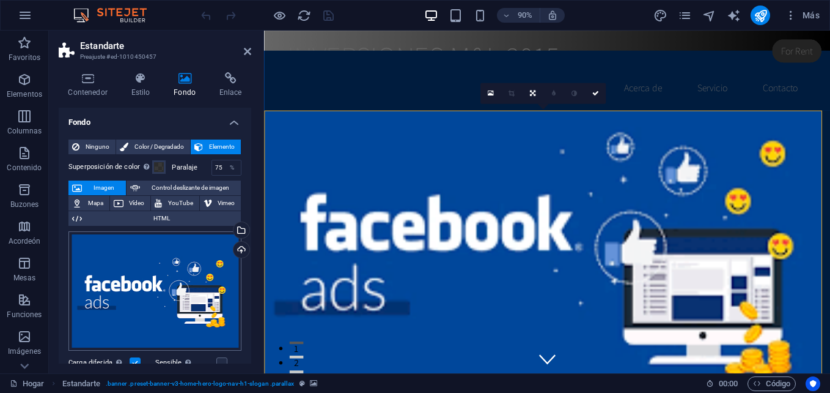
scroll to position [61, 0]
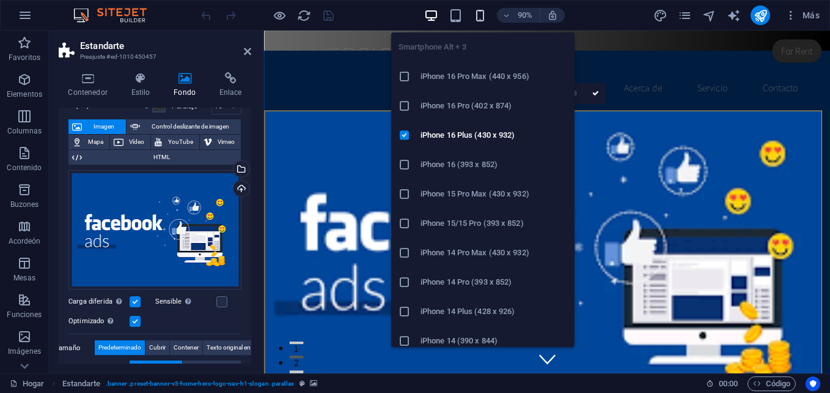
click at [478, 18] on icon "button" at bounding box center [480, 16] width 14 height 14
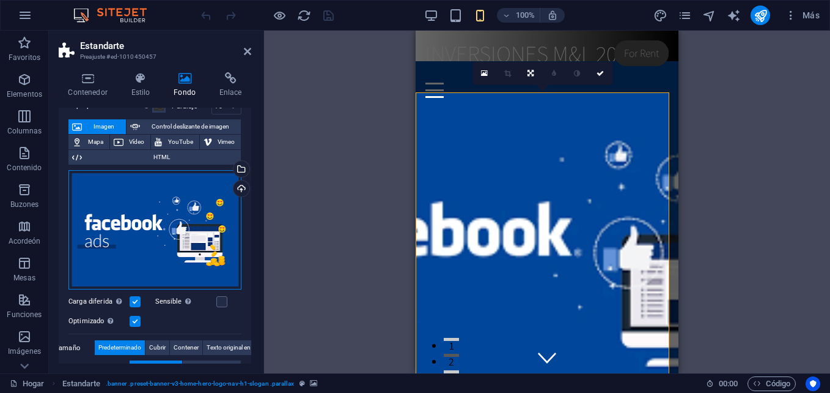
click at [100, 182] on div "Drag files here, click to choose files or select files from Files or our free s…" at bounding box center [154, 230] width 173 height 120
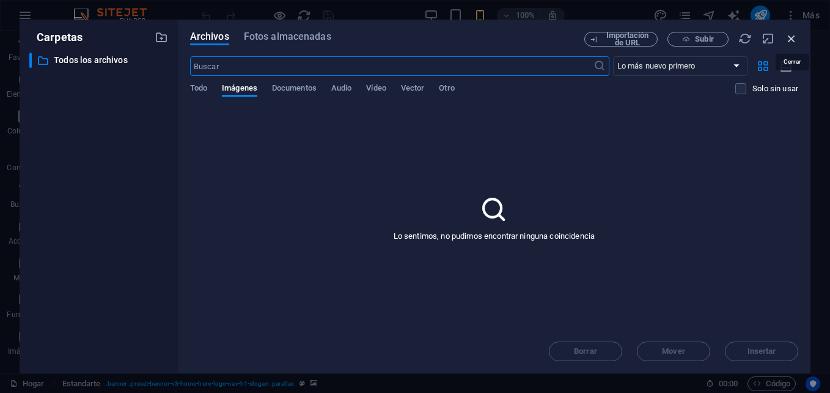
click at [788, 35] on icon "button" at bounding box center [791, 38] width 13 height 13
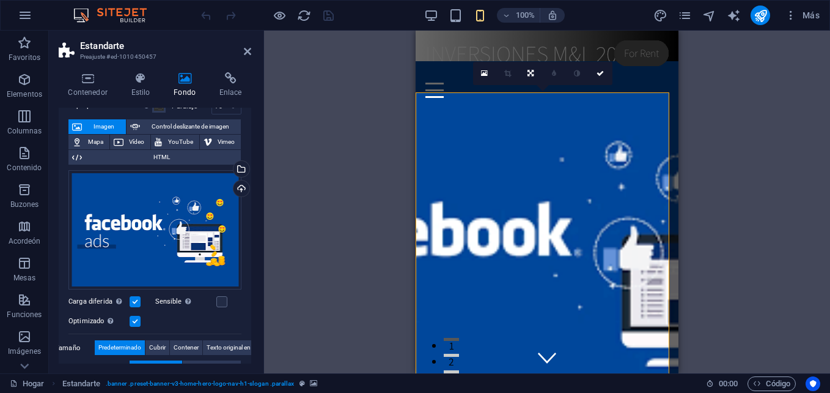
drag, startPoint x: 112, startPoint y: 184, endPoint x: 751, endPoint y: 188, distance: 639.6
click at [751, 188] on div "Arrastre aquí para reemplazar el contenido existente. Presione "Ctrl" si desea …" at bounding box center [547, 202] width 566 height 342
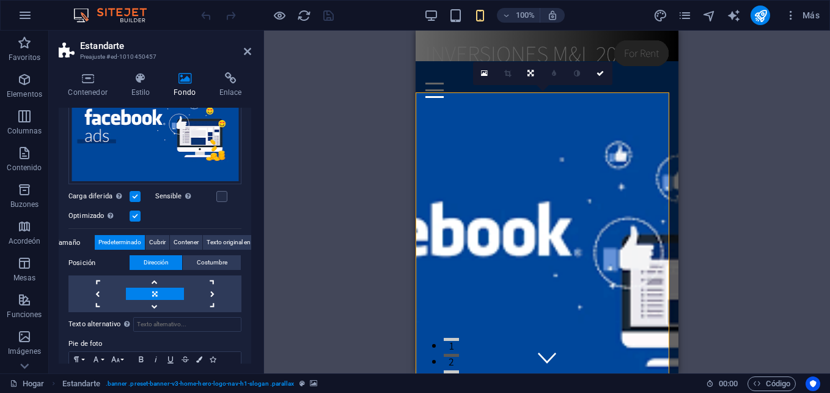
scroll to position [231, 0]
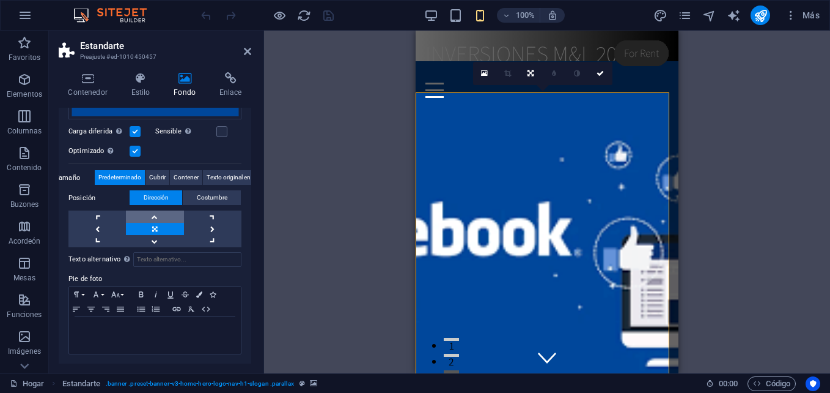
click at [151, 215] on link at bounding box center [154, 216] width 57 height 12
click at [153, 227] on link at bounding box center [154, 229] width 57 height 12
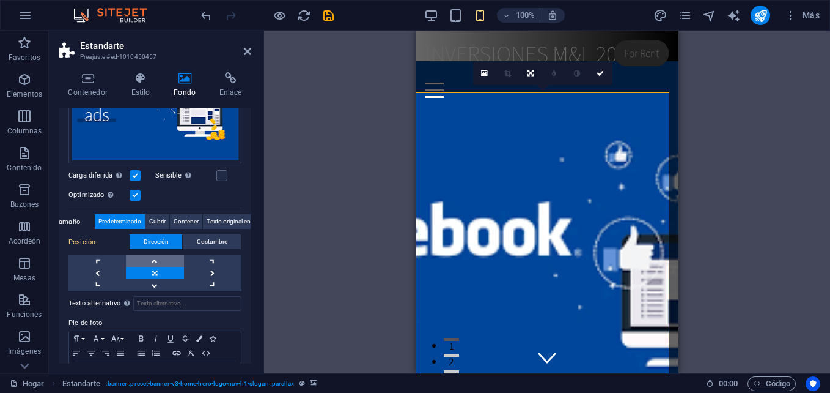
scroll to position [170, 0]
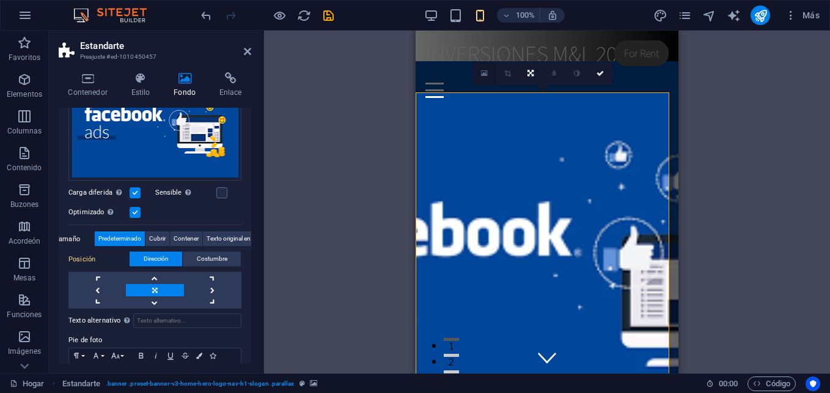
click at [482, 75] on icon at bounding box center [484, 73] width 7 height 9
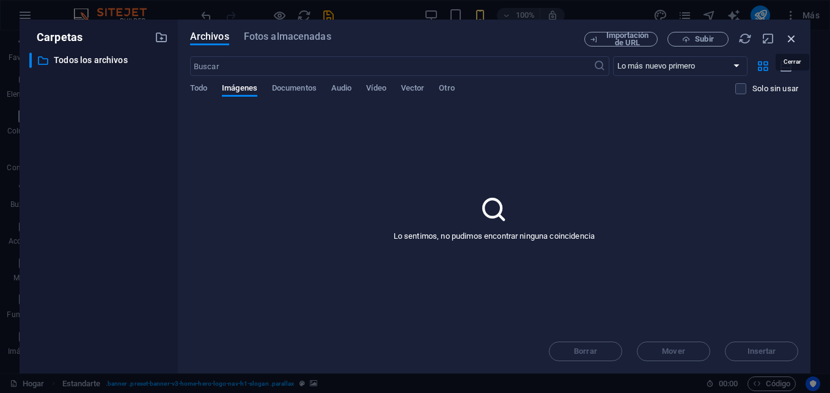
click at [791, 37] on icon "button" at bounding box center [791, 38] width 13 height 13
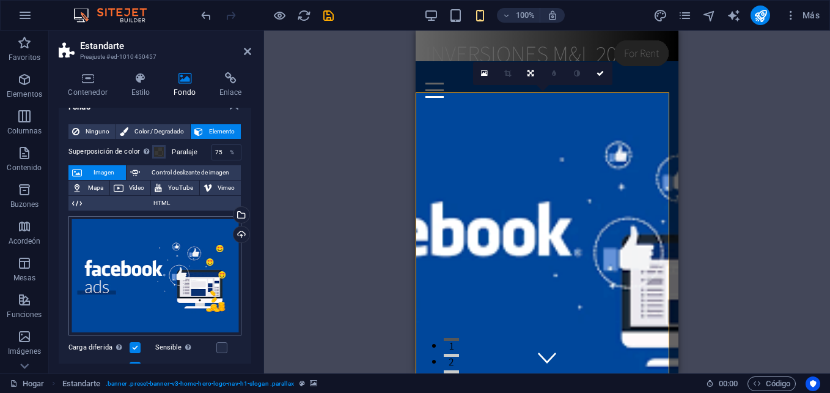
scroll to position [0, 0]
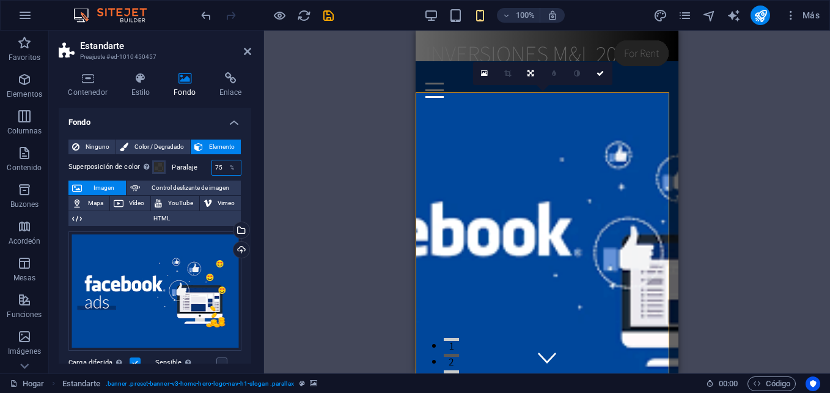
click at [218, 169] on input "75" at bounding box center [226, 167] width 29 height 15
click at [216, 168] on input "75" at bounding box center [226, 167] width 29 height 15
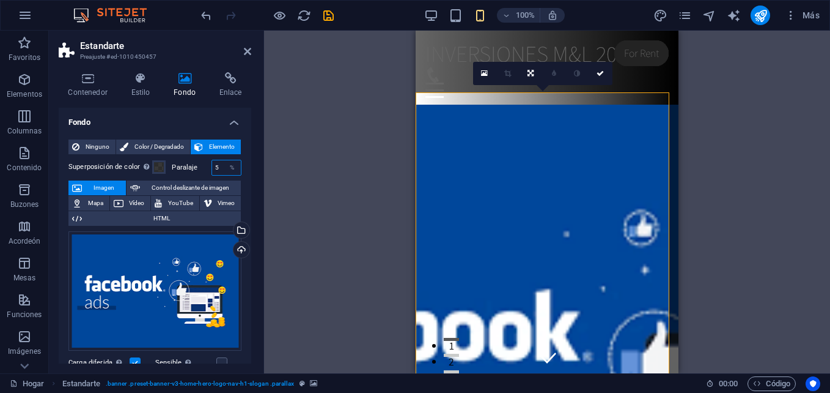
type input "4"
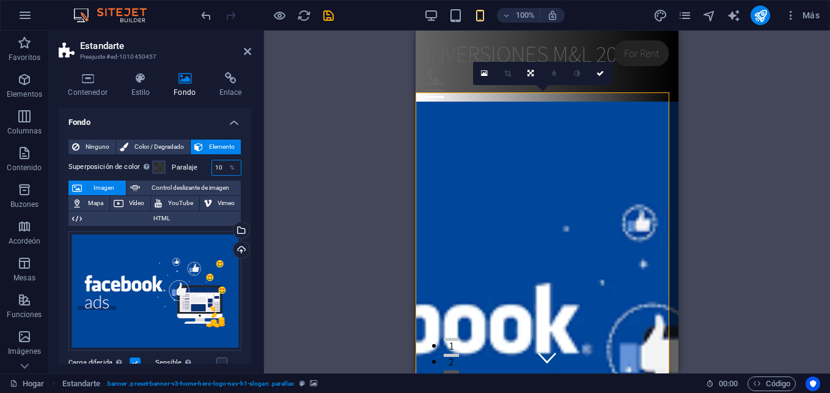
type input "1"
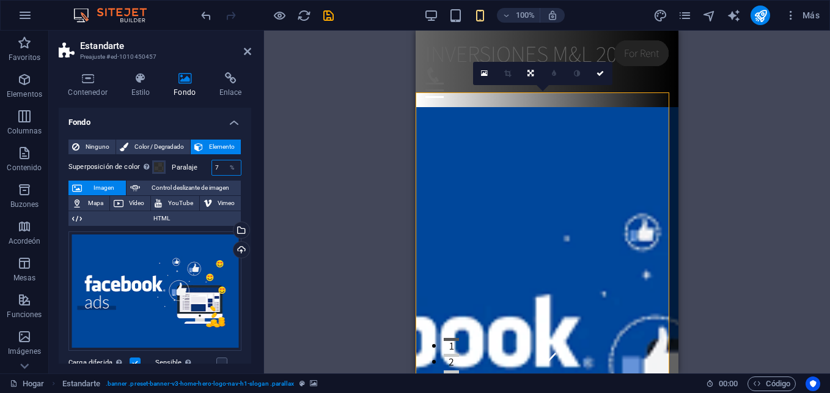
type input "75"
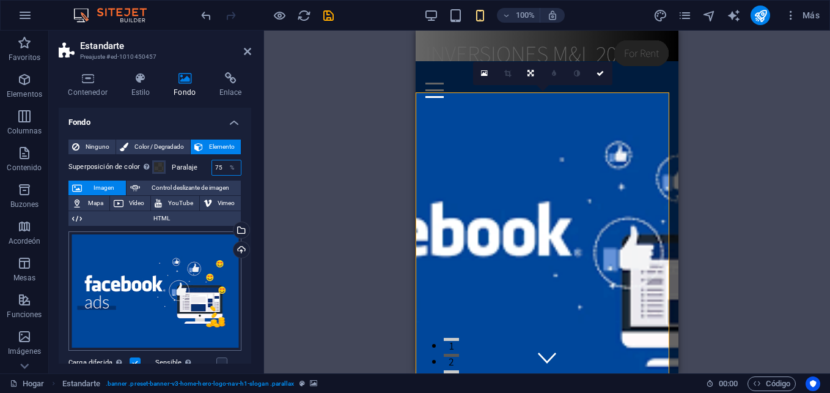
scroll to position [61, 0]
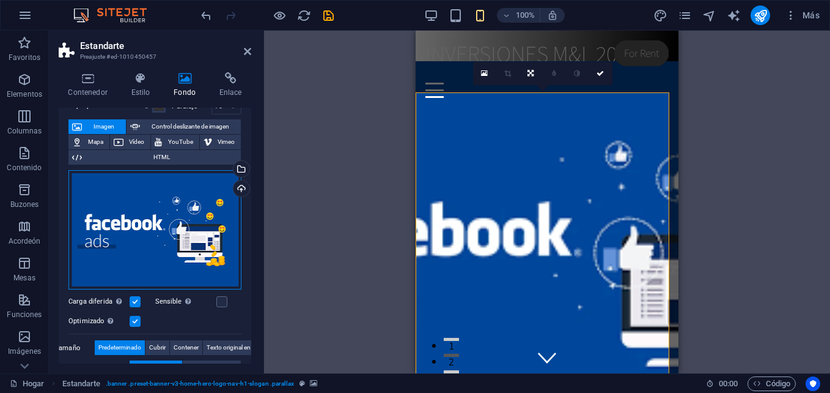
click at [120, 194] on div "Drag files here, click to choose files or select files from Files or our free s…" at bounding box center [154, 230] width 173 height 120
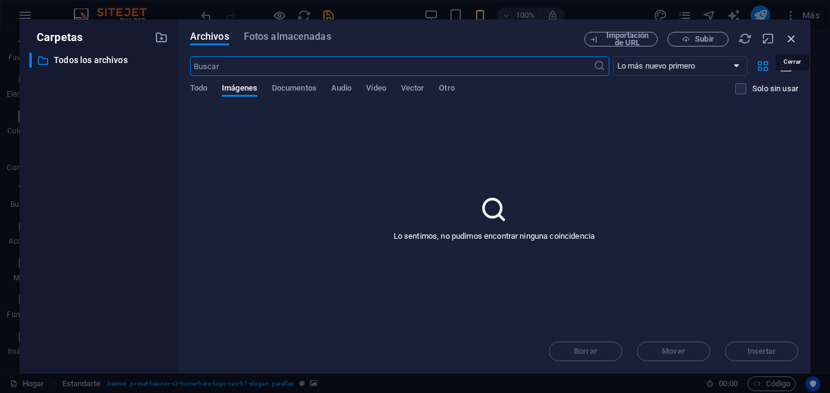
click at [795, 37] on icon "button" at bounding box center [791, 38] width 13 height 13
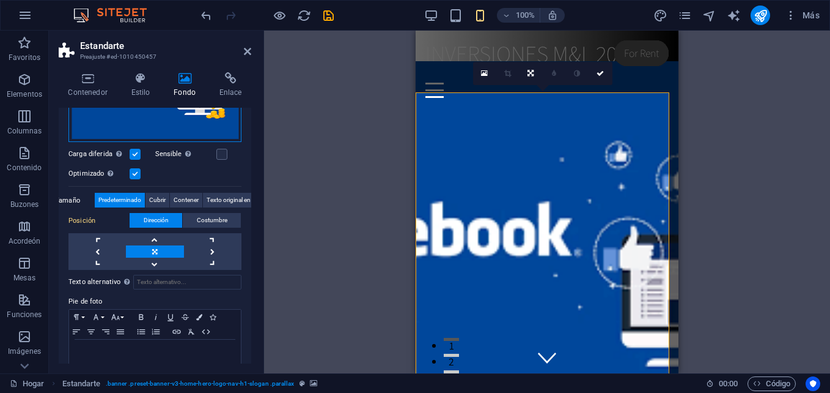
scroll to position [231, 0]
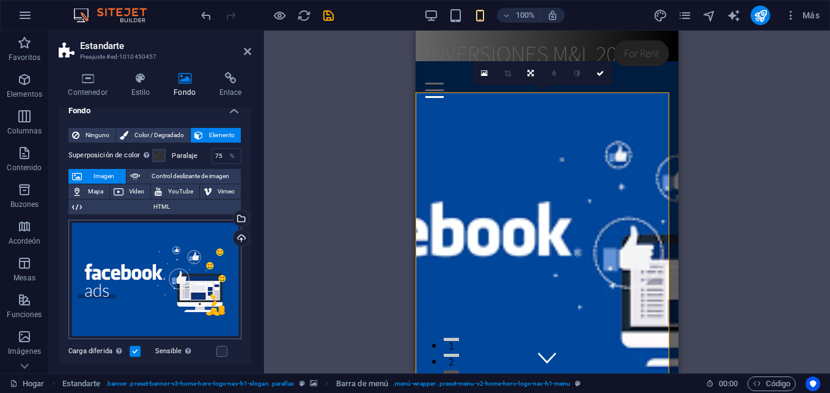
scroll to position [0, 0]
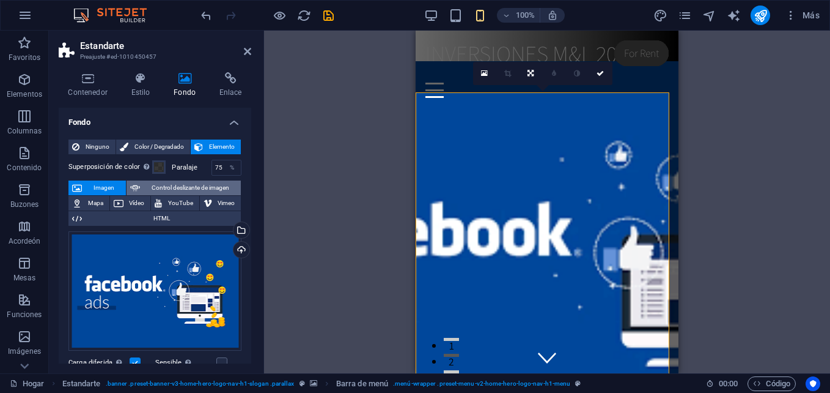
click at [162, 187] on span "Control deslizante de imagen" at bounding box center [191, 187] width 94 height 15
select select "ms"
select select "s"
select select "progressive"
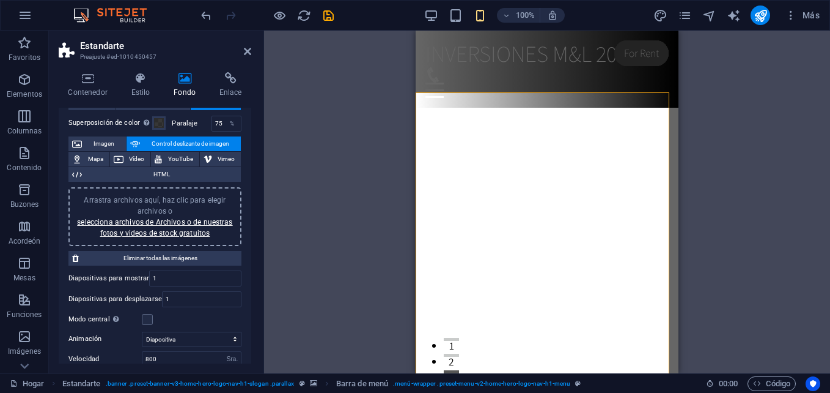
scroll to position [61, 0]
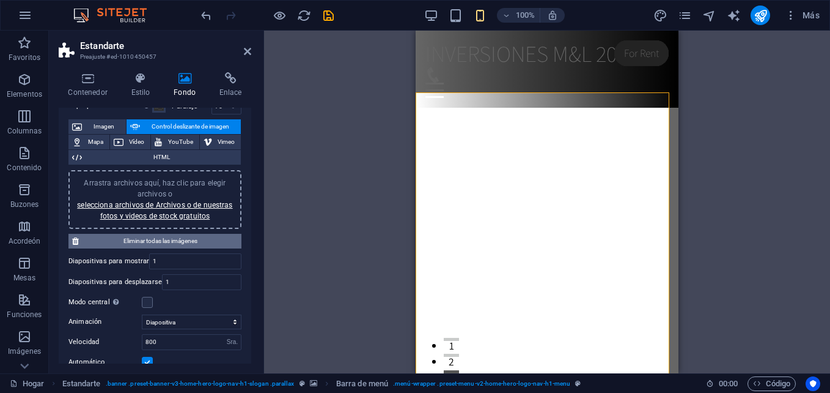
click at [168, 243] on span "Eliminar todas las imágenes" at bounding box center [160, 241] width 155 height 15
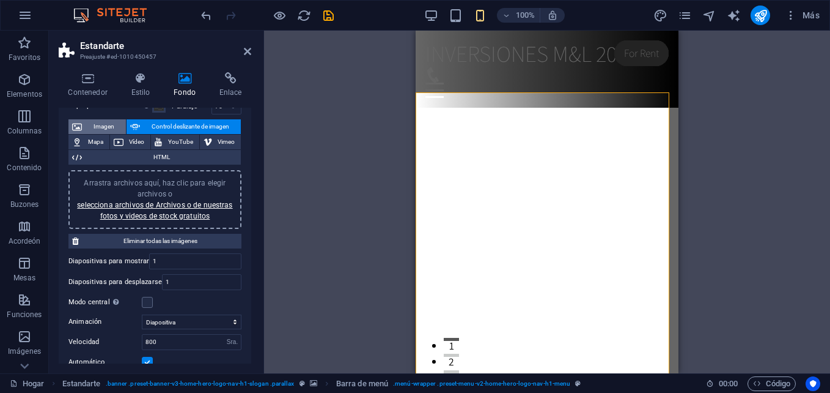
click at [98, 125] on span "Imagen" at bounding box center [104, 126] width 37 height 15
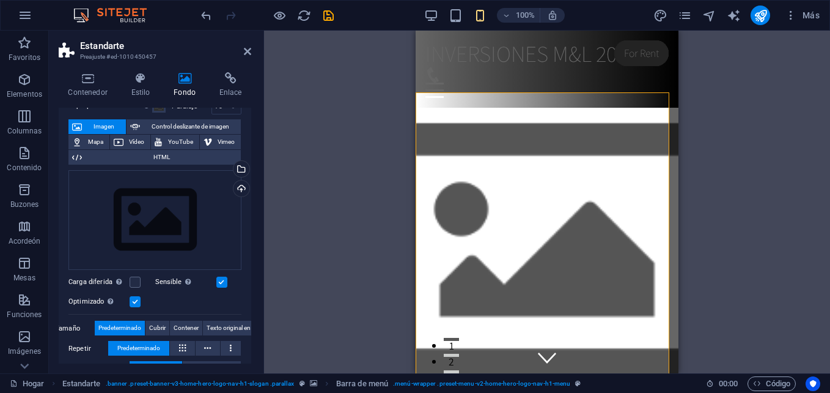
scroll to position [0, 0]
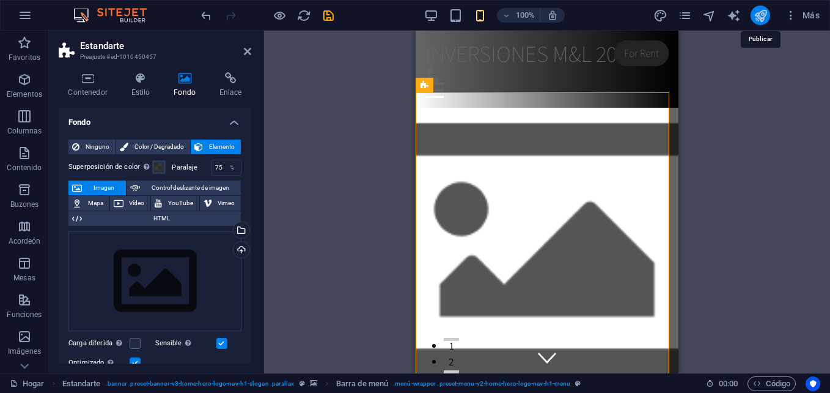
click at [758, 17] on icon "publicar" at bounding box center [761, 16] width 14 height 14
checkbox input "false"
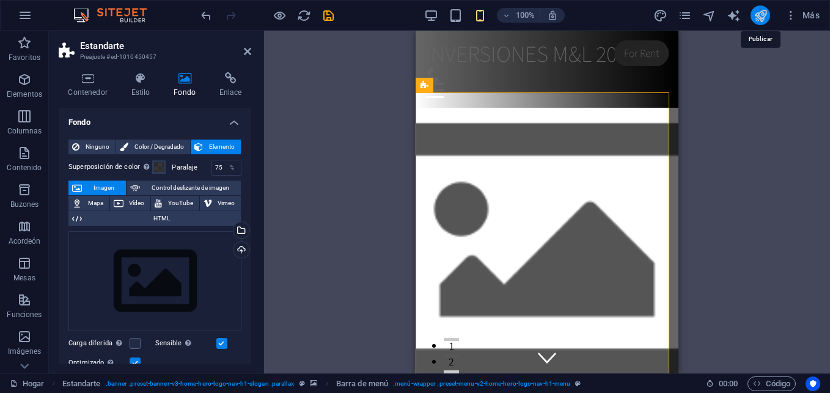
checkbox input "false"
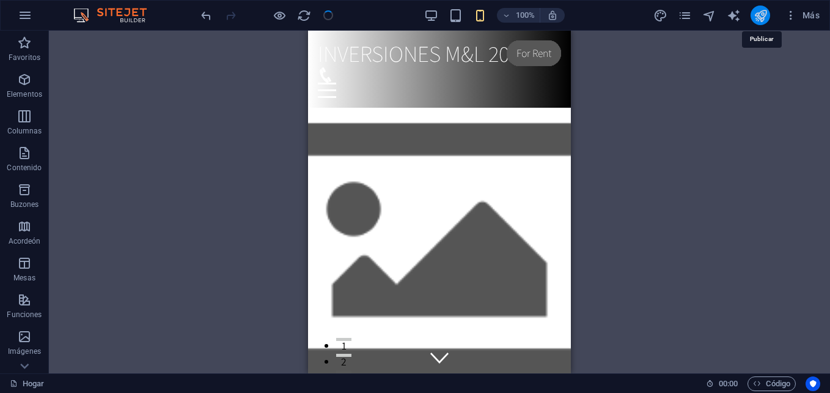
click at [756, 14] on icon "publicar" at bounding box center [761, 16] width 14 height 14
checkbox input "false"
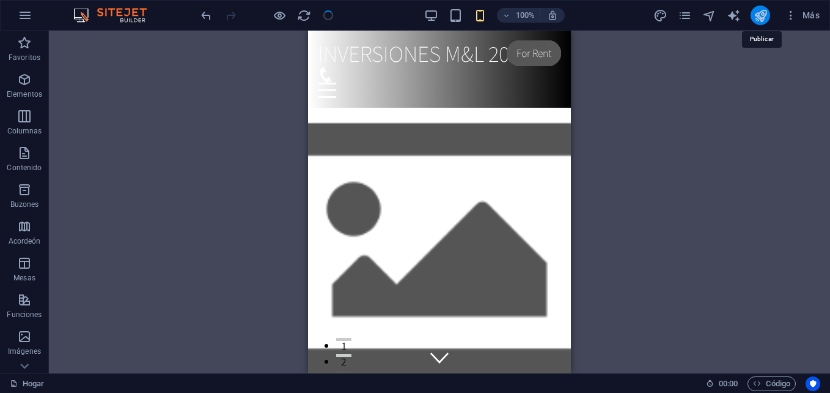
checkbox input "false"
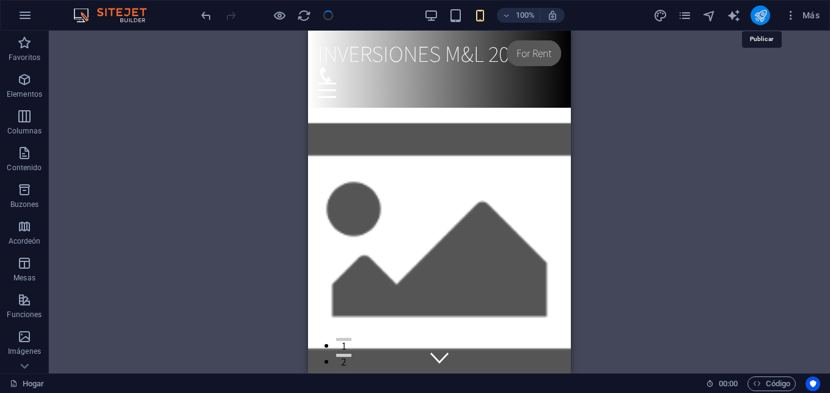
click at [762, 13] on icon "publicar" at bounding box center [761, 16] width 14 height 14
checkbox input "false"
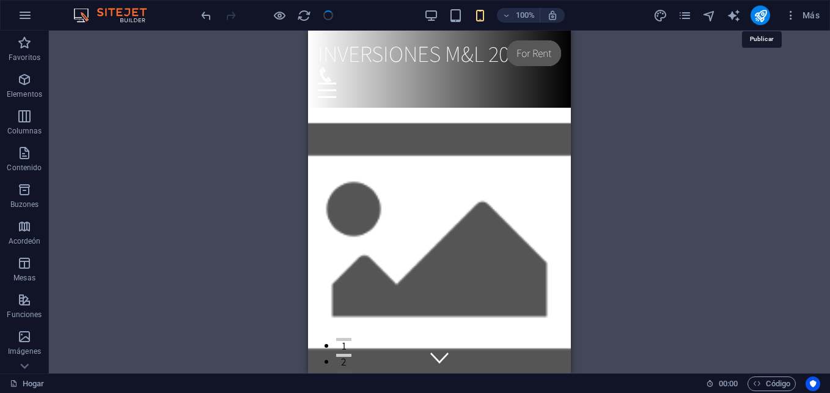
checkbox input "false"
